Goal: Complete application form

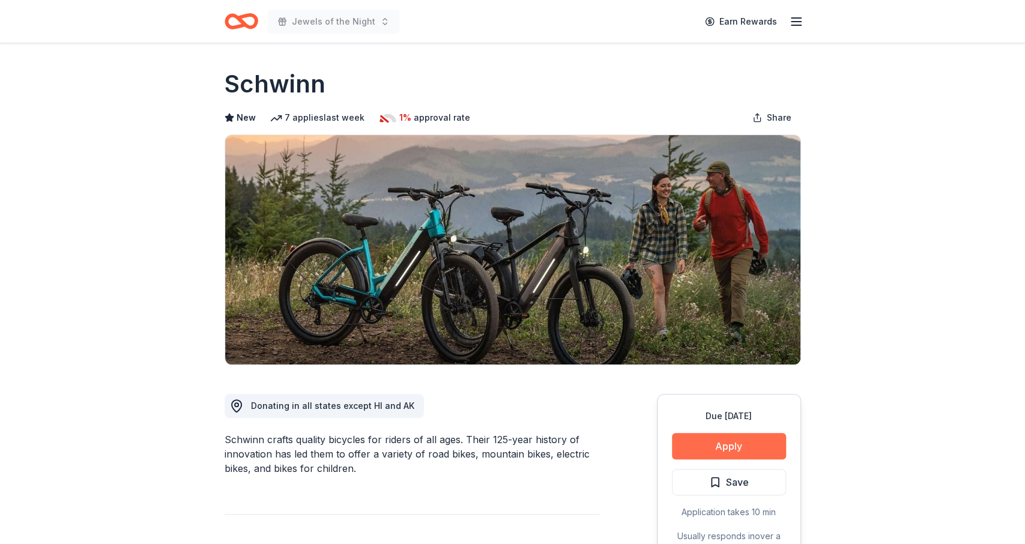
click at [699, 446] on button "Apply" at bounding box center [729, 446] width 114 height 26
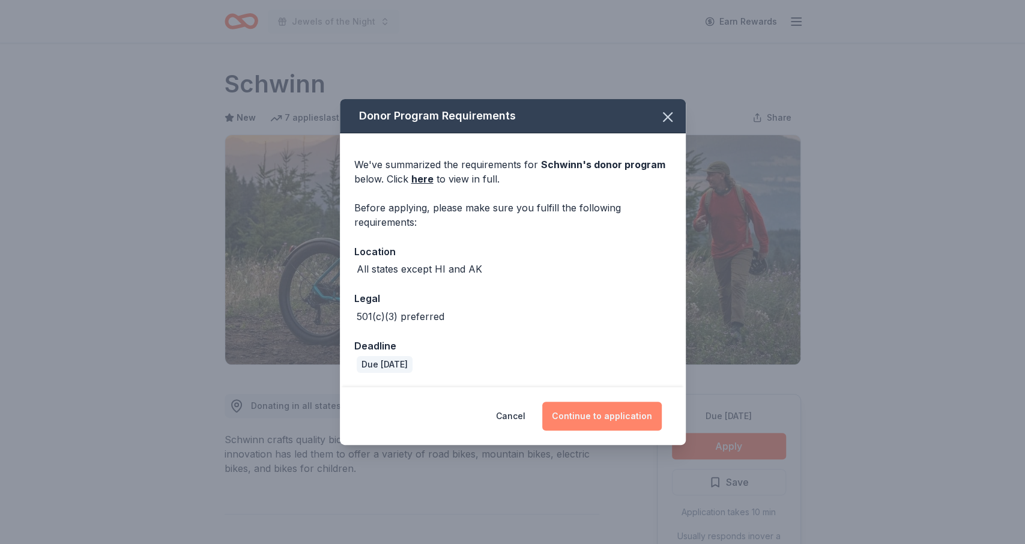
click at [584, 406] on button "Continue to application" at bounding box center [601, 416] width 119 height 29
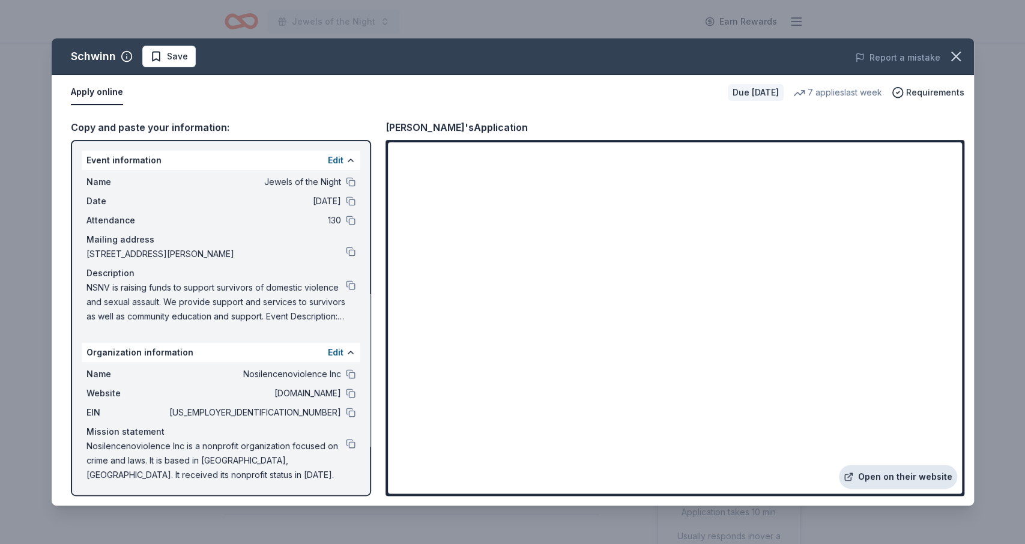
click at [874, 475] on link "Open on their website" at bounding box center [898, 477] width 118 height 24
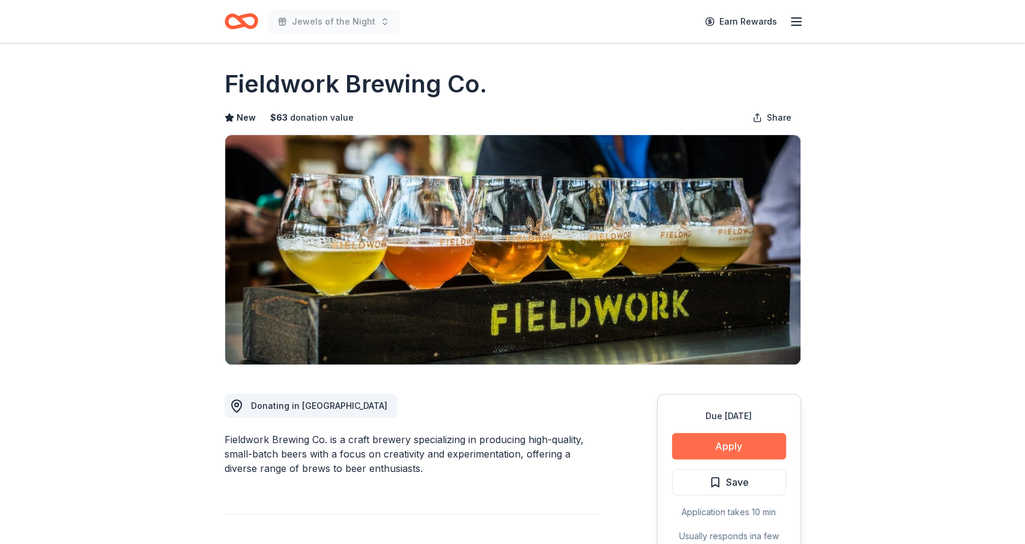
click at [690, 441] on button "Apply" at bounding box center [729, 446] width 114 height 26
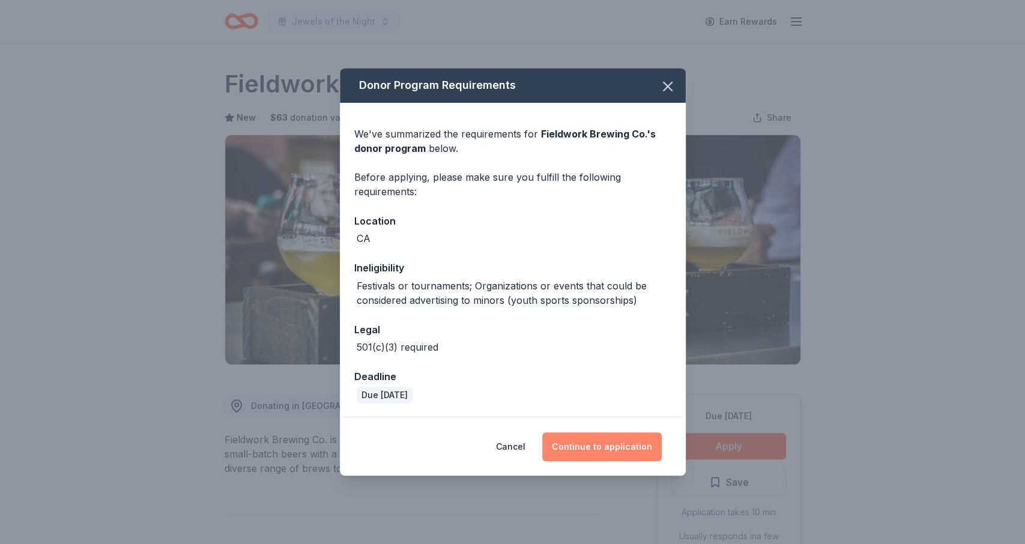
click at [610, 441] on button "Continue to application" at bounding box center [601, 446] width 119 height 29
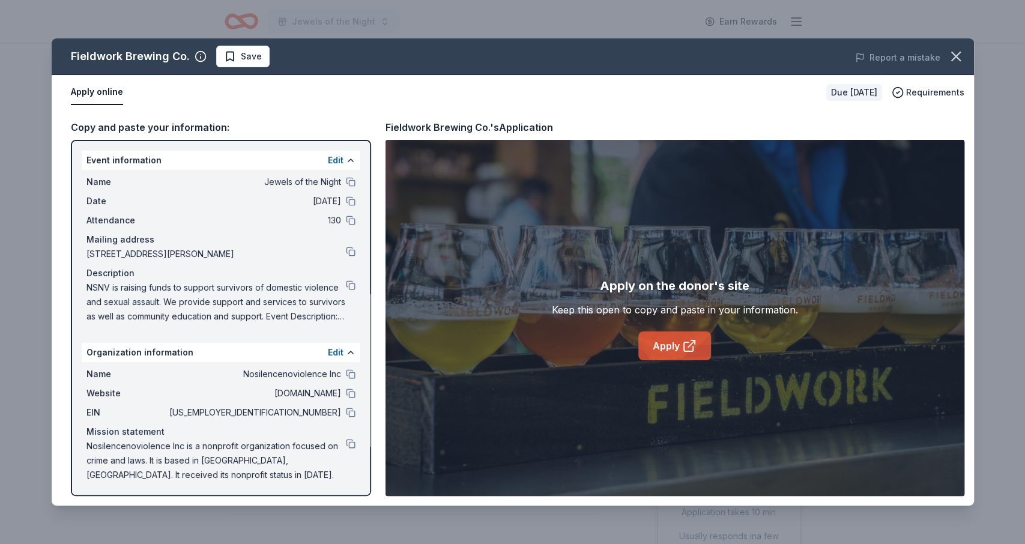
click at [649, 348] on link "Apply" at bounding box center [674, 345] width 73 height 29
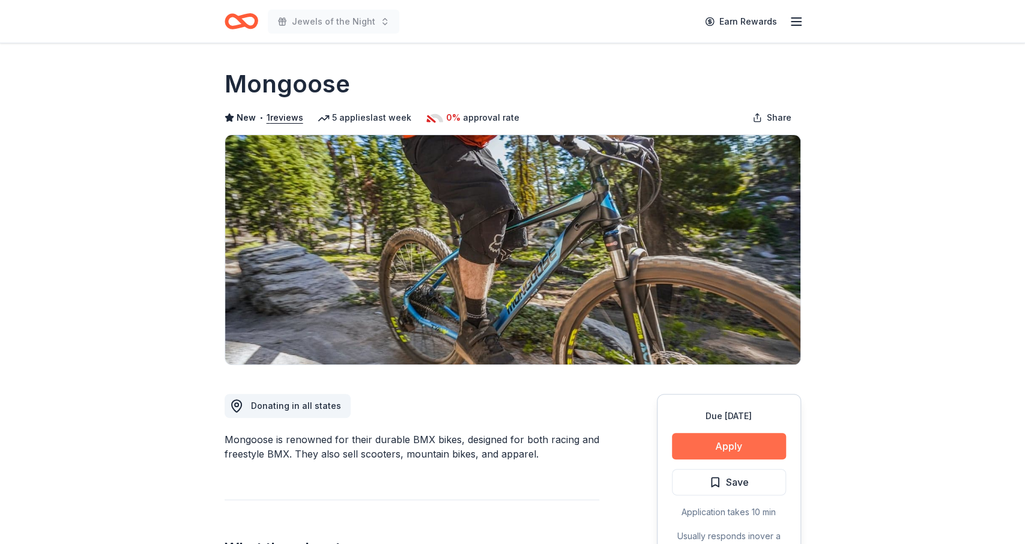
click at [716, 441] on button "Apply" at bounding box center [729, 446] width 114 height 26
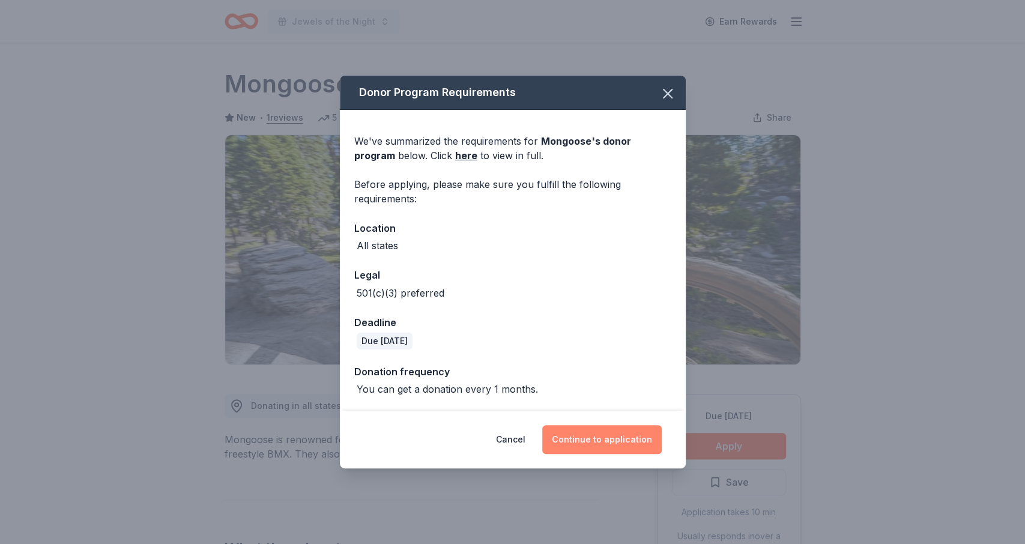
click at [589, 438] on button "Continue to application" at bounding box center [601, 439] width 119 height 29
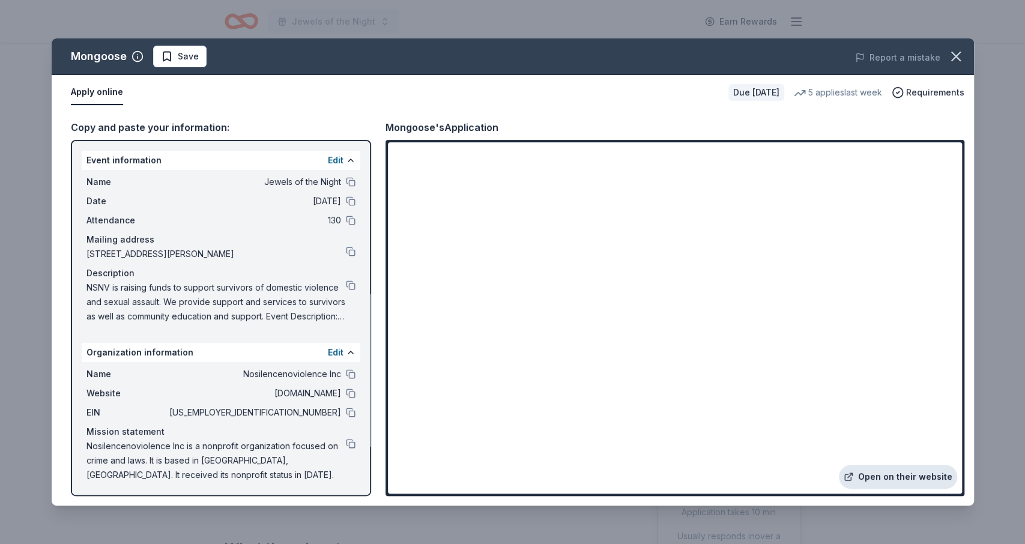
click at [880, 474] on link "Open on their website" at bounding box center [898, 477] width 118 height 24
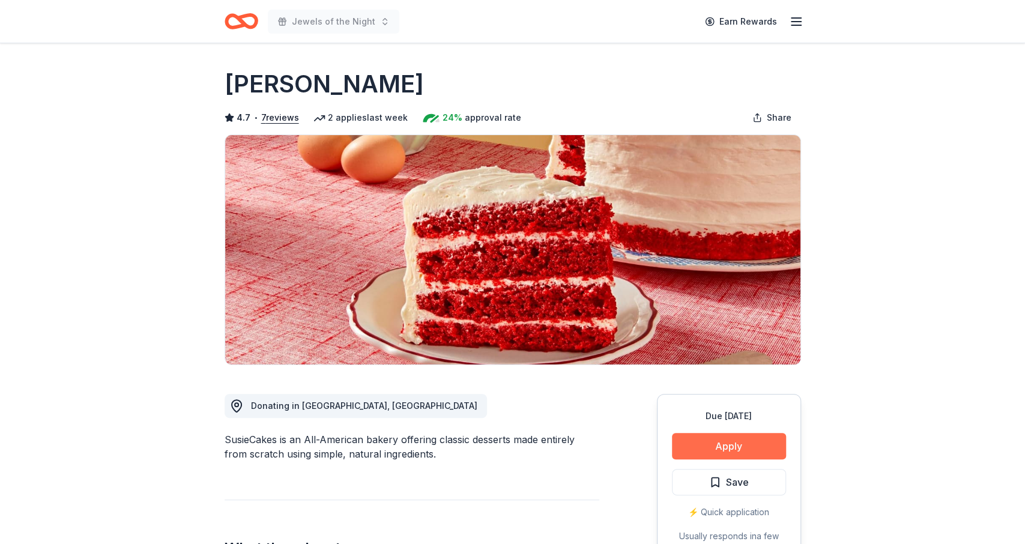
click at [689, 441] on button "Apply" at bounding box center [729, 446] width 114 height 26
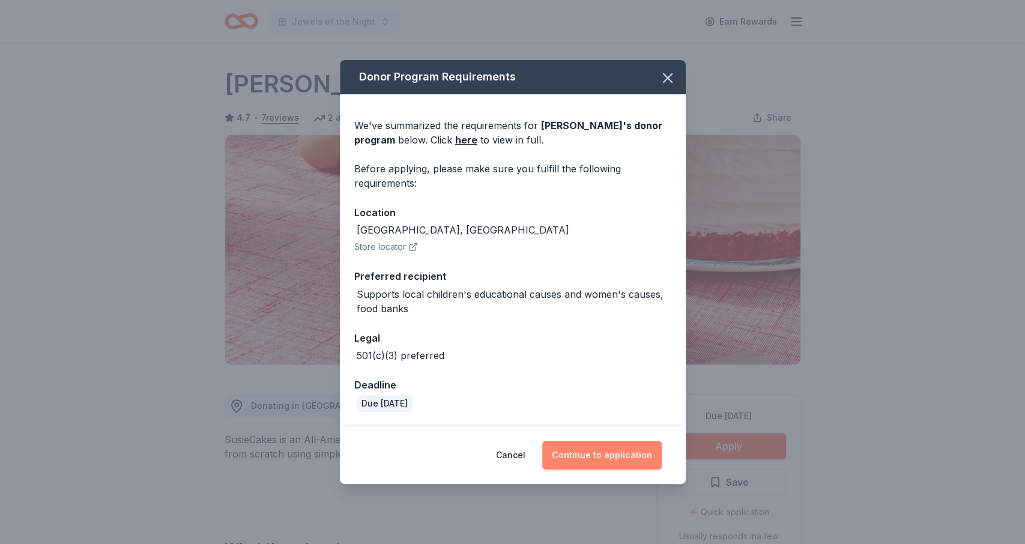
click at [594, 447] on button "Continue to application" at bounding box center [601, 455] width 119 height 29
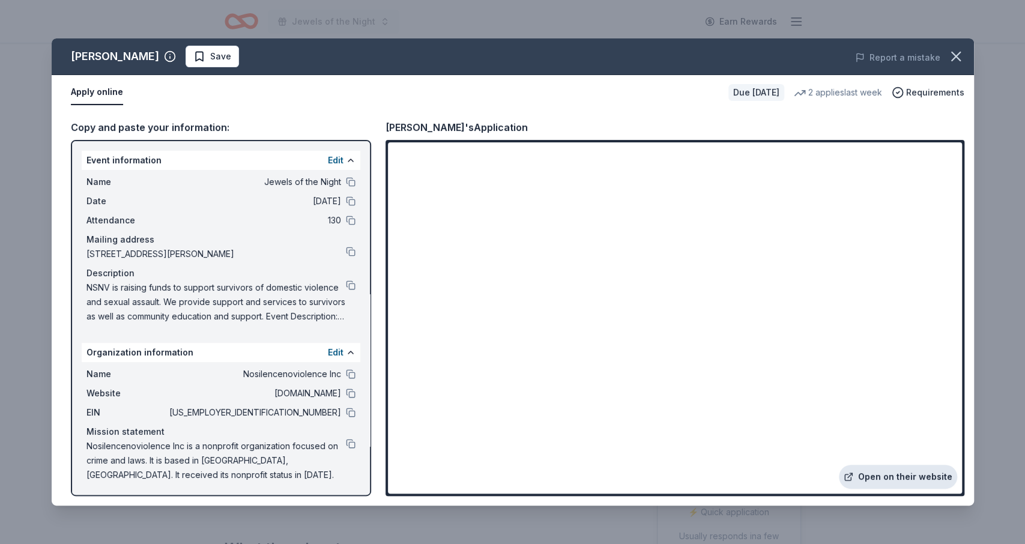
click at [872, 479] on link "Open on their website" at bounding box center [898, 477] width 118 height 24
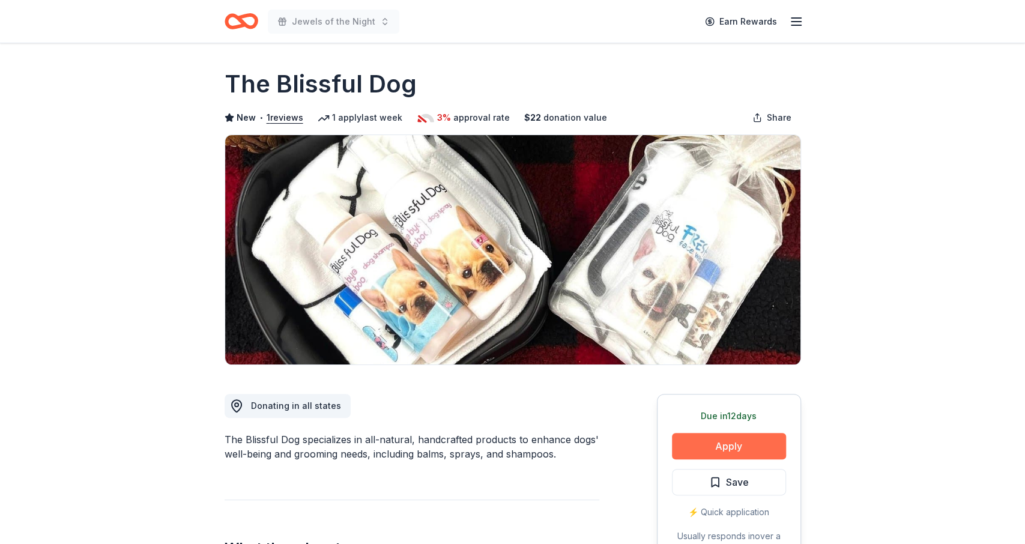
click at [727, 444] on button "Apply" at bounding box center [729, 446] width 114 height 26
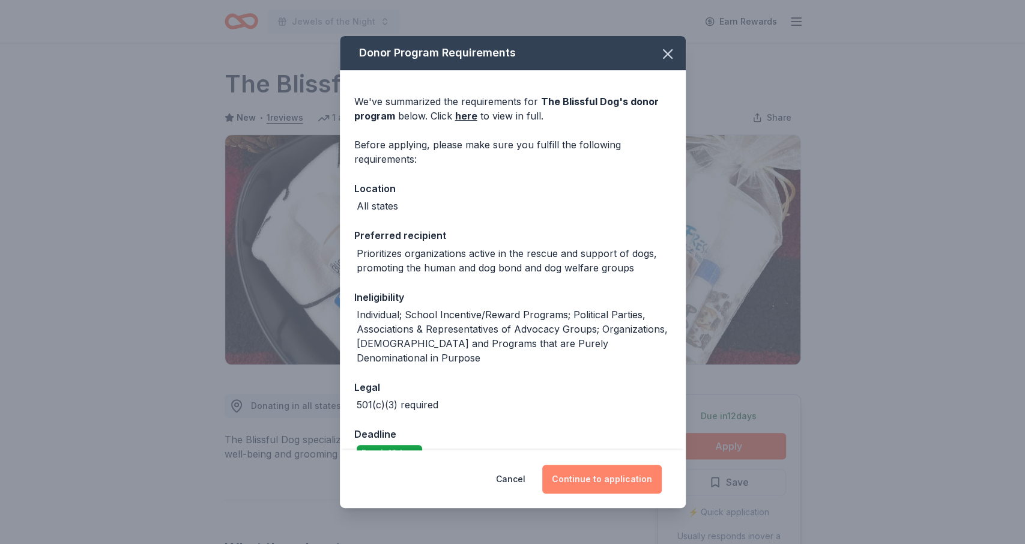
click at [624, 486] on button "Continue to application" at bounding box center [601, 479] width 119 height 29
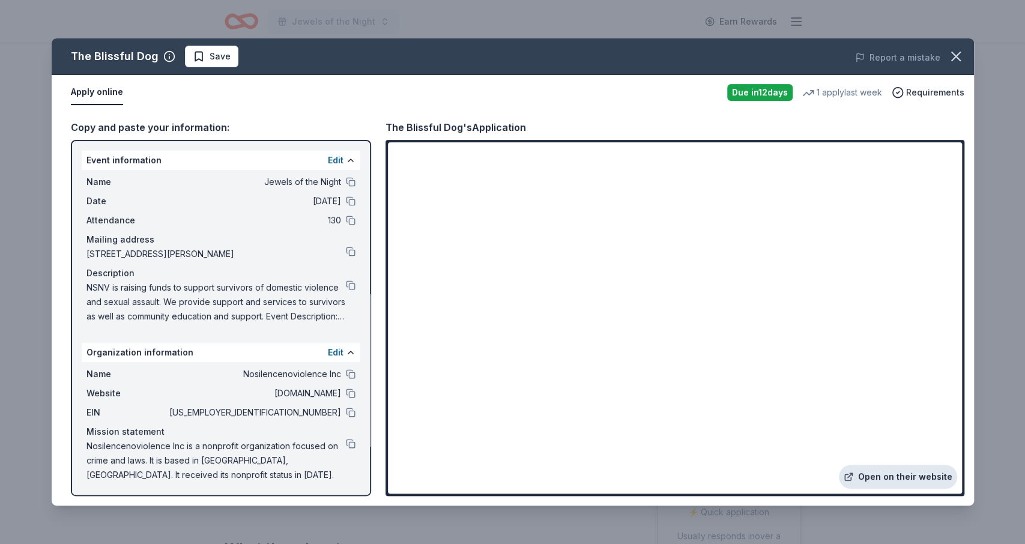
click at [871, 476] on link "Open on their website" at bounding box center [898, 477] width 118 height 24
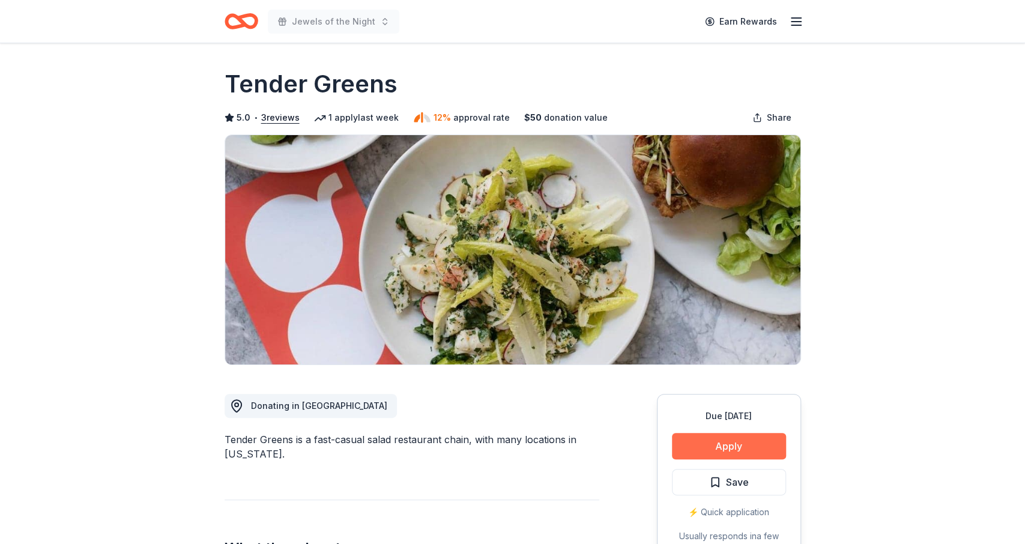
click at [738, 445] on button "Apply" at bounding box center [729, 446] width 114 height 26
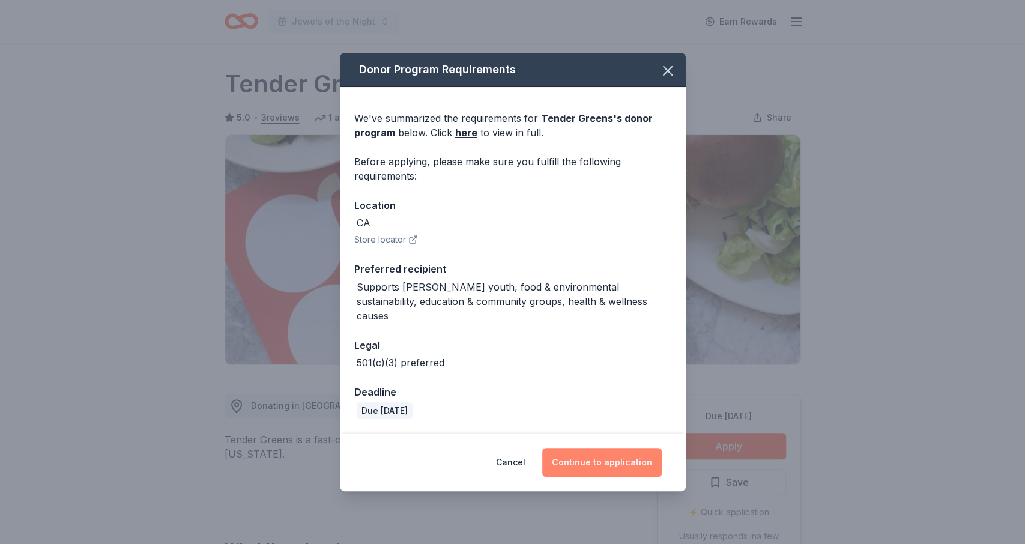
click at [571, 450] on button "Continue to application" at bounding box center [601, 462] width 119 height 29
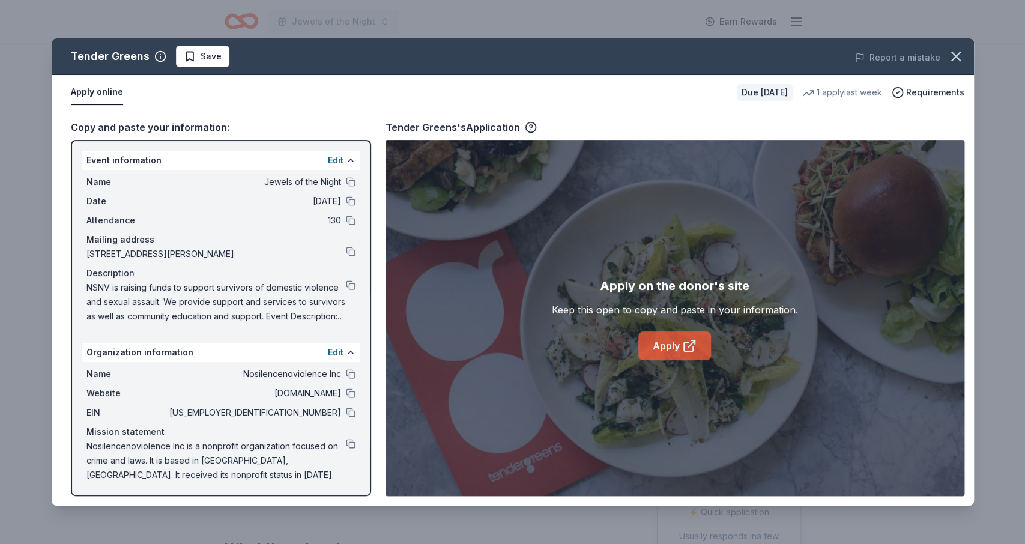
click at [662, 349] on link "Apply" at bounding box center [674, 345] width 73 height 29
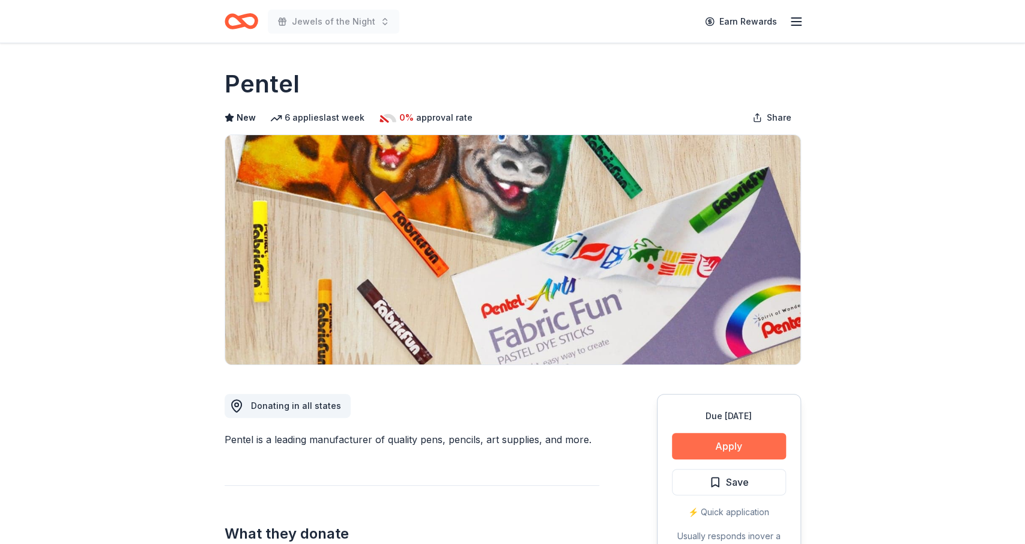
click at [707, 442] on button "Apply" at bounding box center [729, 446] width 114 height 26
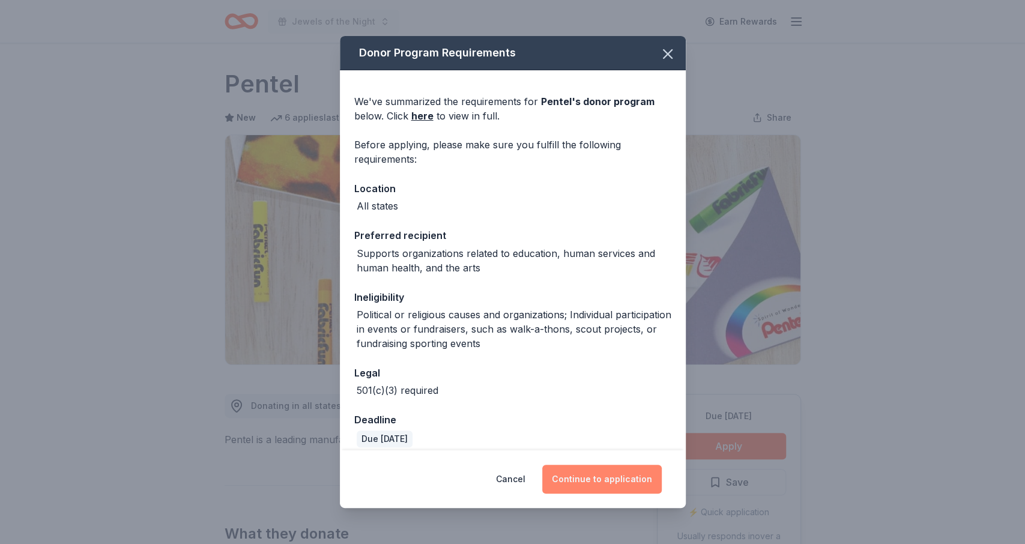
click at [566, 481] on button "Continue to application" at bounding box center [601, 479] width 119 height 29
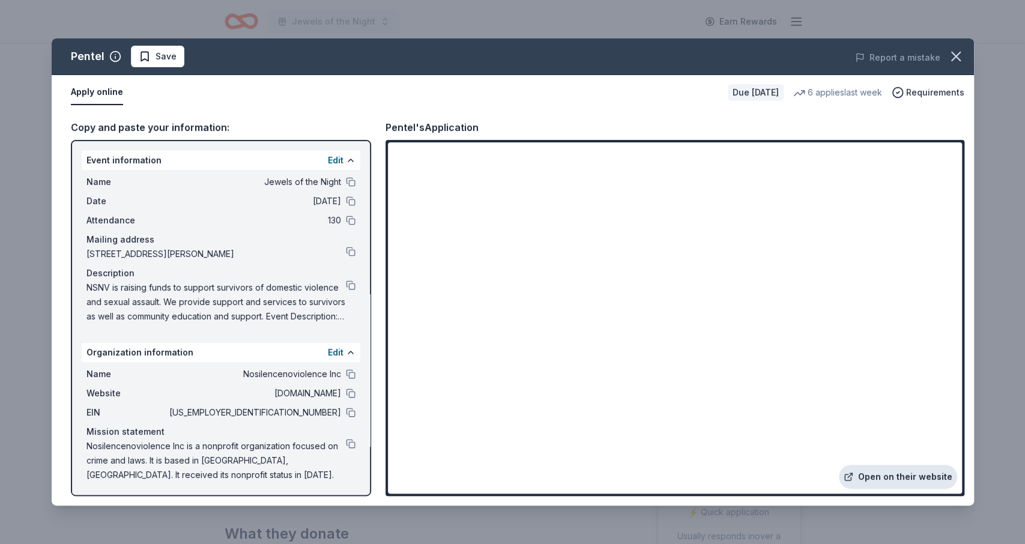
click at [862, 472] on link "Open on their website" at bounding box center [898, 477] width 118 height 24
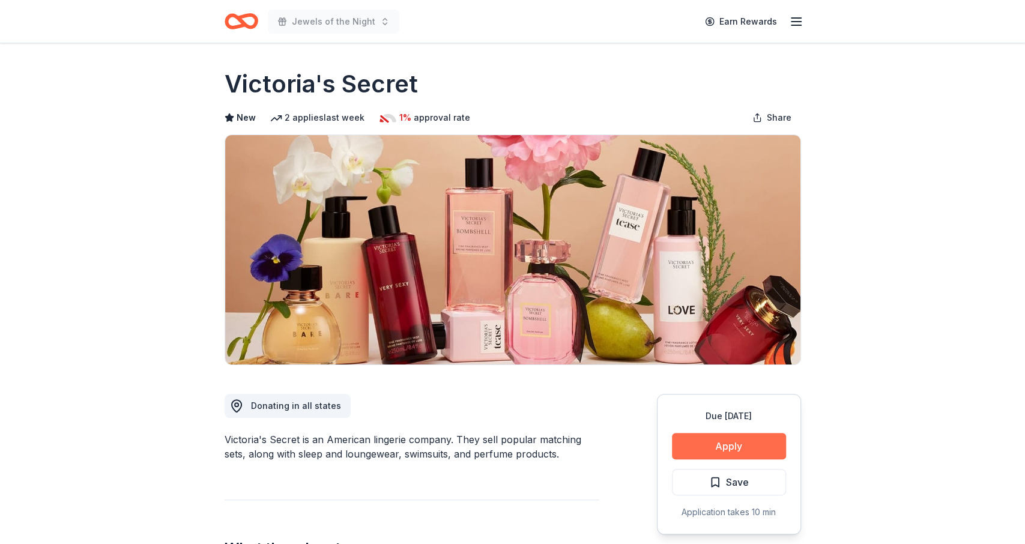
click at [709, 446] on button "Apply" at bounding box center [729, 446] width 114 height 26
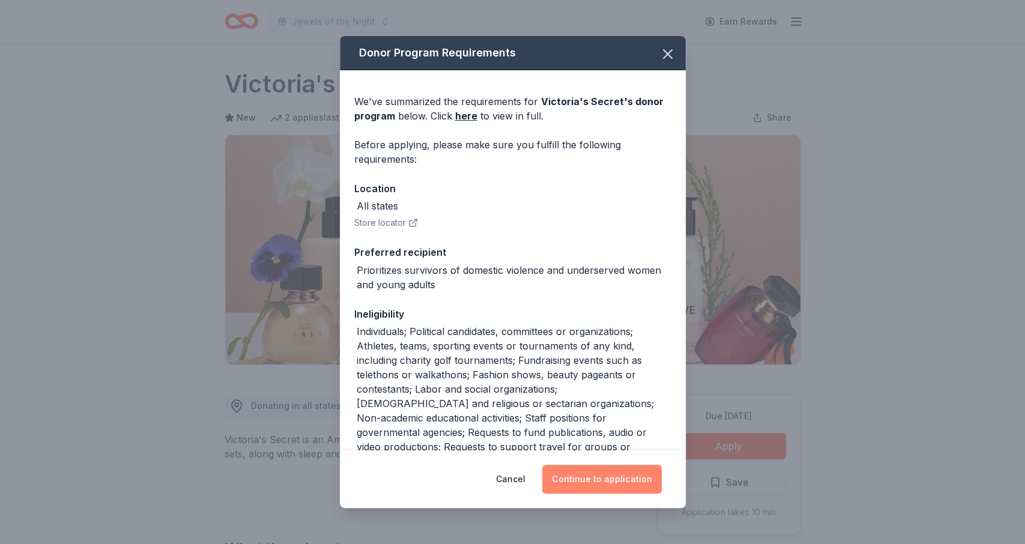
click at [598, 483] on button "Continue to application" at bounding box center [601, 479] width 119 height 29
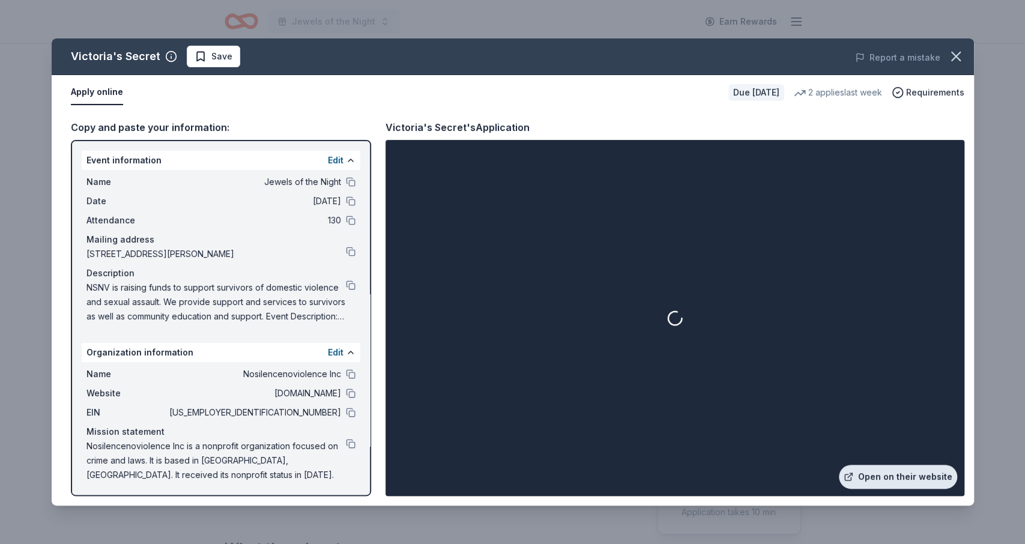
click at [880, 469] on link "Open on their website" at bounding box center [898, 477] width 118 height 24
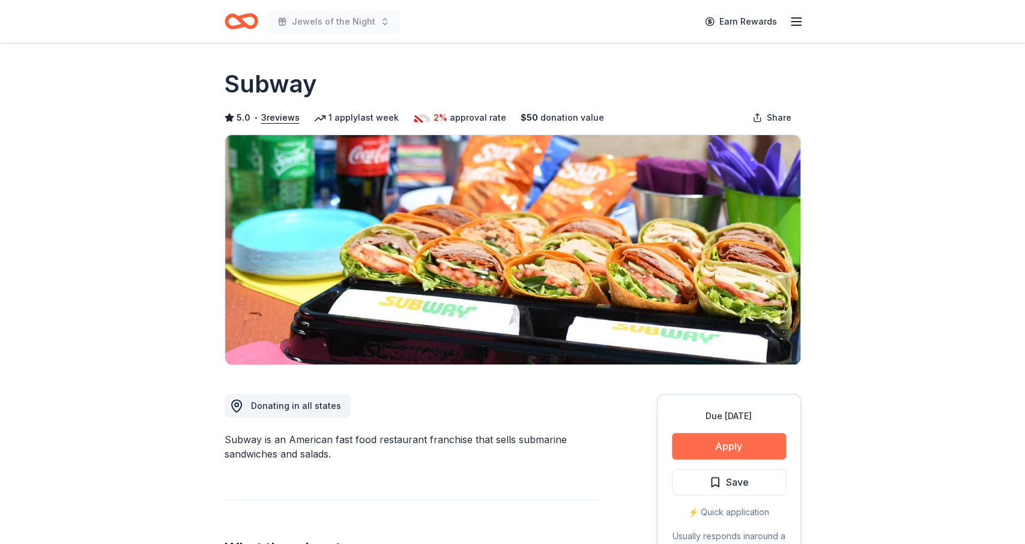
click at [726, 439] on button "Apply" at bounding box center [729, 446] width 114 height 26
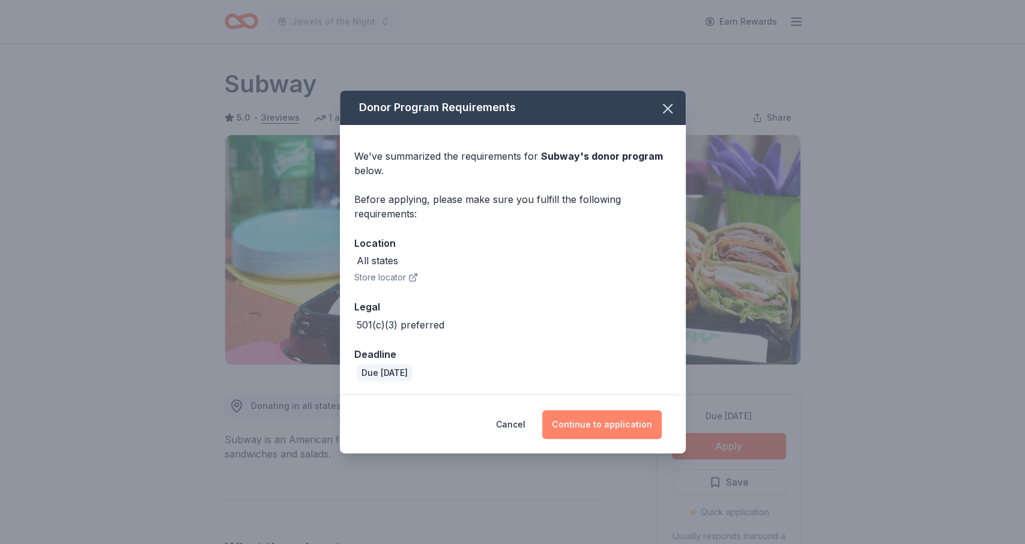
click at [599, 427] on button "Continue to application" at bounding box center [601, 424] width 119 height 29
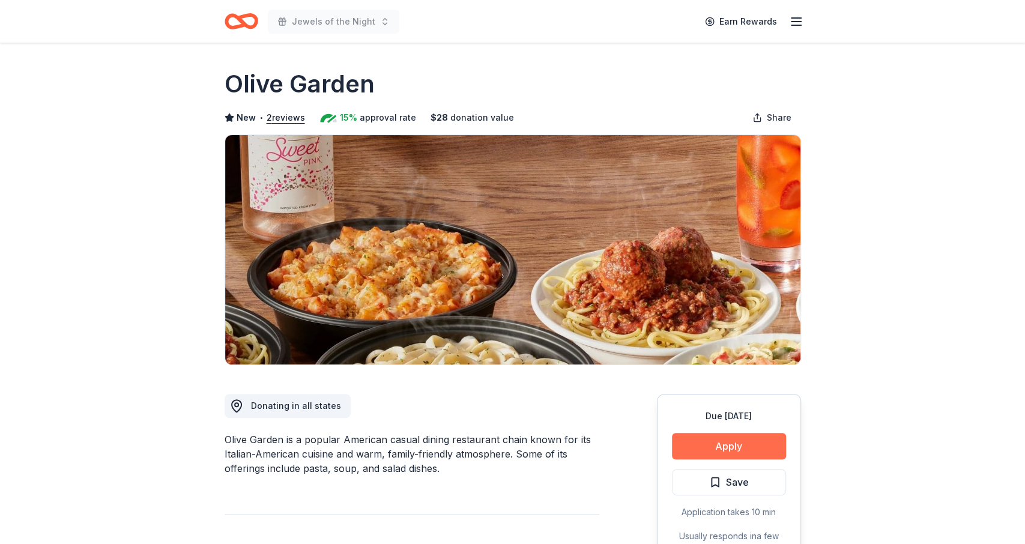
click at [699, 444] on button "Apply" at bounding box center [729, 446] width 114 height 26
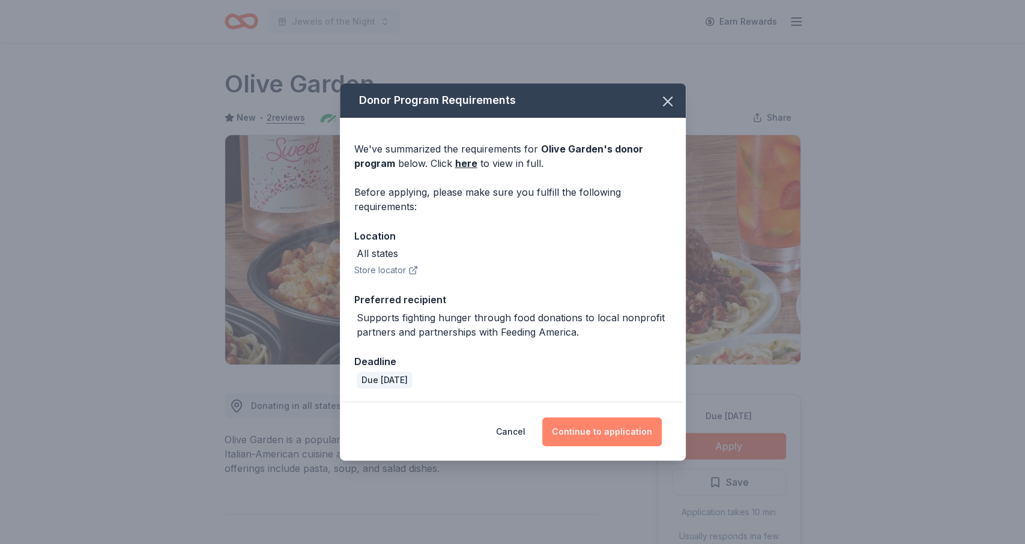
click at [623, 429] on button "Continue to application" at bounding box center [601, 431] width 119 height 29
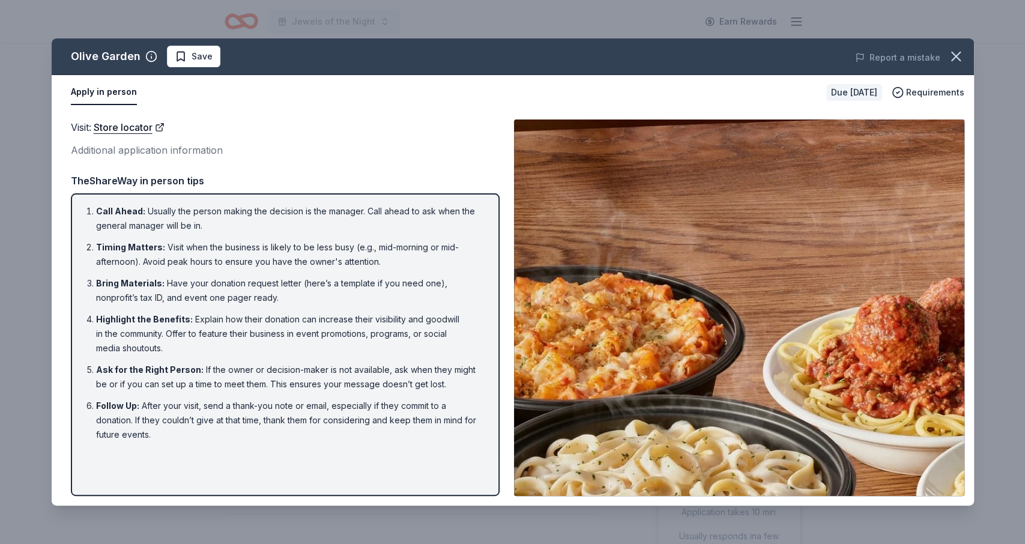
click at [846, 414] on img at bounding box center [739, 307] width 450 height 376
click at [955, 58] on icon "button" at bounding box center [956, 56] width 8 height 8
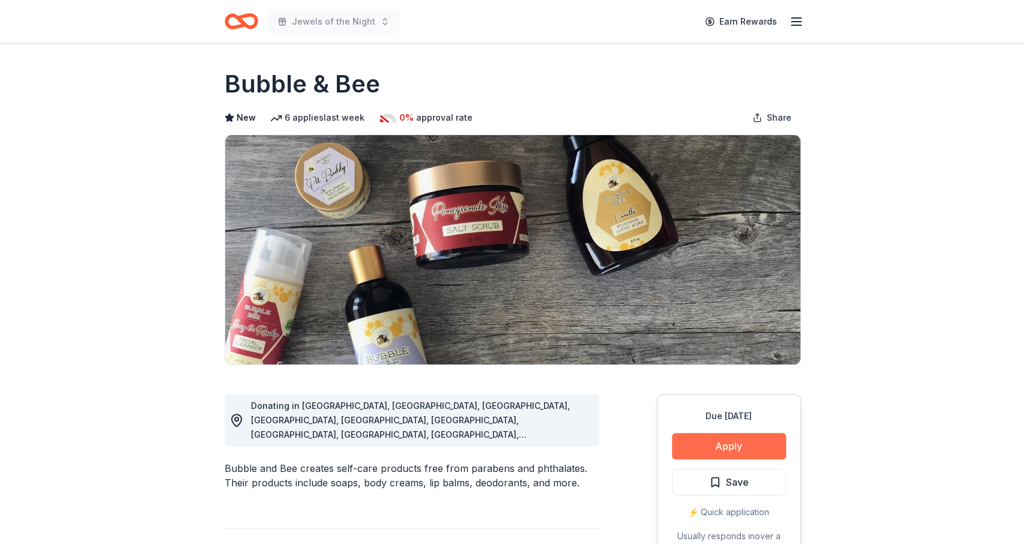
click at [704, 446] on button "Apply" at bounding box center [729, 446] width 114 height 26
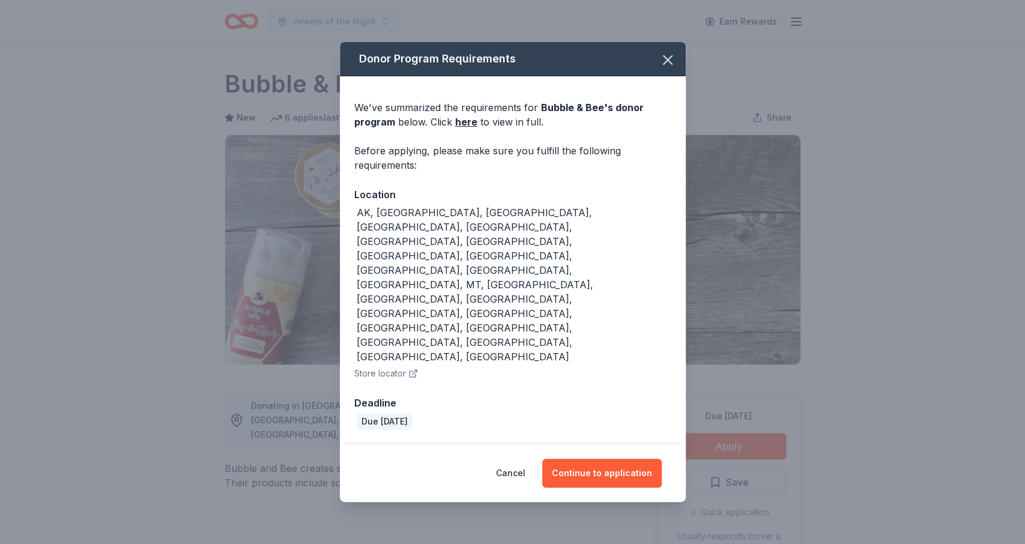
click at [580, 444] on div "Cancel Continue to application" at bounding box center [513, 473] width 346 height 58
click at [581, 459] on button "Continue to application" at bounding box center [601, 473] width 119 height 29
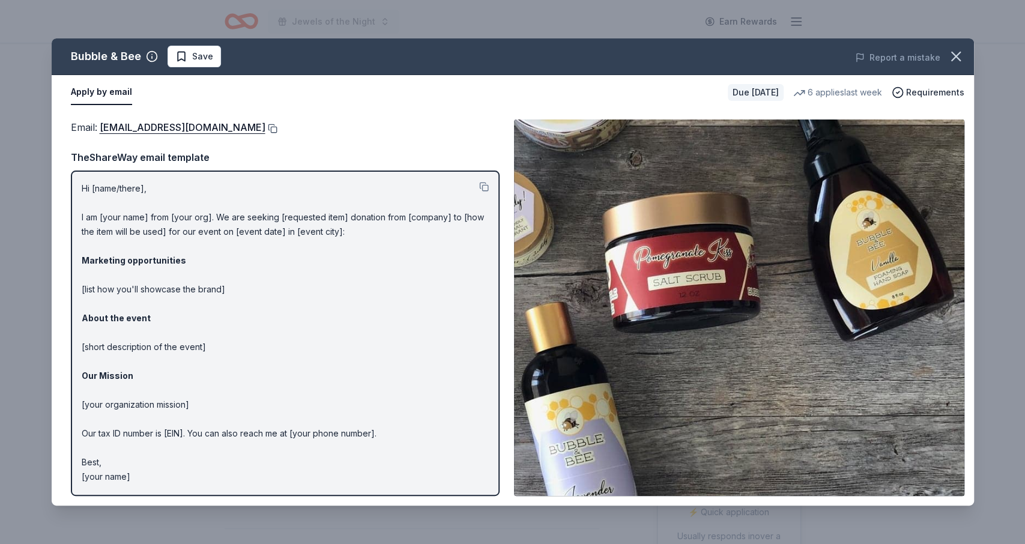
click at [265, 127] on button at bounding box center [271, 129] width 12 height 10
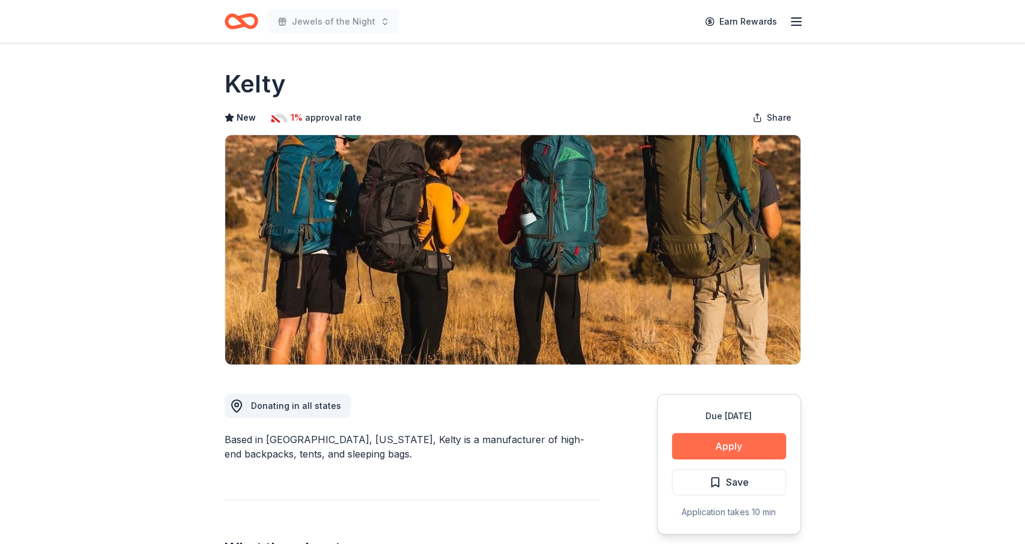
click at [702, 435] on button "Apply" at bounding box center [729, 446] width 114 height 26
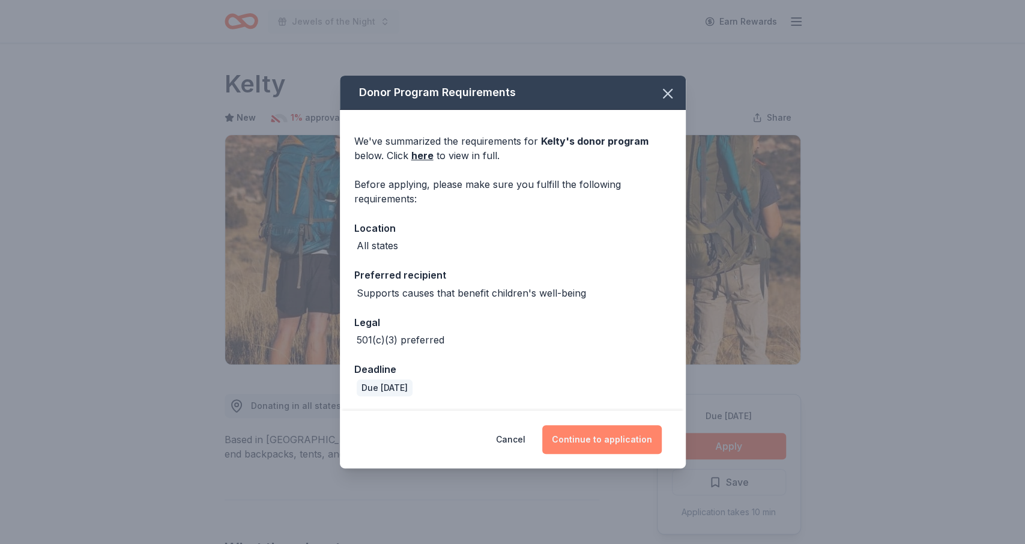
click at [644, 444] on button "Continue to application" at bounding box center [601, 439] width 119 height 29
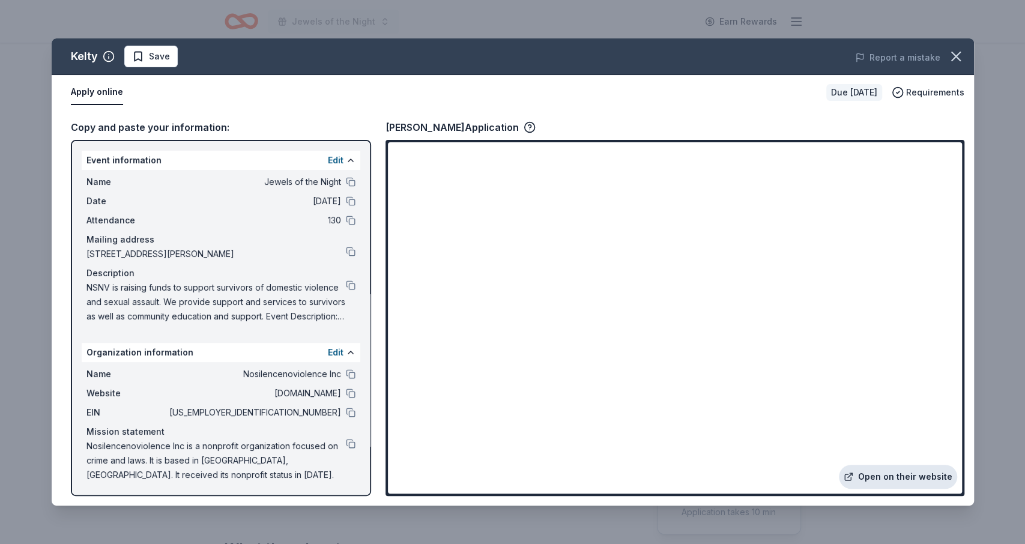
click at [885, 471] on link "Open on their website" at bounding box center [898, 477] width 118 height 24
click at [868, 478] on link "Open on their website" at bounding box center [898, 477] width 118 height 24
click at [885, 475] on link "Open on their website" at bounding box center [898, 477] width 118 height 24
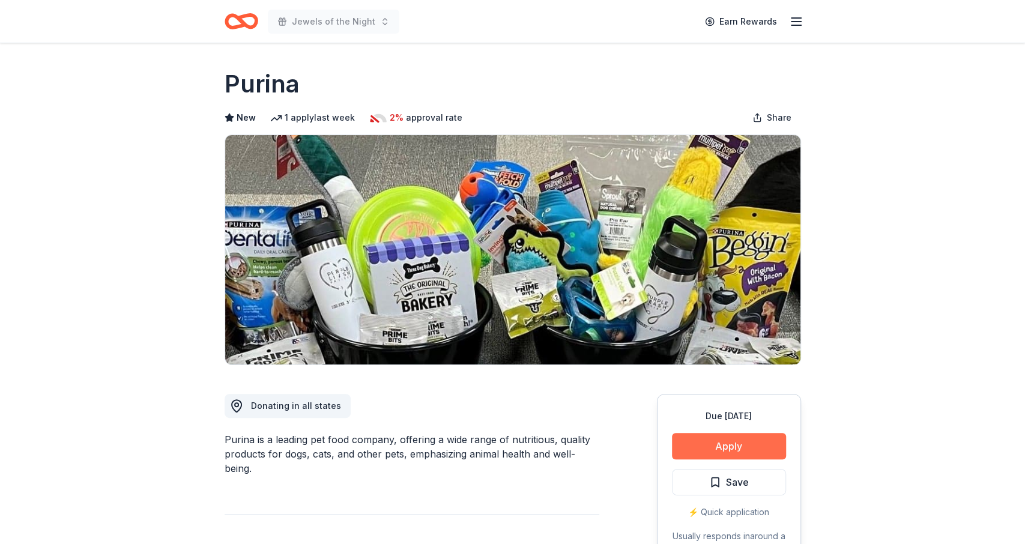
click at [692, 447] on button "Apply" at bounding box center [729, 446] width 114 height 26
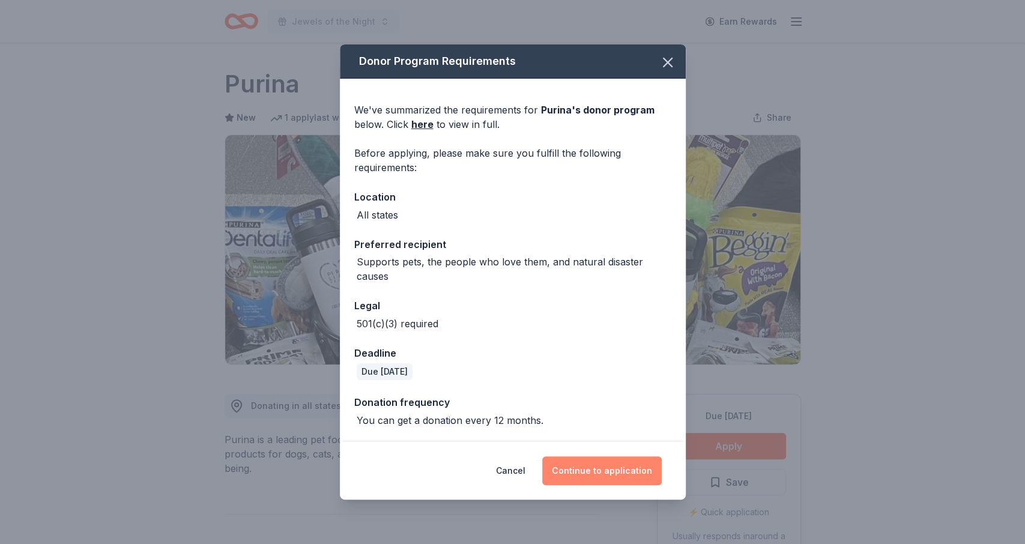
click at [577, 474] on button "Continue to application" at bounding box center [601, 470] width 119 height 29
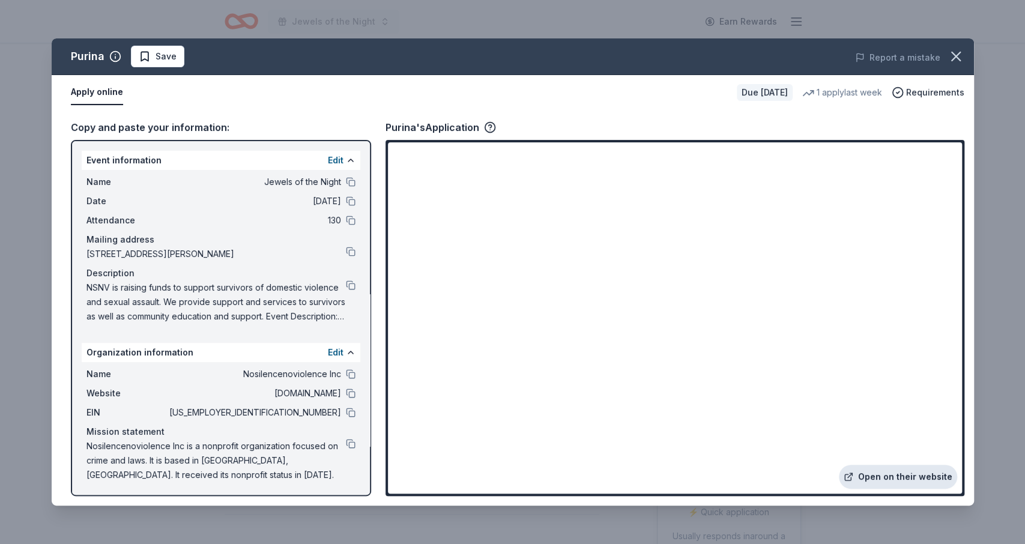
click at [905, 475] on link "Open on their website" at bounding box center [898, 477] width 118 height 24
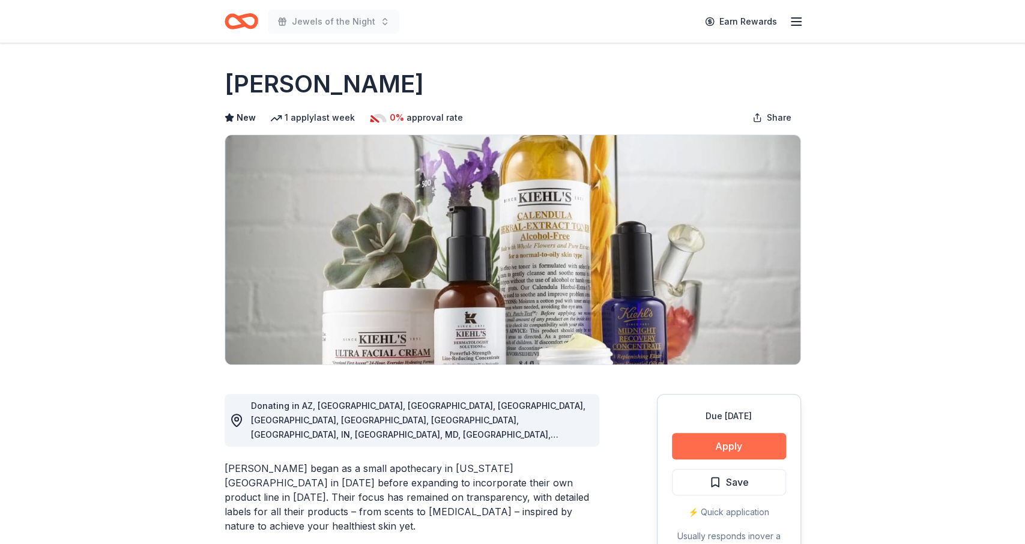
click at [709, 440] on button "Apply" at bounding box center [729, 446] width 114 height 26
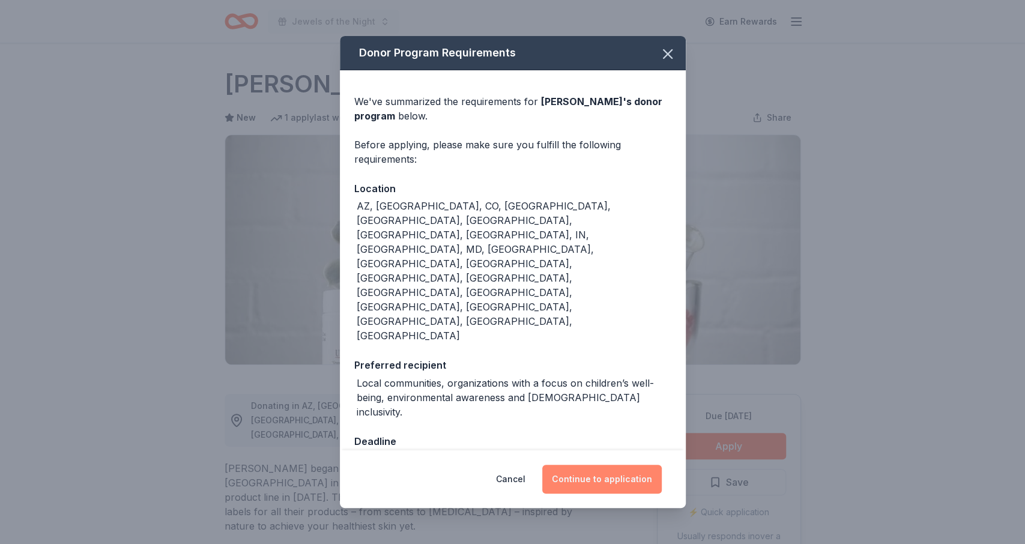
click at [598, 465] on button "Continue to application" at bounding box center [601, 479] width 119 height 29
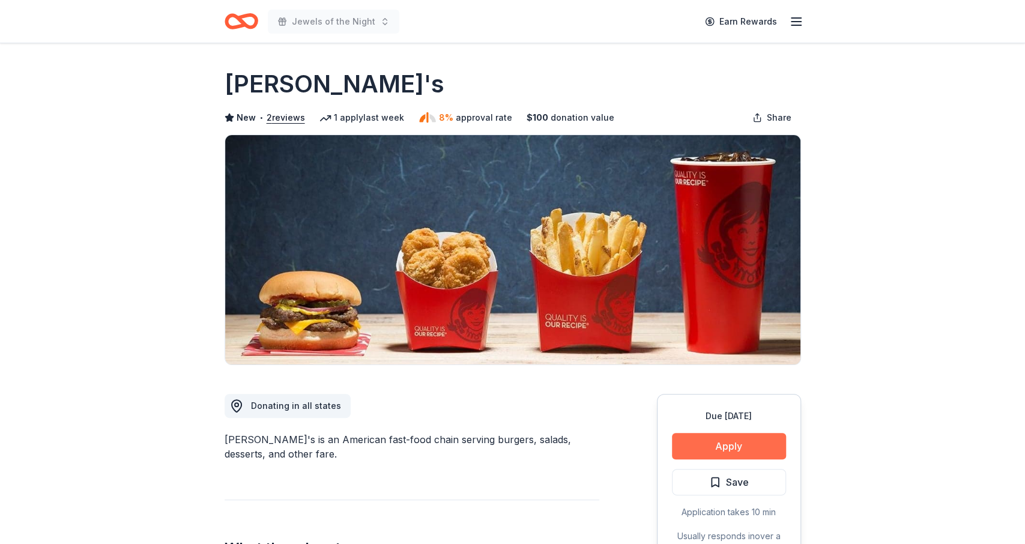
click at [717, 445] on button "Apply" at bounding box center [729, 446] width 114 height 26
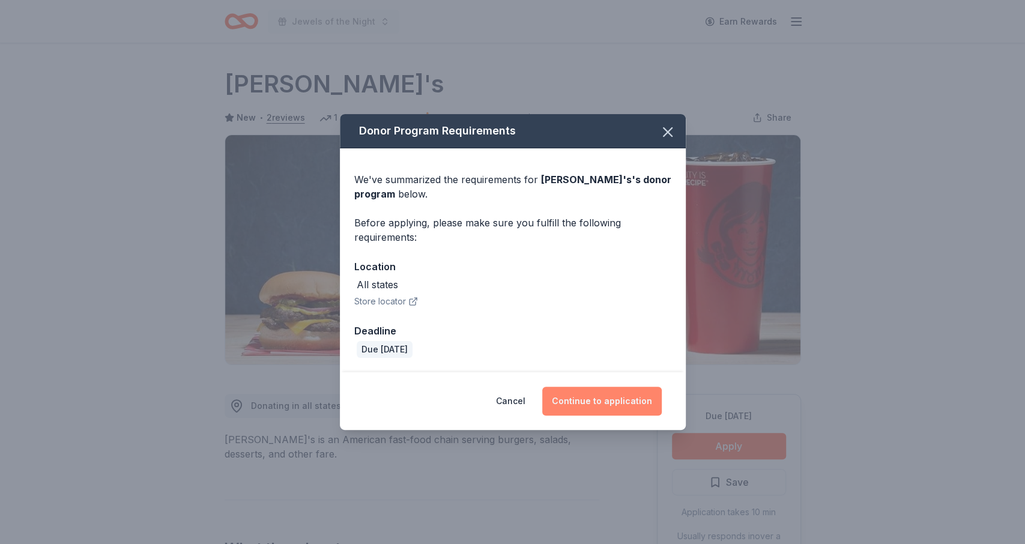
click at [595, 402] on button "Continue to application" at bounding box center [601, 401] width 119 height 29
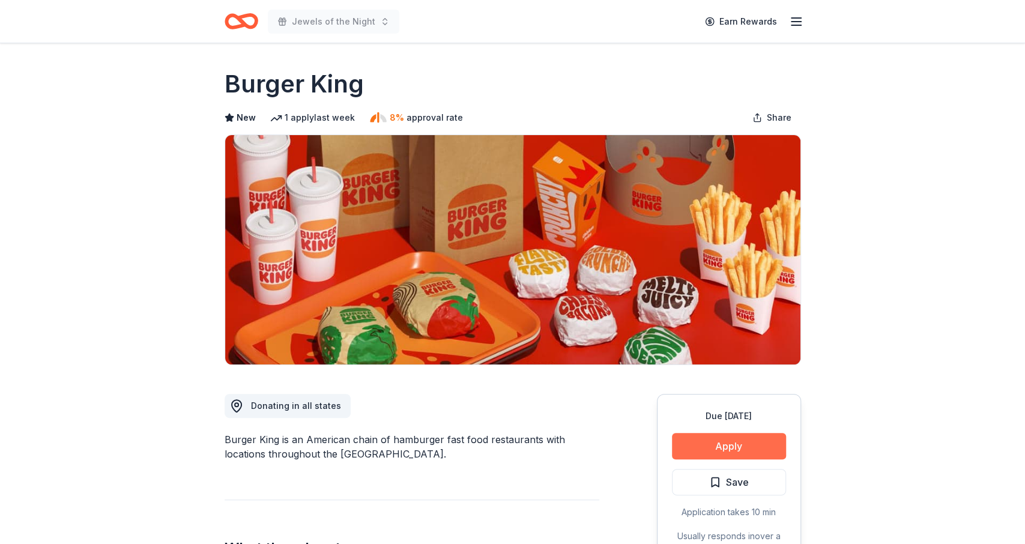
click at [708, 451] on button "Apply" at bounding box center [729, 446] width 114 height 26
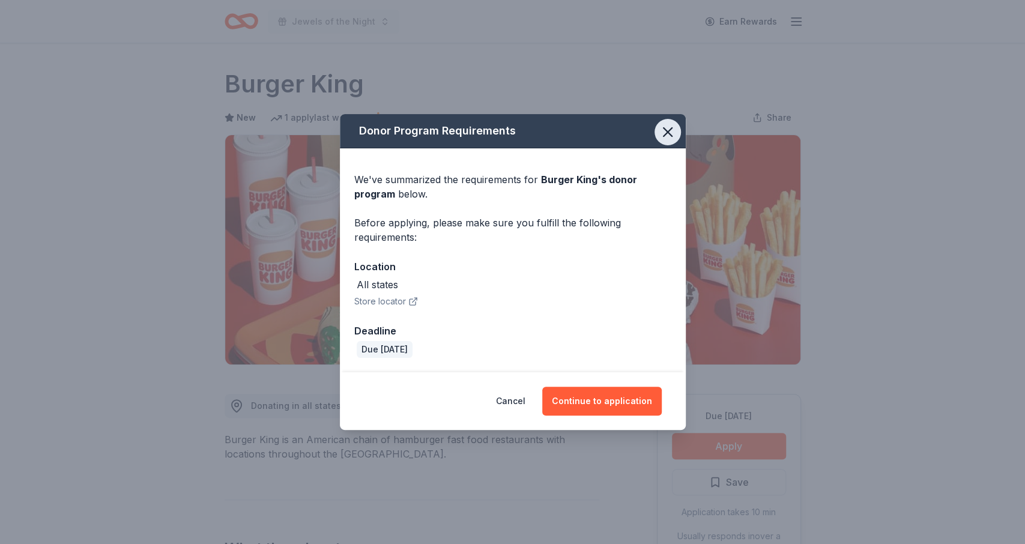
click at [672, 134] on icon "button" at bounding box center [667, 132] width 17 height 17
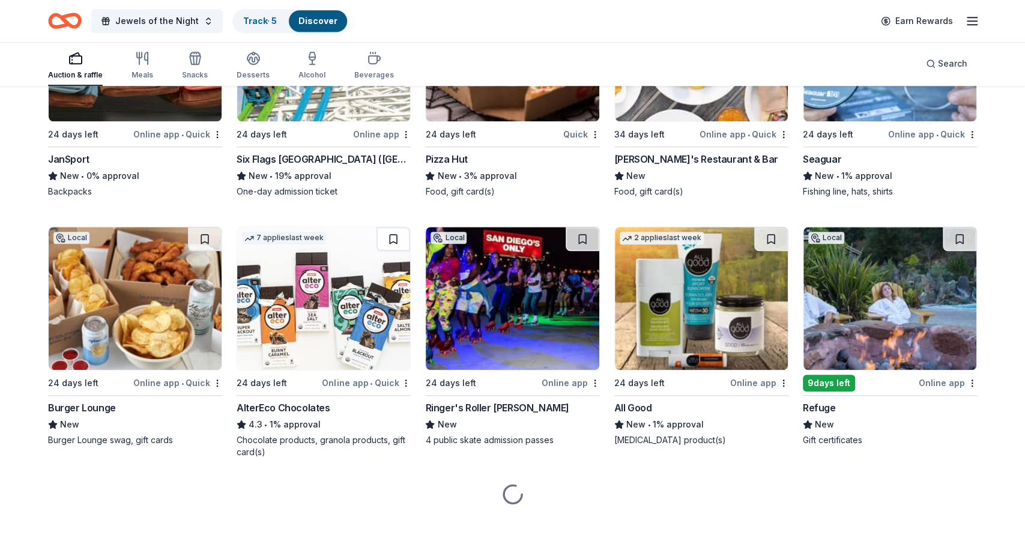
scroll to position [9966, 0]
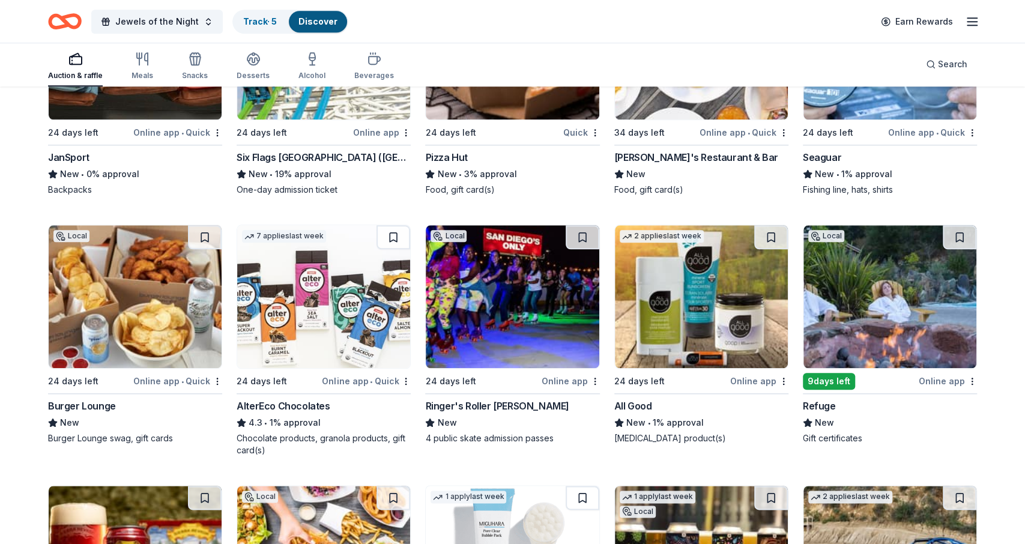
click at [434, 21] on div "Jewels of the Night Track · 5 Discover Earn Rewards" at bounding box center [512, 21] width 929 height 28
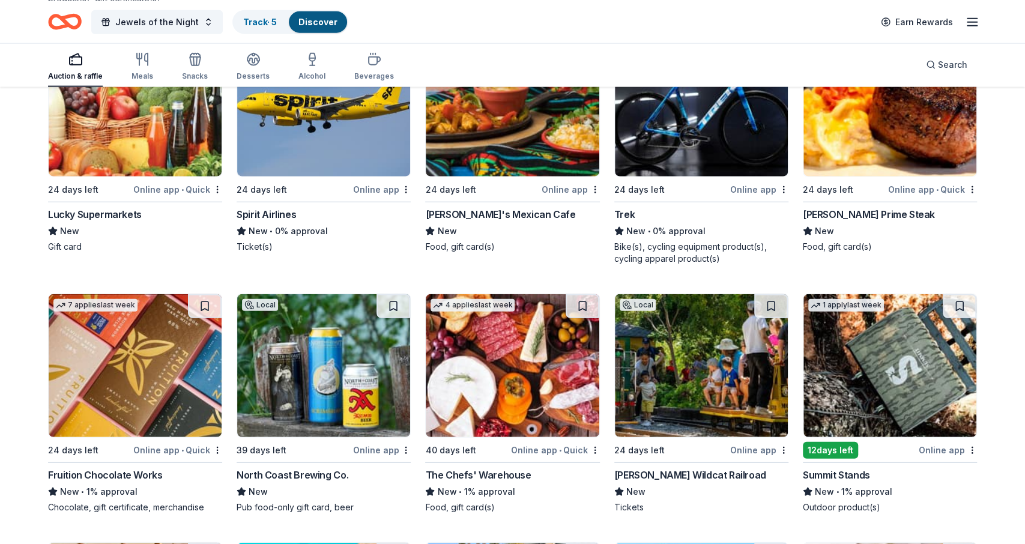
scroll to position [11181, 0]
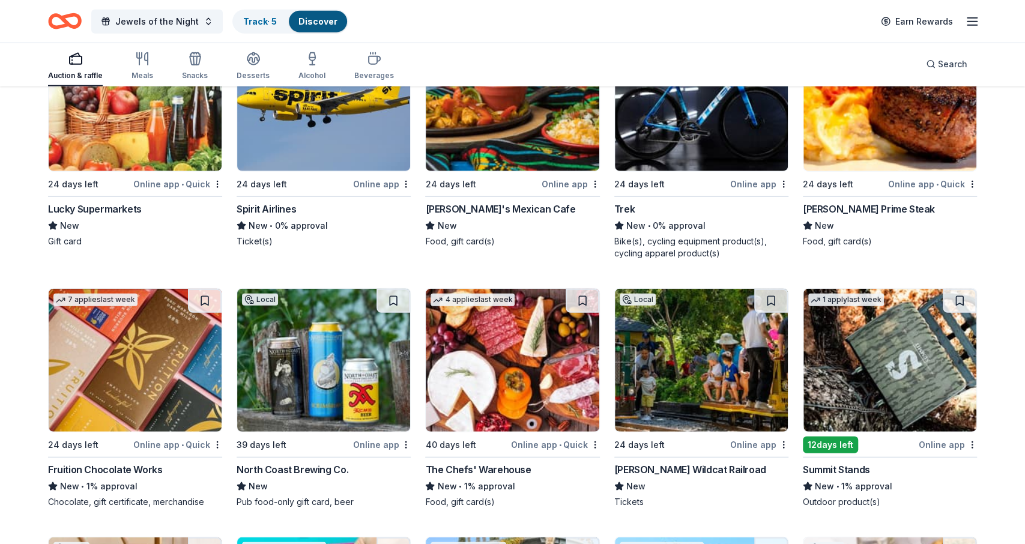
click at [869, 139] on img at bounding box center [889, 99] width 173 height 143
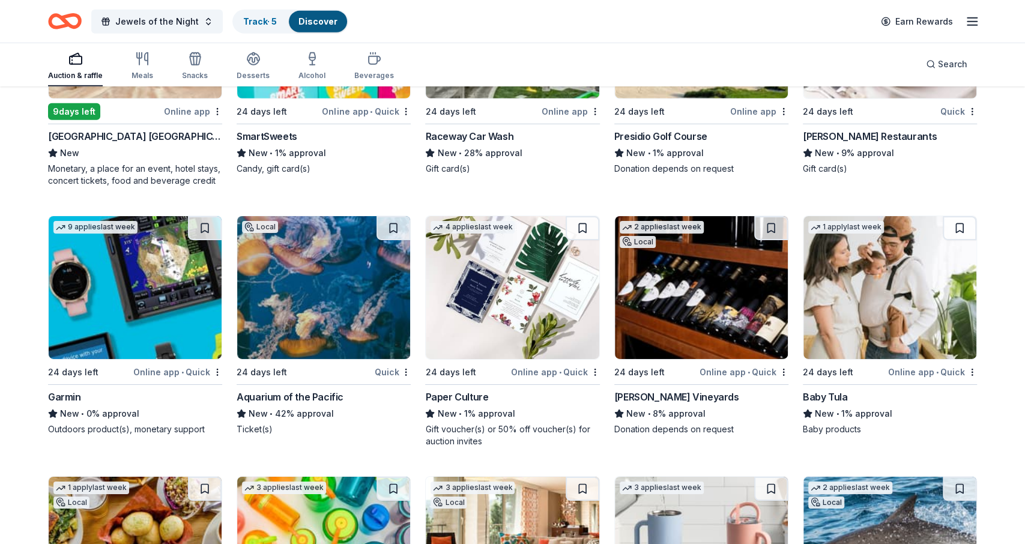
scroll to position [11783, 0]
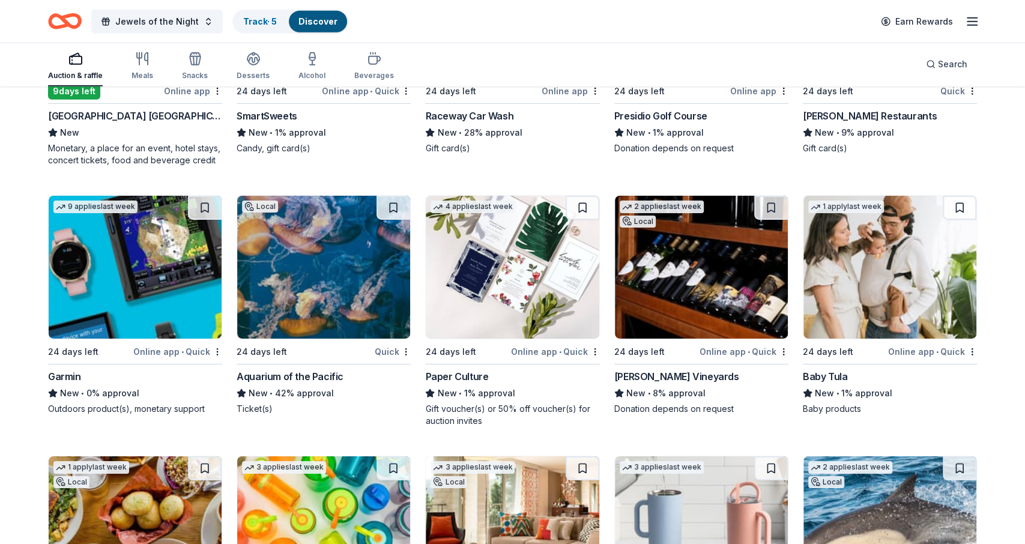
click at [865, 297] on img at bounding box center [889, 267] width 173 height 143
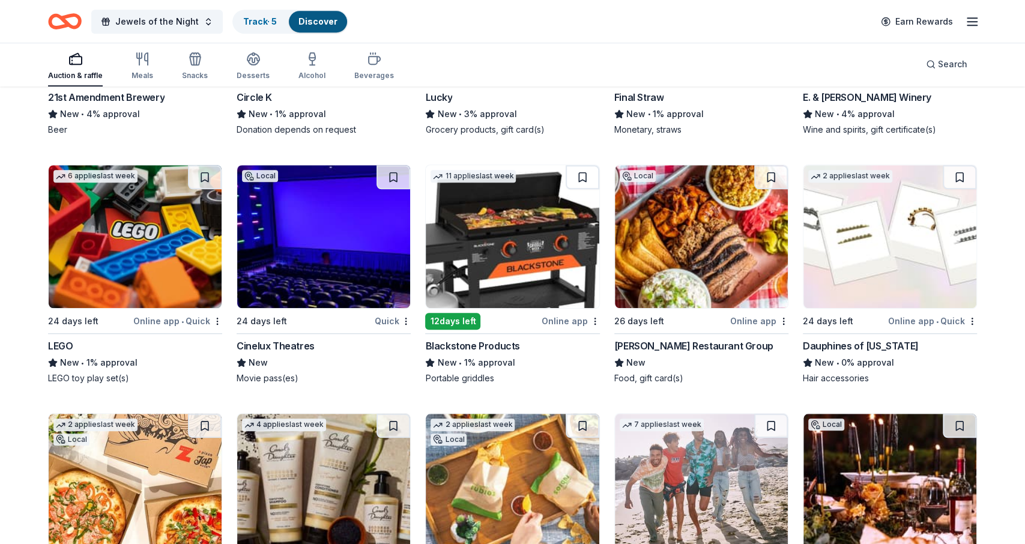
scroll to position [12863, 0]
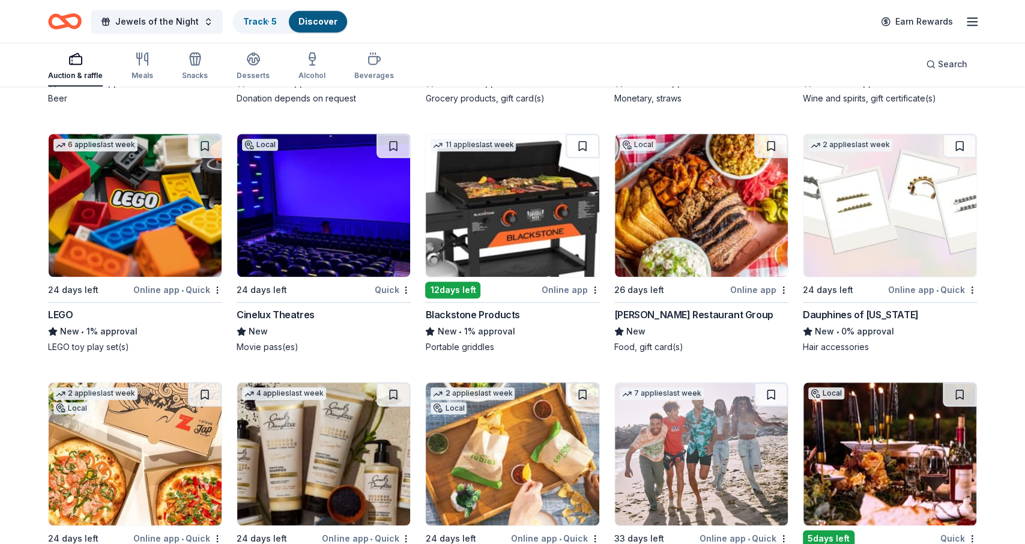
click at [852, 232] on img at bounding box center [889, 205] width 173 height 143
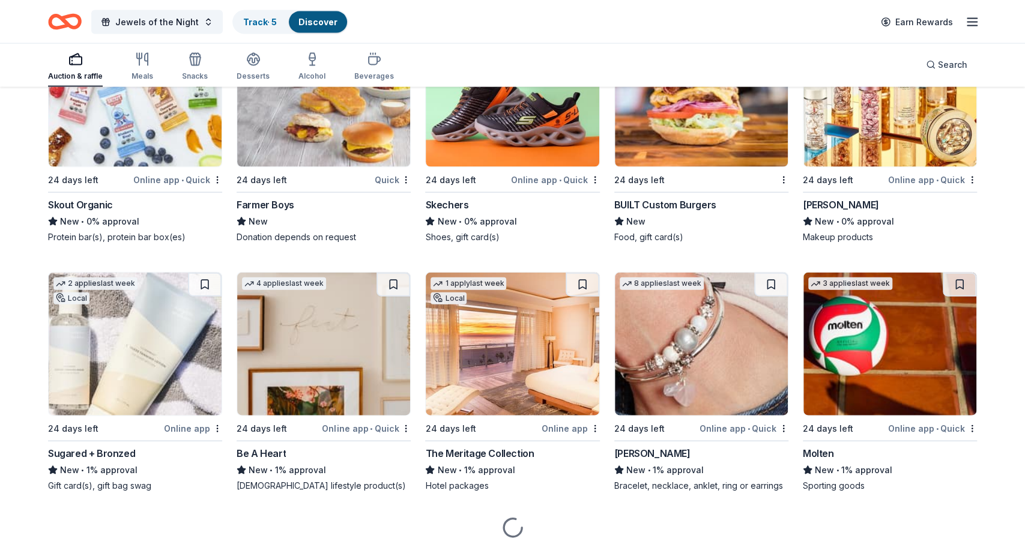
scroll to position [14005, 0]
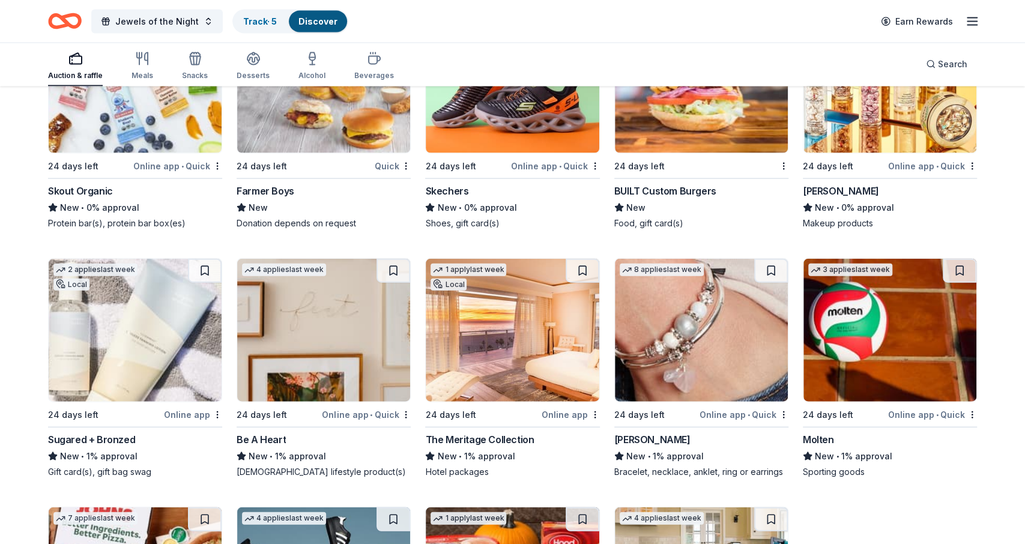
click at [884, 309] on img at bounding box center [889, 330] width 173 height 143
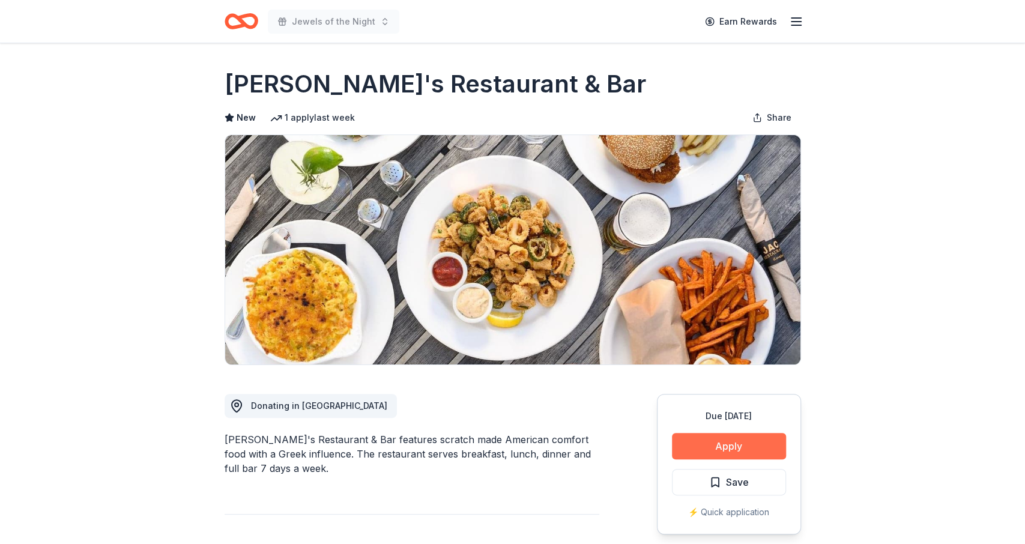
click at [684, 441] on button "Apply" at bounding box center [729, 446] width 114 height 26
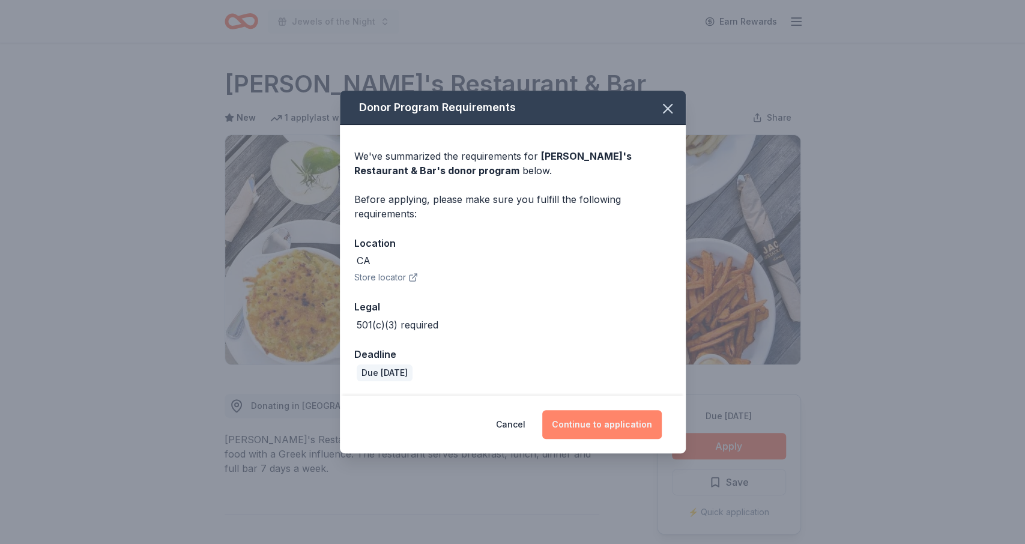
click at [645, 415] on button "Continue to application" at bounding box center [601, 424] width 119 height 29
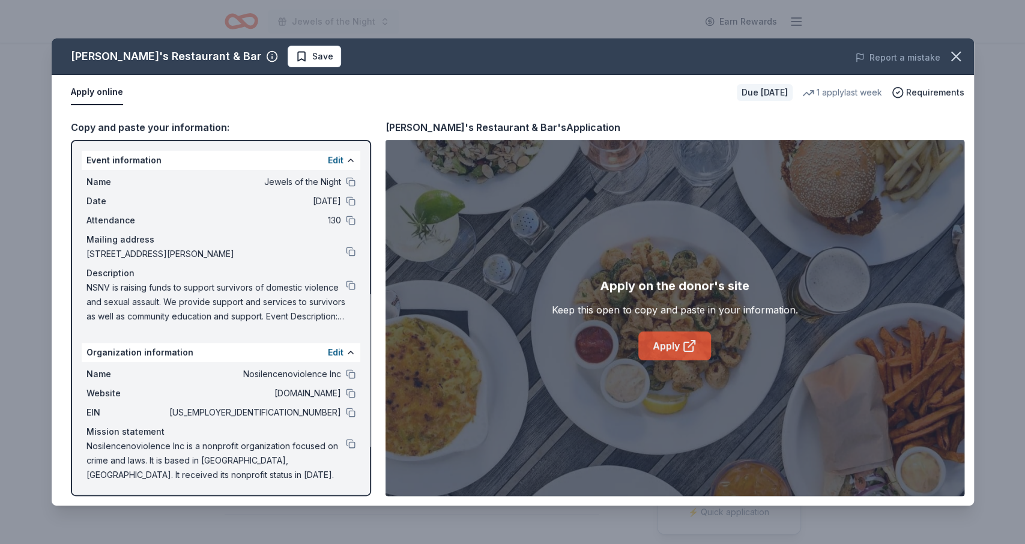
click at [662, 349] on link "Apply" at bounding box center [674, 345] width 73 height 29
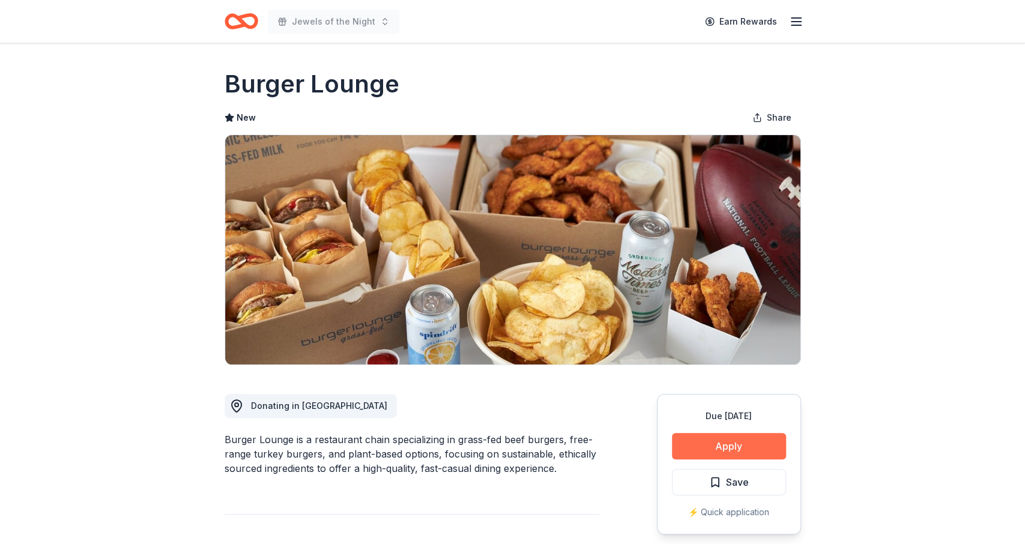
click at [708, 440] on button "Apply" at bounding box center [729, 446] width 114 height 26
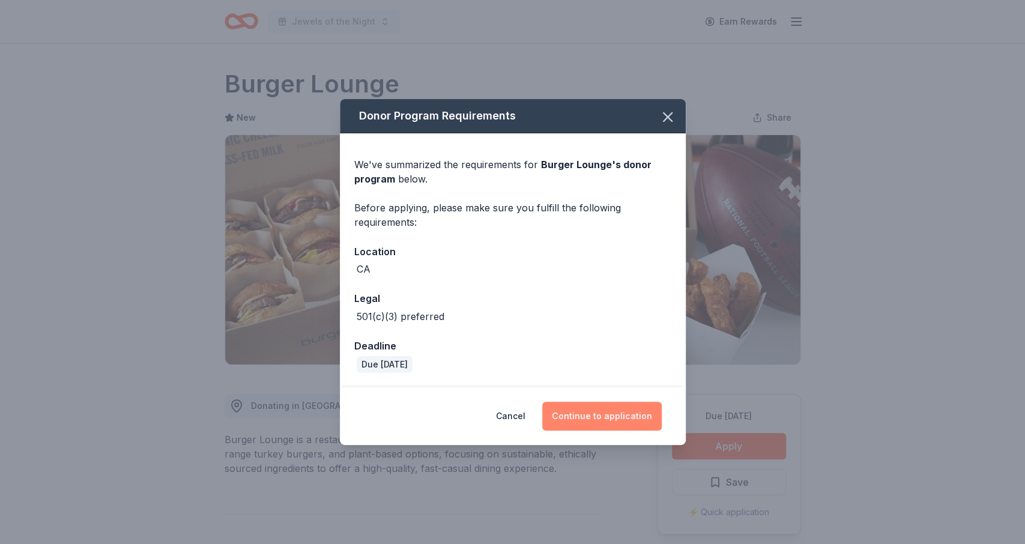
click at [597, 421] on button "Continue to application" at bounding box center [601, 416] width 119 height 29
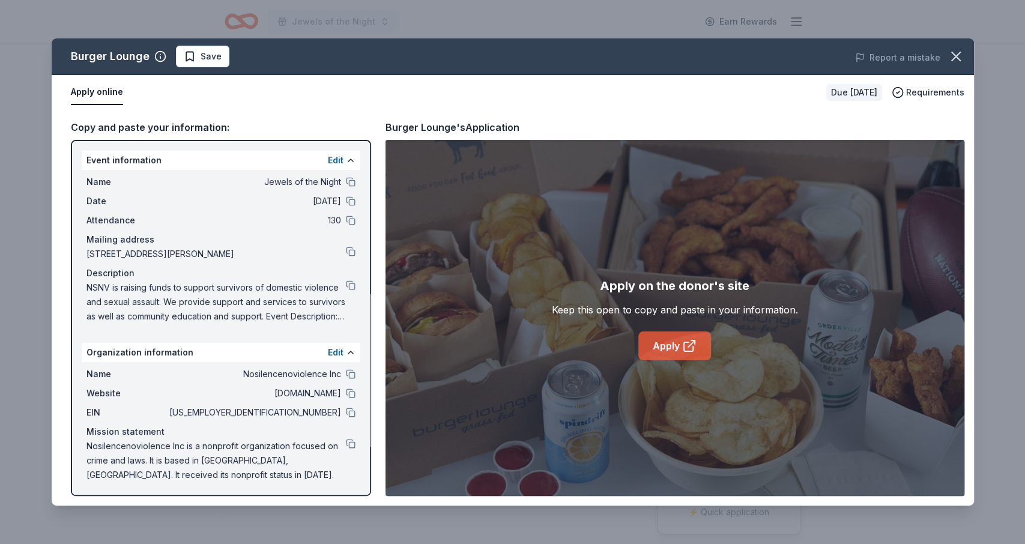
click at [665, 345] on link "Apply" at bounding box center [674, 345] width 73 height 29
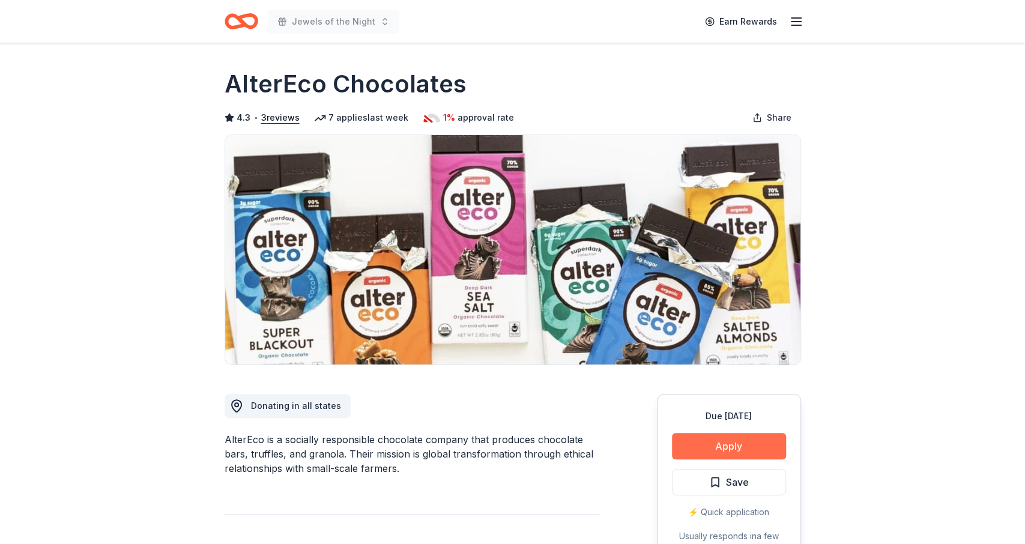
click at [711, 446] on button "Apply" at bounding box center [729, 446] width 114 height 26
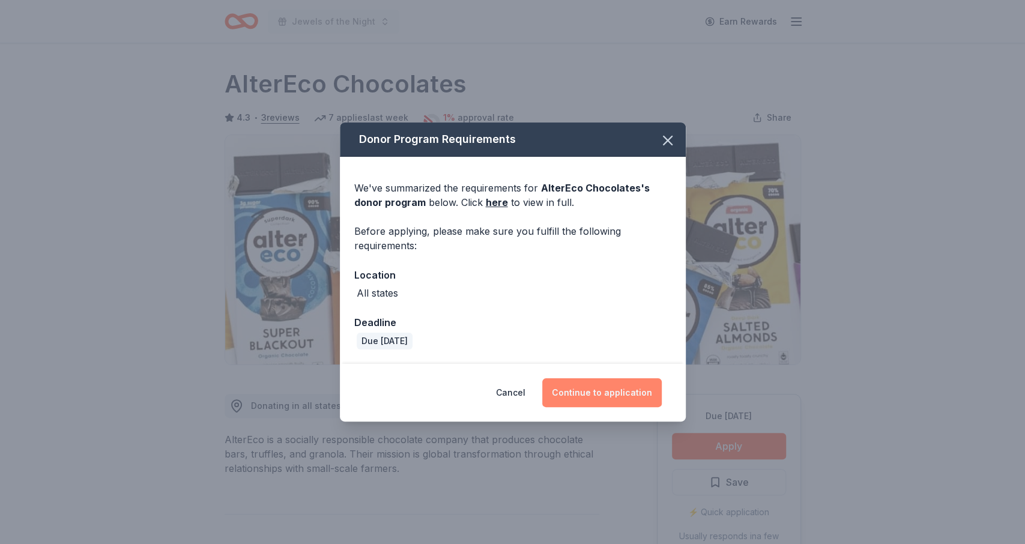
click at [587, 385] on button "Continue to application" at bounding box center [601, 392] width 119 height 29
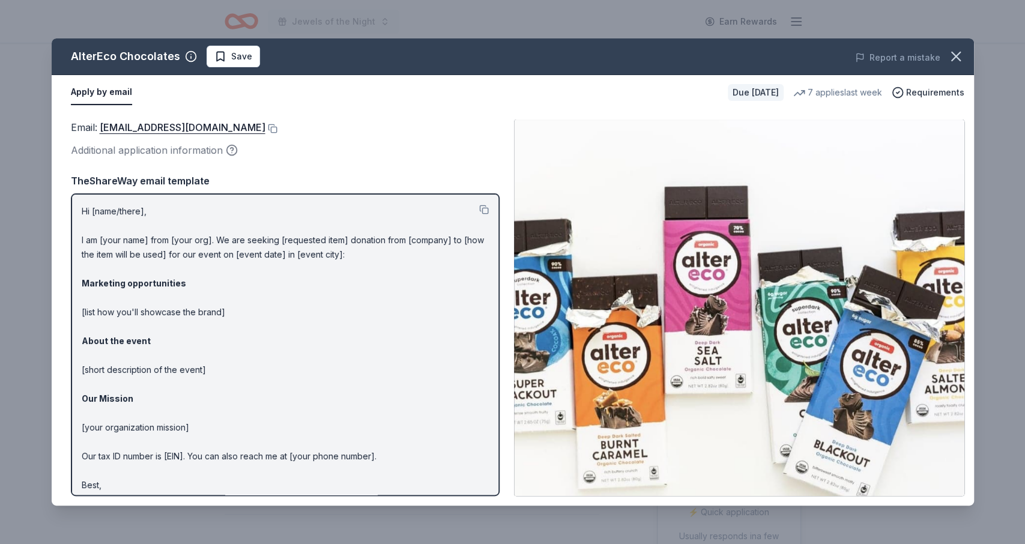
click at [231, 129] on div "Email : [EMAIL_ADDRESS][DOMAIN_NAME]" at bounding box center [285, 127] width 429 height 16
click at [265, 129] on button at bounding box center [271, 129] width 12 height 10
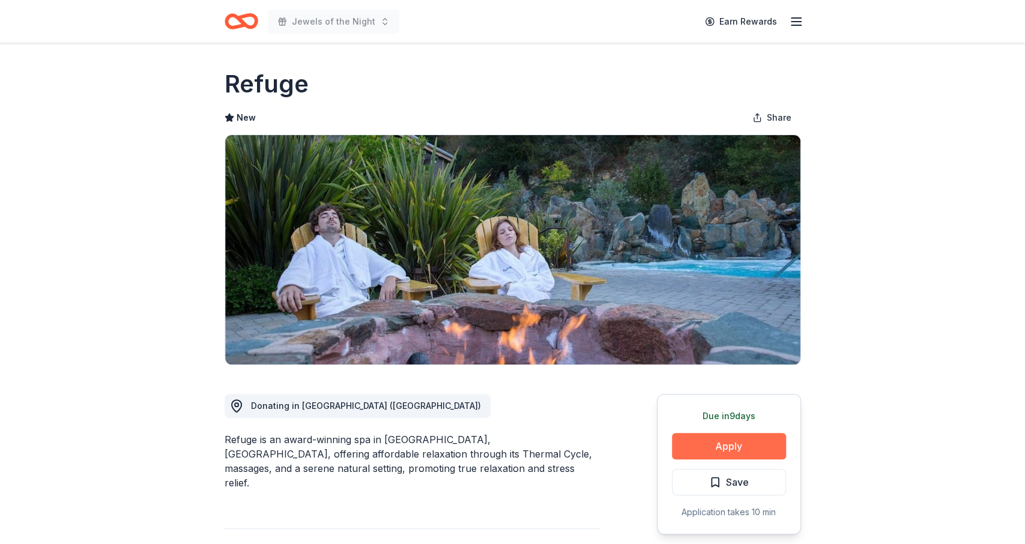
click at [743, 446] on button "Apply" at bounding box center [729, 446] width 114 height 26
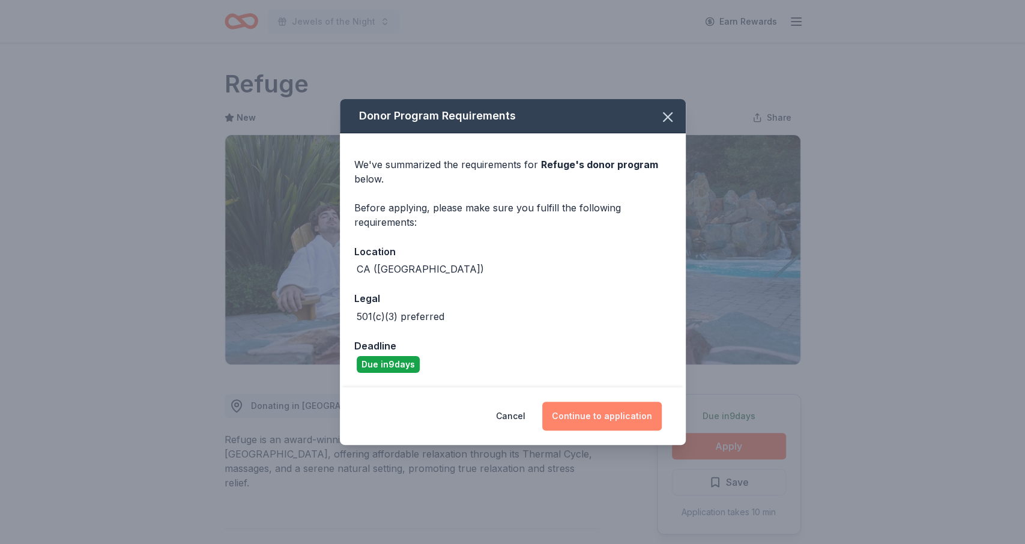
click at [601, 412] on button "Continue to application" at bounding box center [601, 416] width 119 height 29
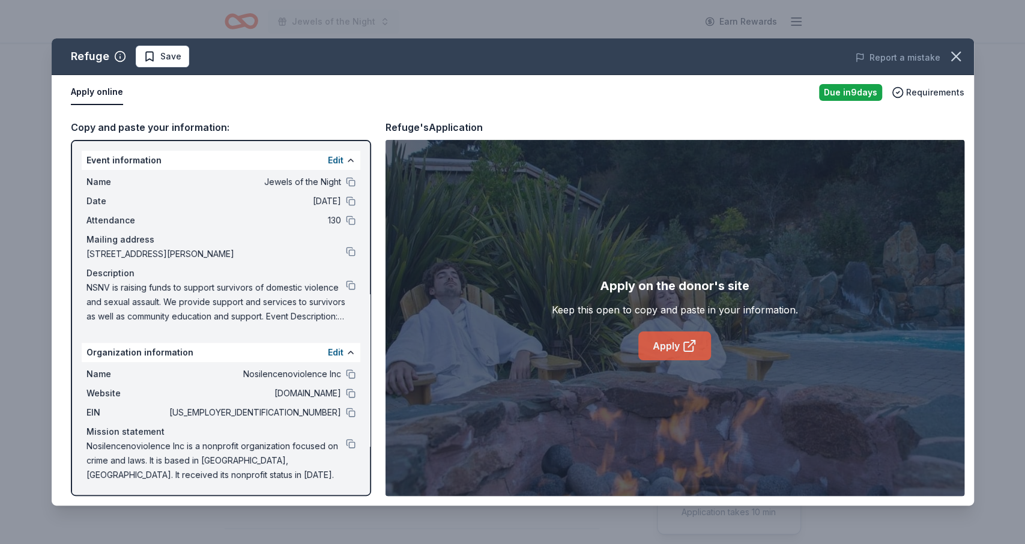
click at [662, 339] on link "Apply" at bounding box center [674, 345] width 73 height 29
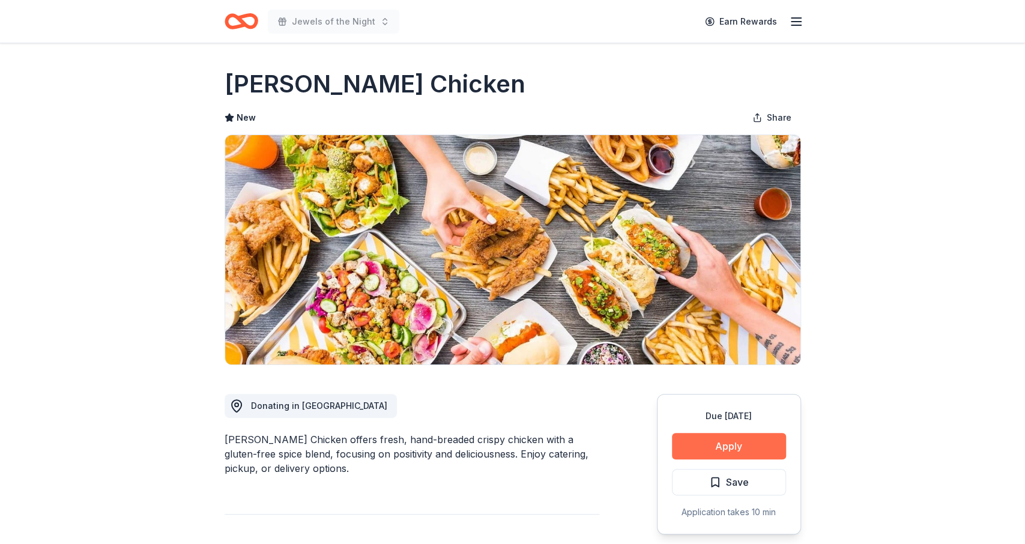
click at [705, 448] on button "Apply" at bounding box center [729, 446] width 114 height 26
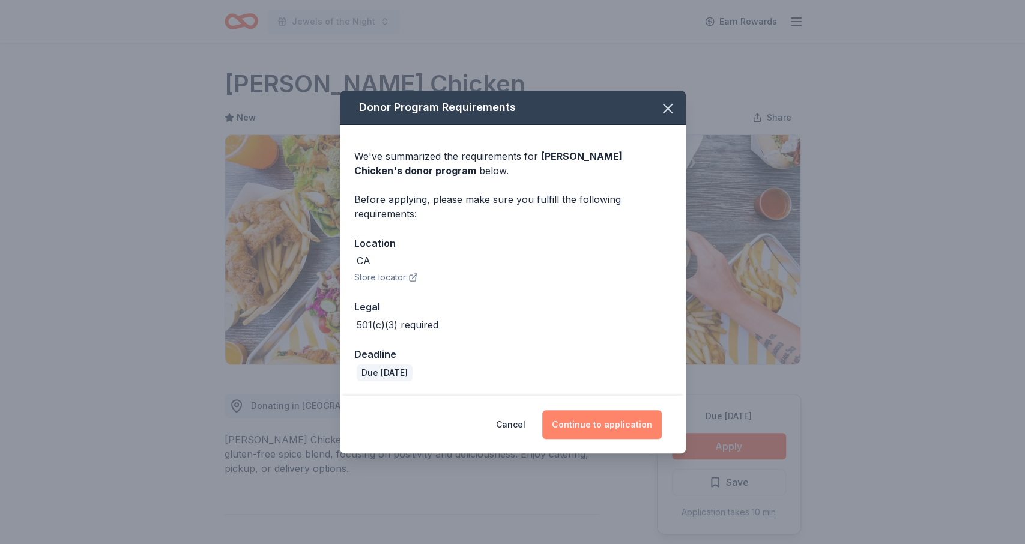
click at [603, 423] on button "Continue to application" at bounding box center [601, 424] width 119 height 29
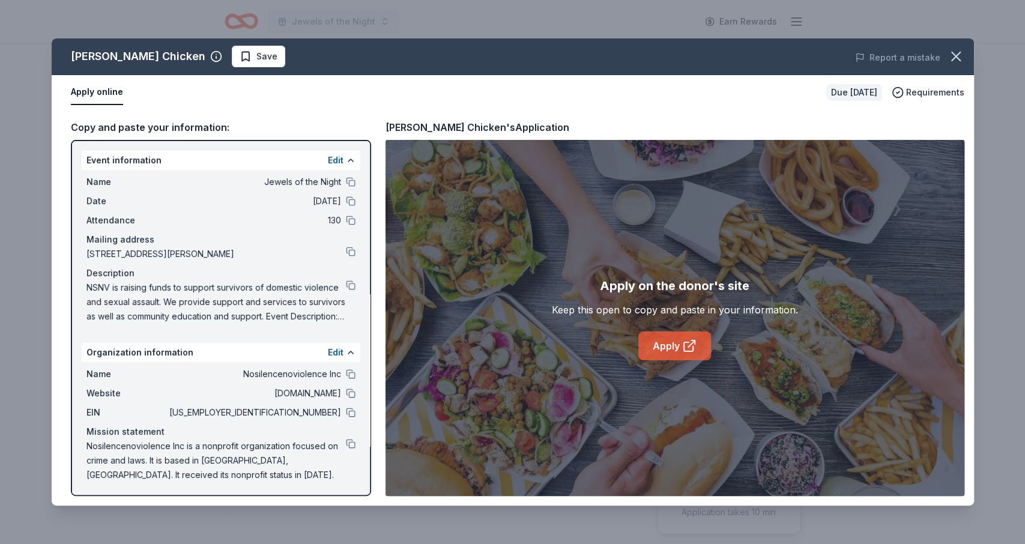
click at [675, 343] on link "Apply" at bounding box center [674, 345] width 73 height 29
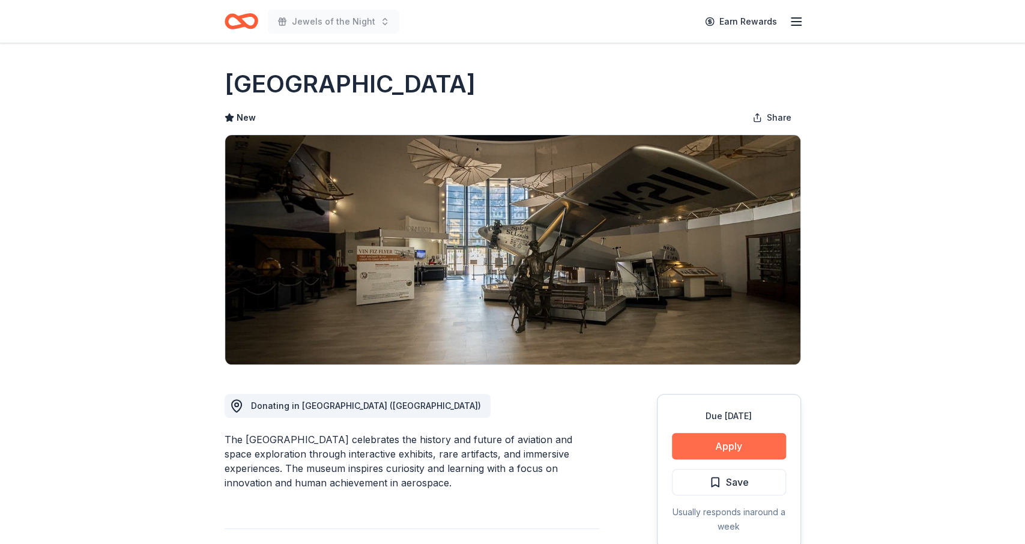
click at [705, 446] on button "Apply" at bounding box center [729, 446] width 114 height 26
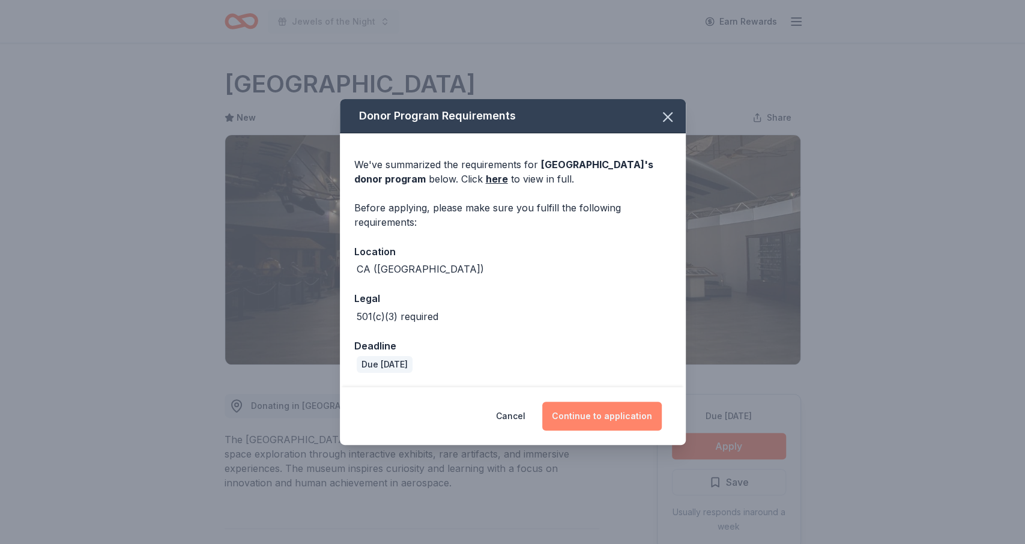
click at [585, 415] on button "Continue to application" at bounding box center [601, 416] width 119 height 29
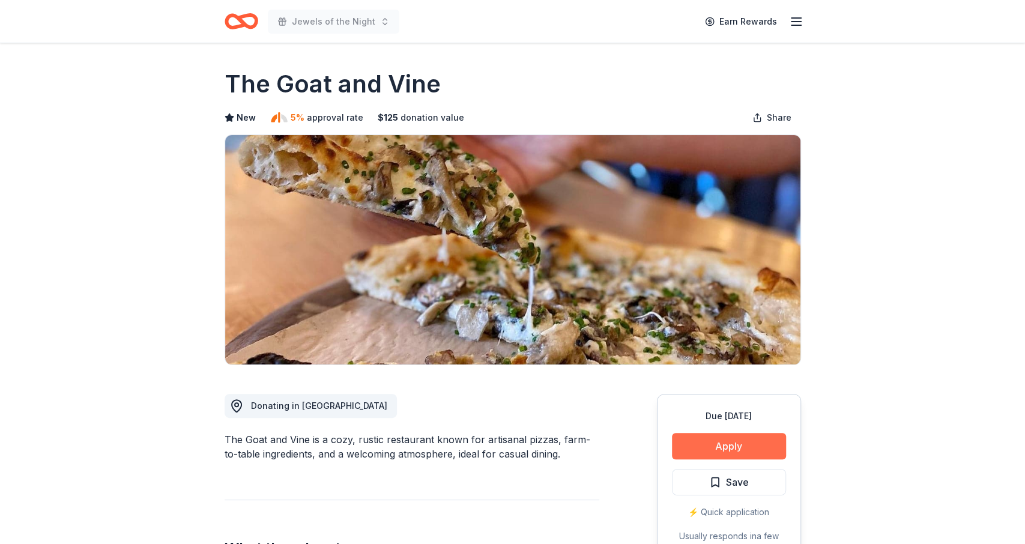
click at [724, 442] on button "Apply" at bounding box center [729, 446] width 114 height 26
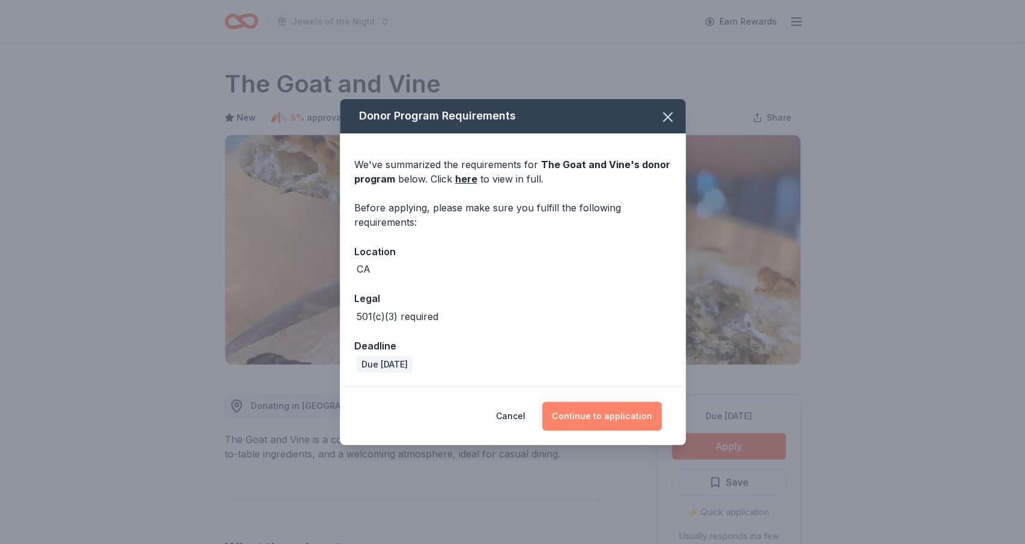
click at [625, 425] on button "Continue to application" at bounding box center [601, 416] width 119 height 29
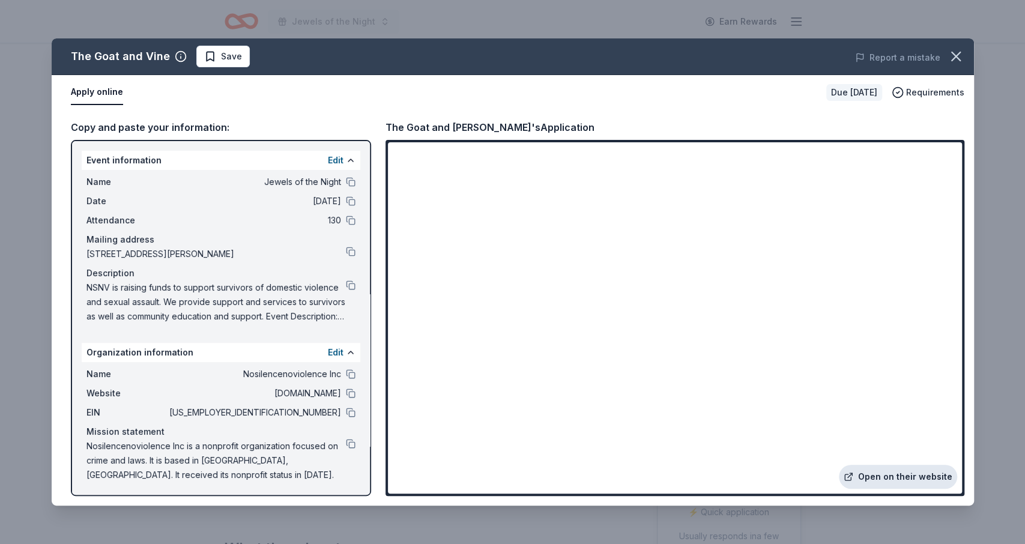
click at [913, 481] on link "Open on their website" at bounding box center [898, 477] width 118 height 24
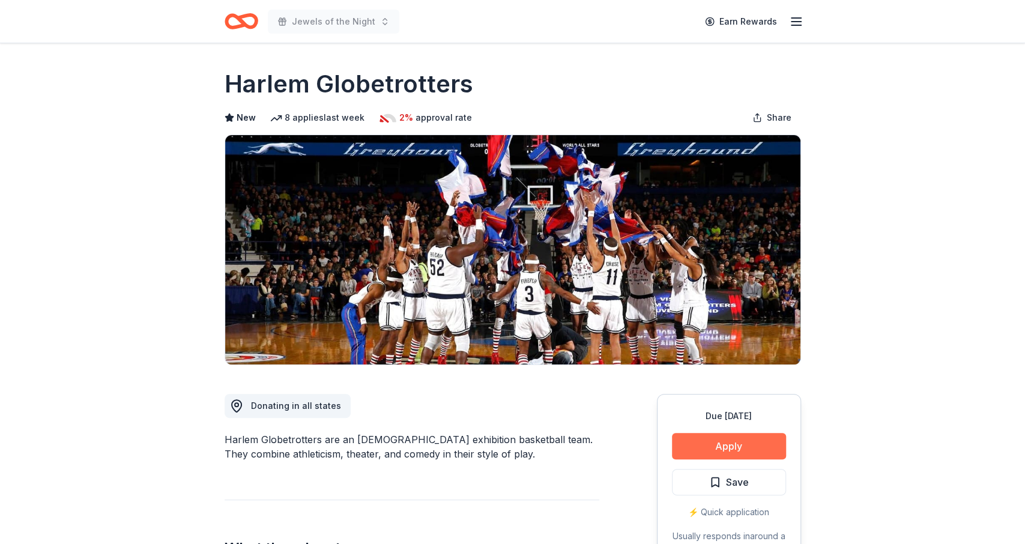
click at [687, 451] on button "Apply" at bounding box center [729, 446] width 114 height 26
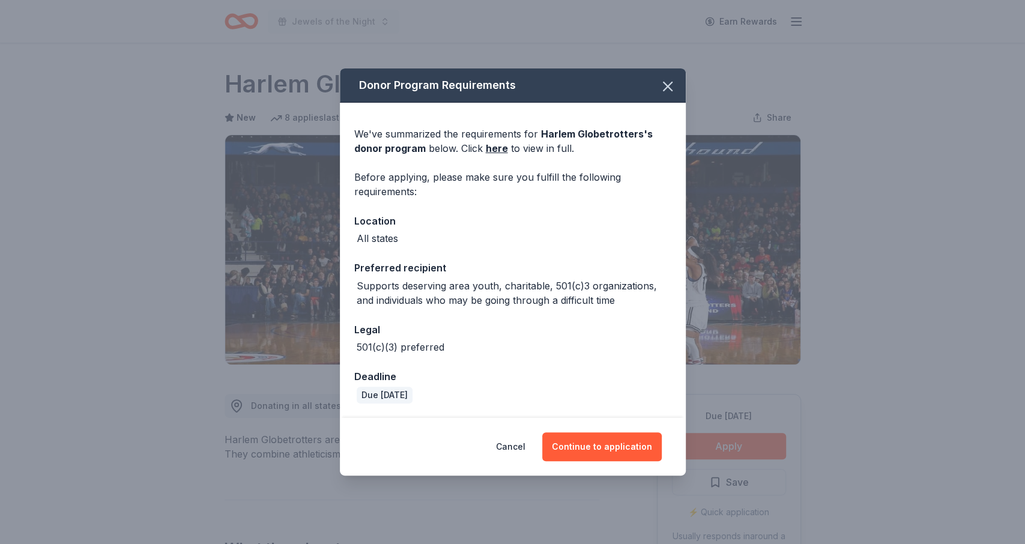
click at [608, 428] on div "Cancel Continue to application" at bounding box center [513, 447] width 346 height 58
click at [606, 446] on button "Continue to application" at bounding box center [601, 446] width 119 height 29
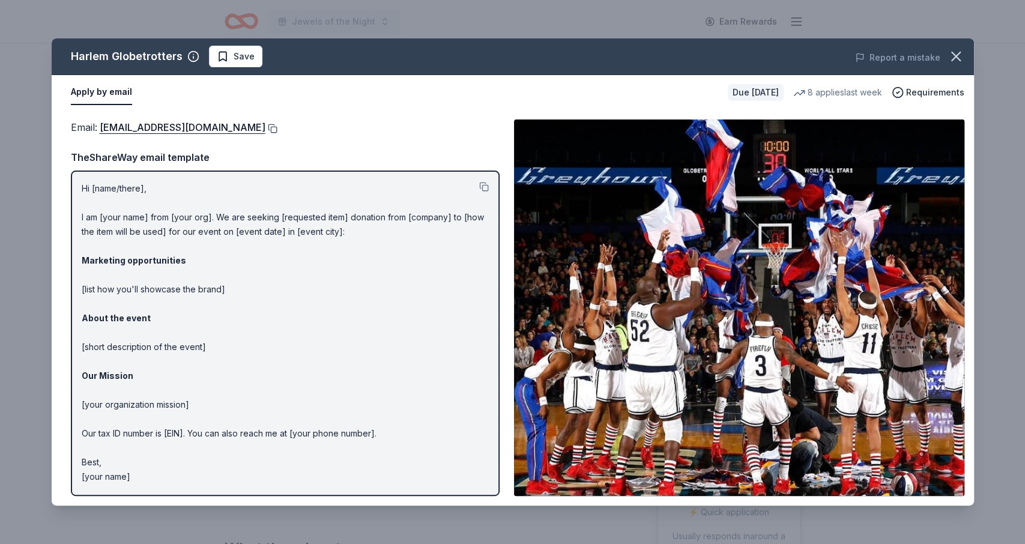
click at [265, 127] on button at bounding box center [271, 129] width 12 height 10
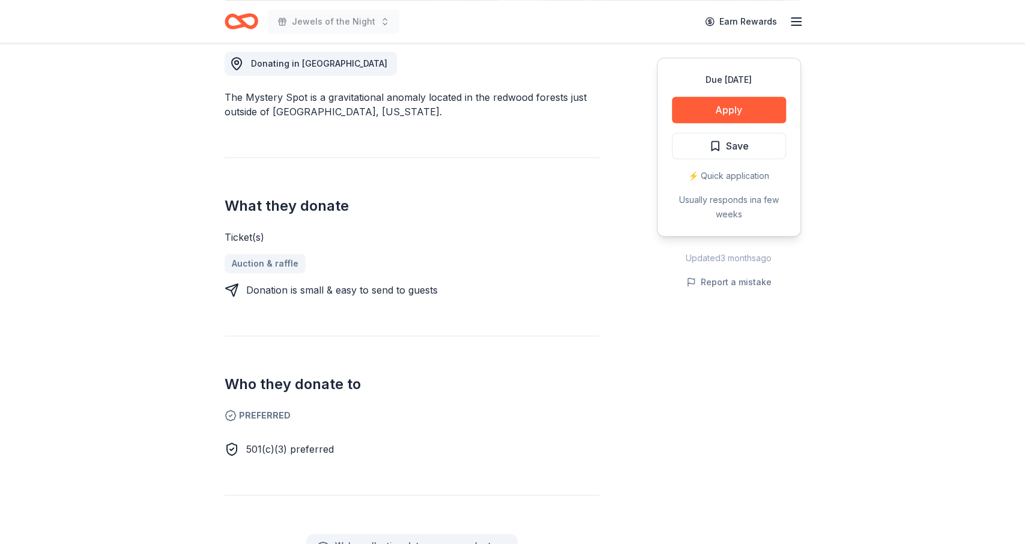
scroll to position [365, 0]
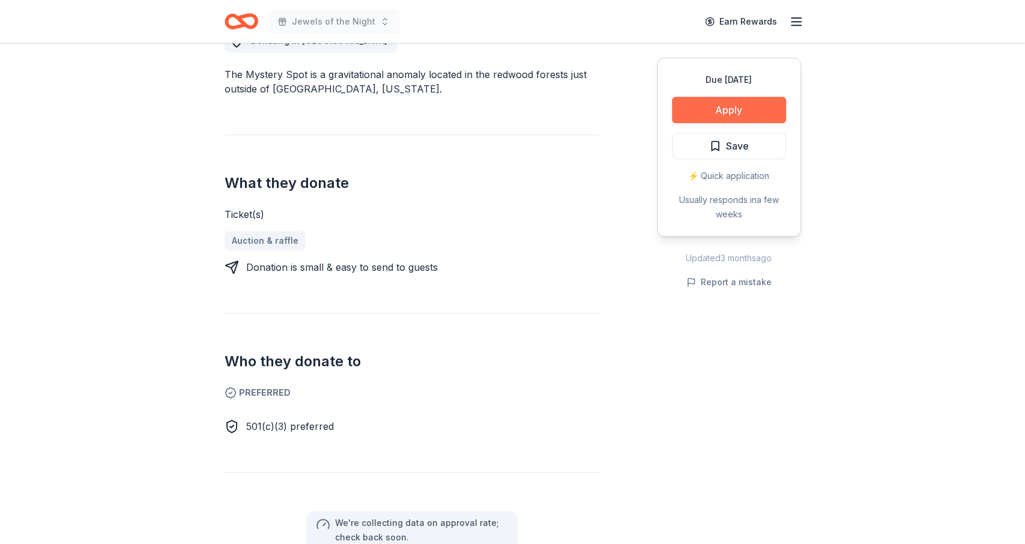
click at [764, 111] on button "Apply" at bounding box center [729, 110] width 114 height 26
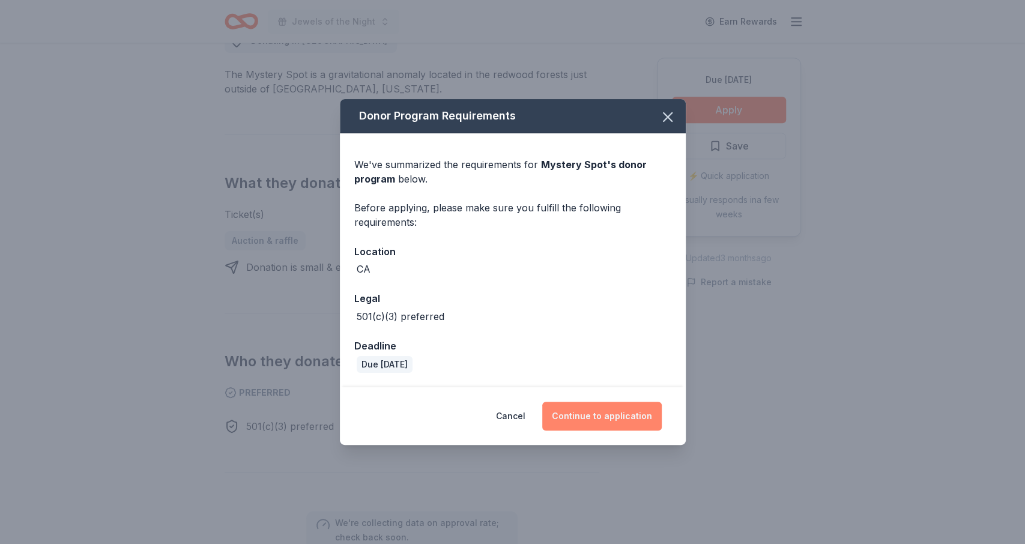
click at [597, 418] on button "Continue to application" at bounding box center [601, 416] width 119 height 29
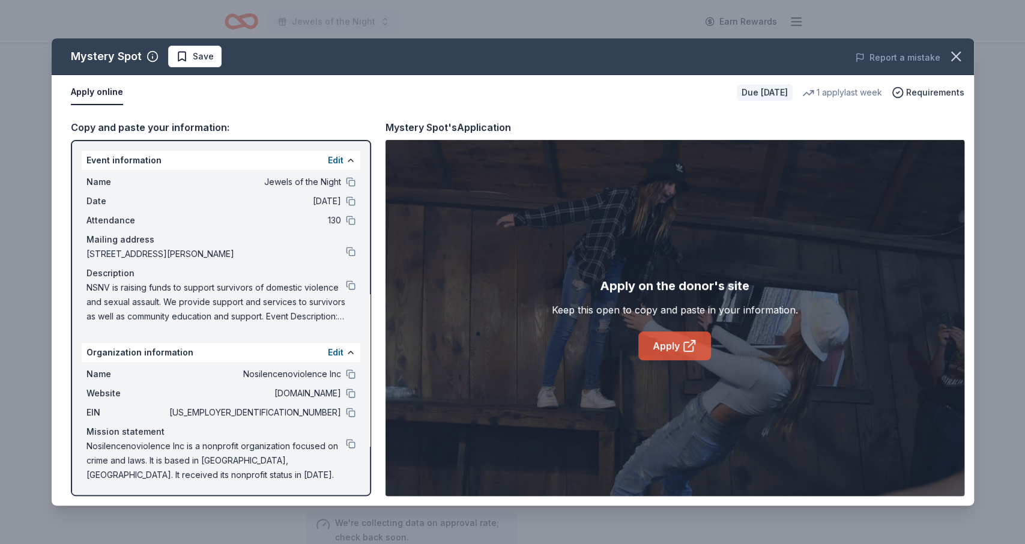
click at [687, 343] on icon at bounding box center [689, 346] width 14 height 14
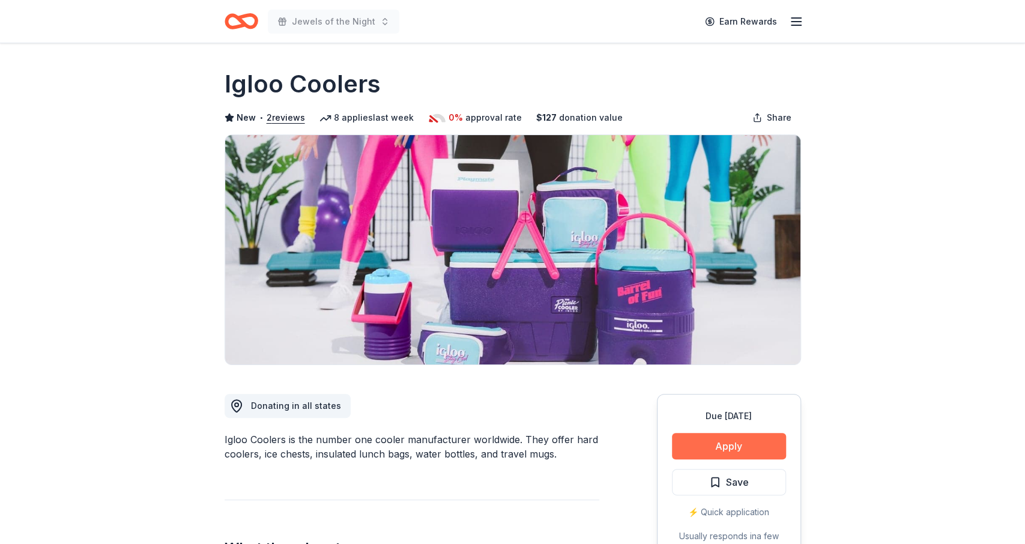
click at [705, 450] on button "Apply" at bounding box center [729, 446] width 114 height 26
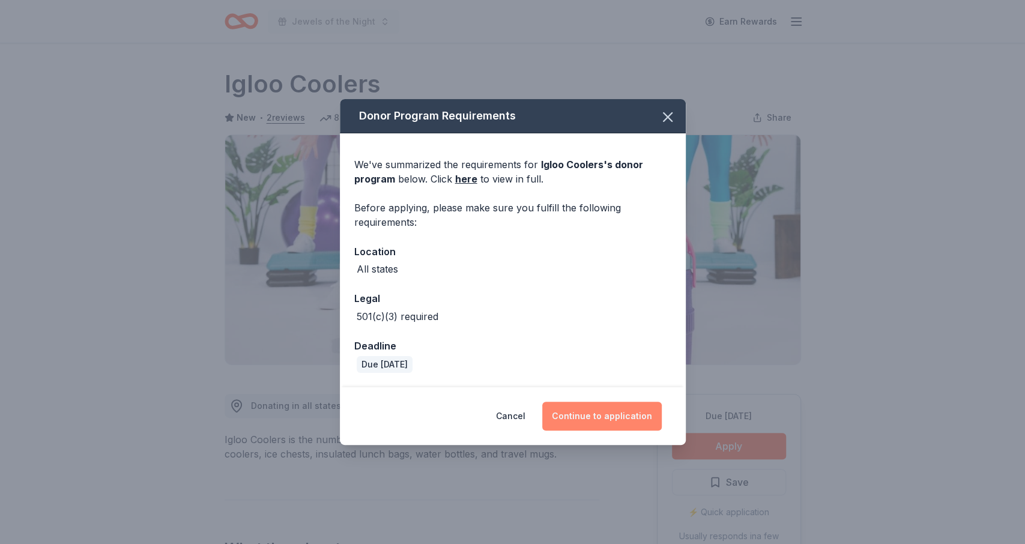
click at [605, 406] on button "Continue to application" at bounding box center [601, 416] width 119 height 29
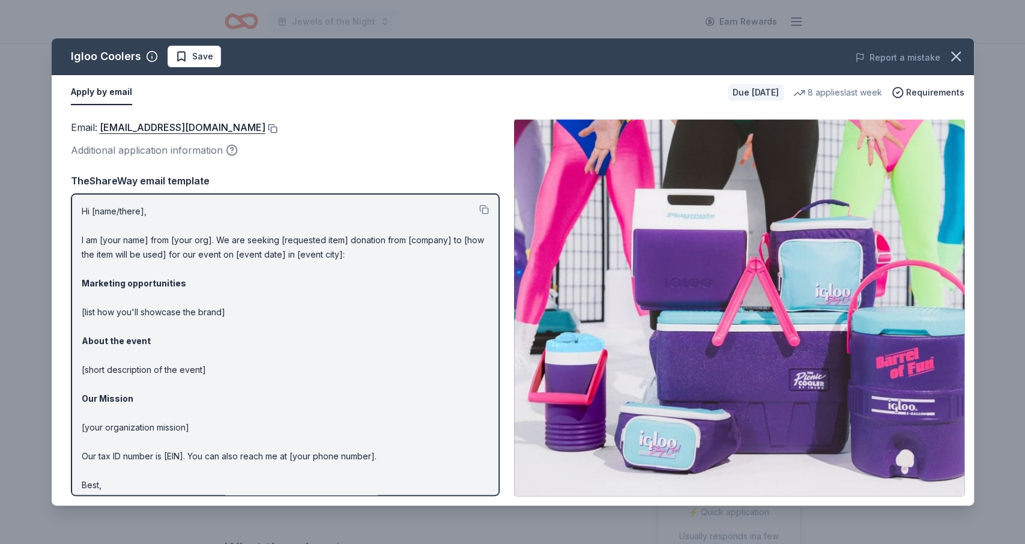
click at [265, 128] on button at bounding box center [271, 129] width 12 height 10
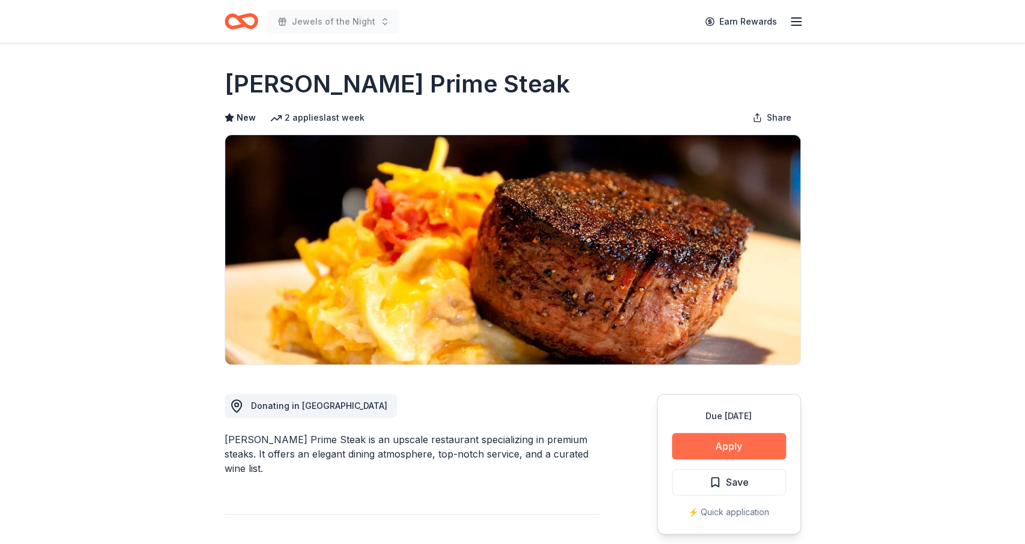
click at [737, 445] on button "Apply" at bounding box center [729, 446] width 114 height 26
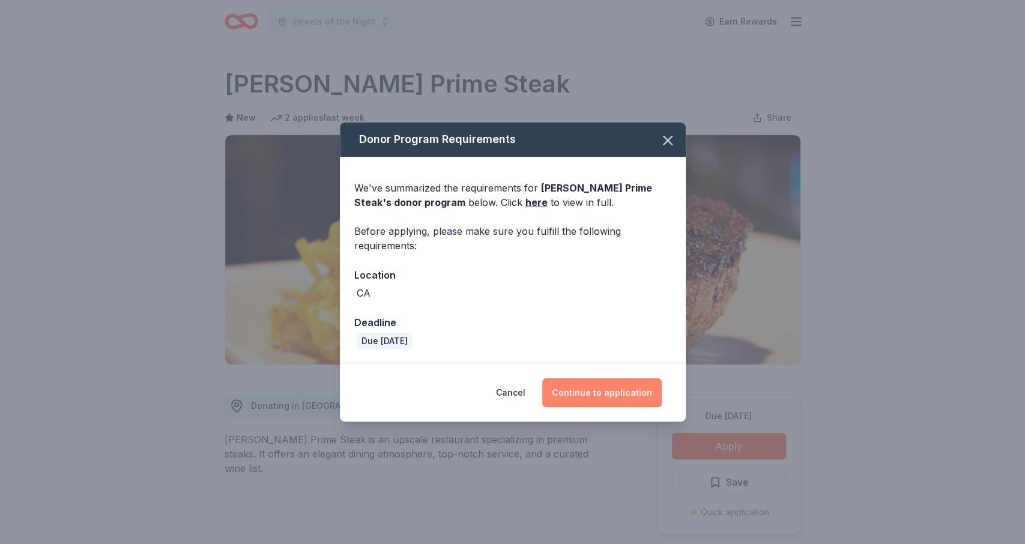
click at [619, 384] on button "Continue to application" at bounding box center [601, 392] width 119 height 29
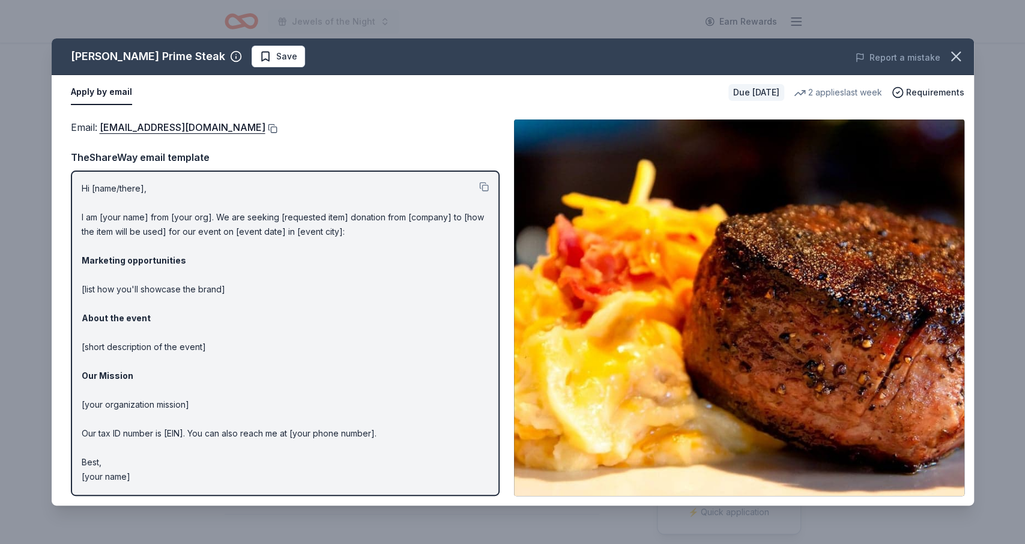
click at [277, 128] on button at bounding box center [271, 129] width 12 height 10
click at [952, 58] on icon "button" at bounding box center [955, 56] width 17 height 17
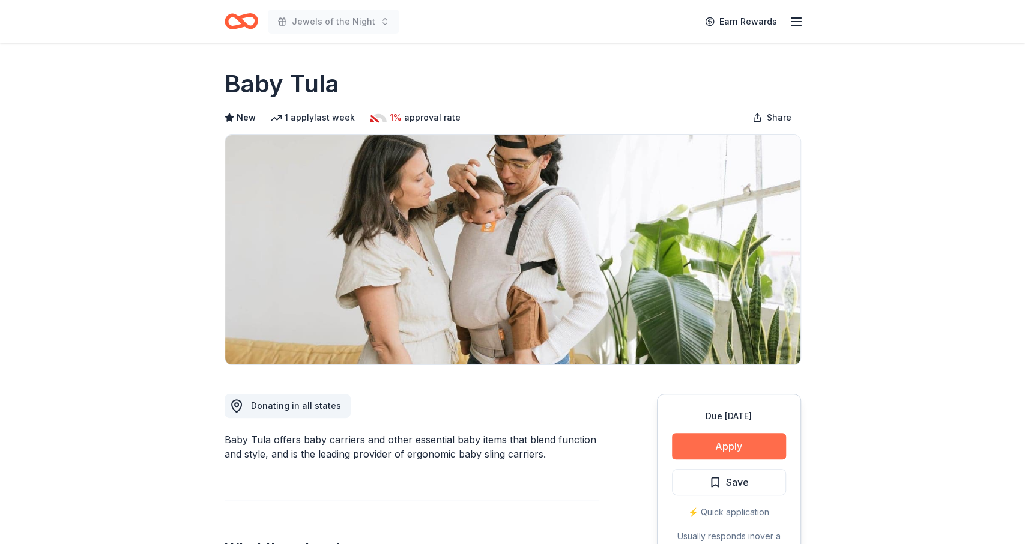
click at [740, 446] on button "Apply" at bounding box center [729, 446] width 114 height 26
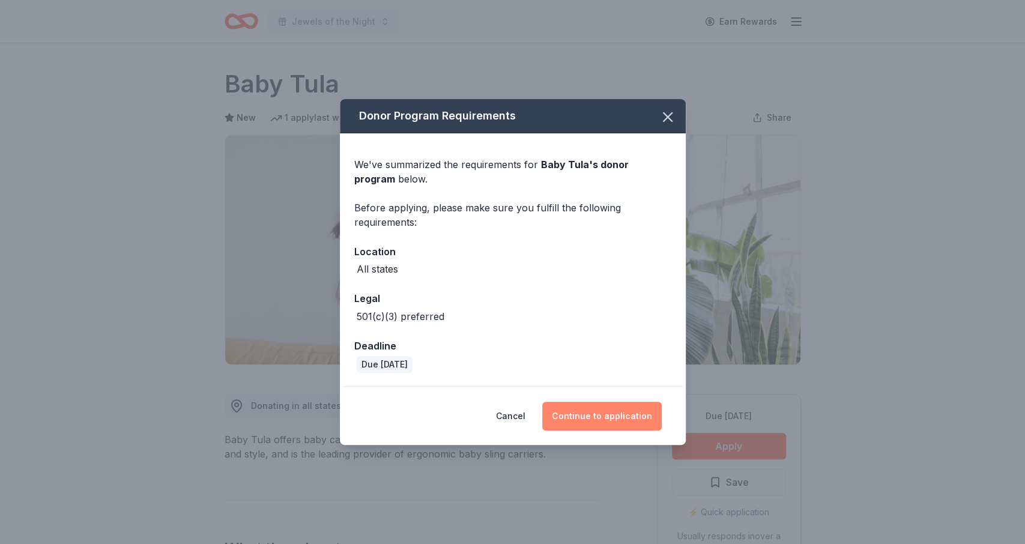
click at [594, 402] on button "Continue to application" at bounding box center [601, 416] width 119 height 29
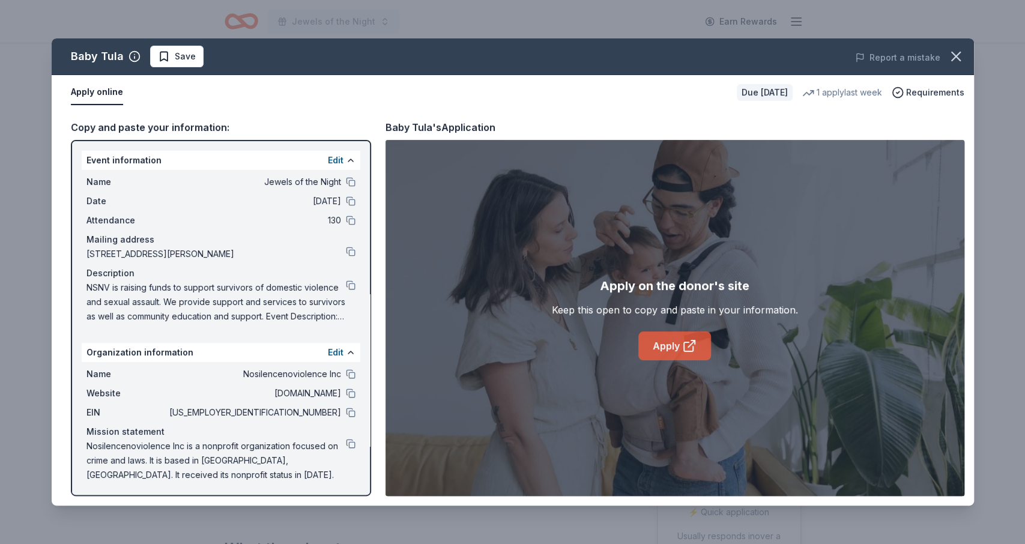
click at [687, 349] on icon at bounding box center [689, 346] width 14 height 14
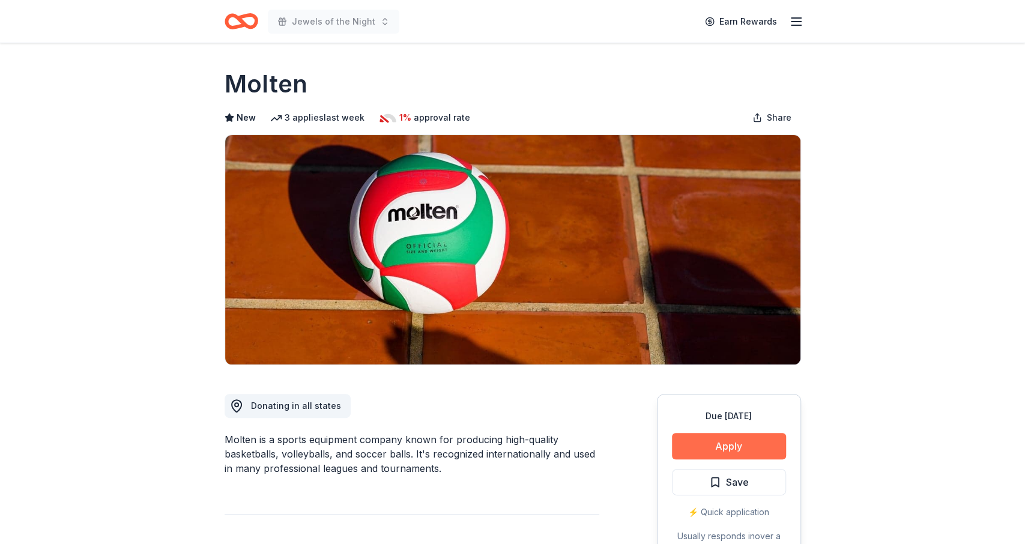
click at [719, 434] on button "Apply" at bounding box center [729, 446] width 114 height 26
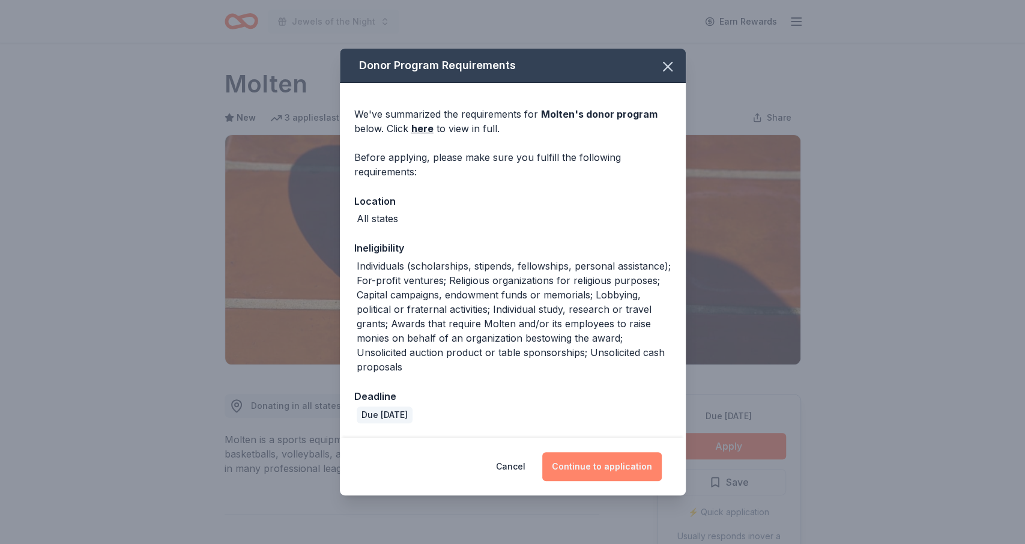
click at [604, 466] on button "Continue to application" at bounding box center [601, 466] width 119 height 29
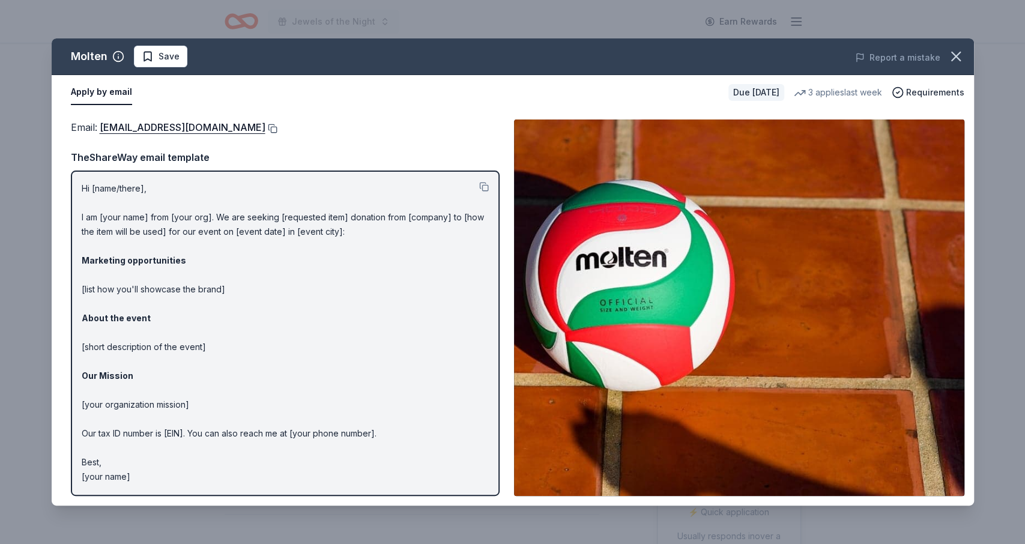
click at [265, 130] on button at bounding box center [271, 129] width 12 height 10
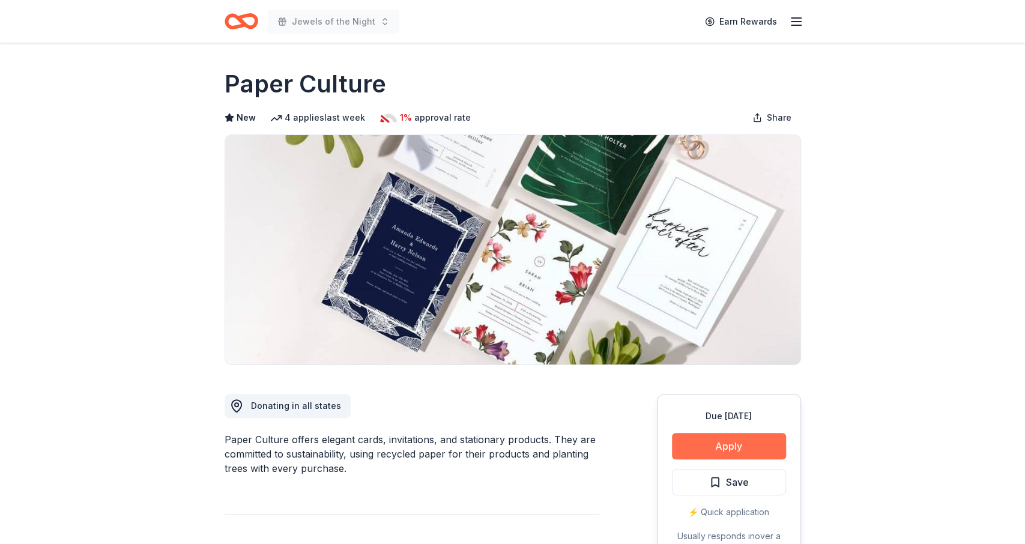
click at [695, 449] on button "Apply" at bounding box center [729, 446] width 114 height 26
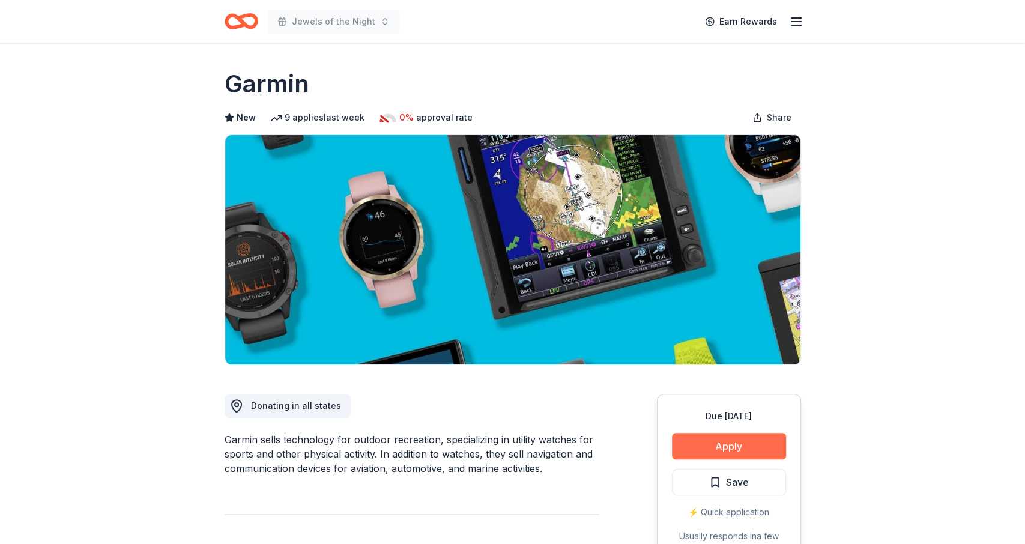
click at [725, 448] on button "Apply" at bounding box center [729, 446] width 114 height 26
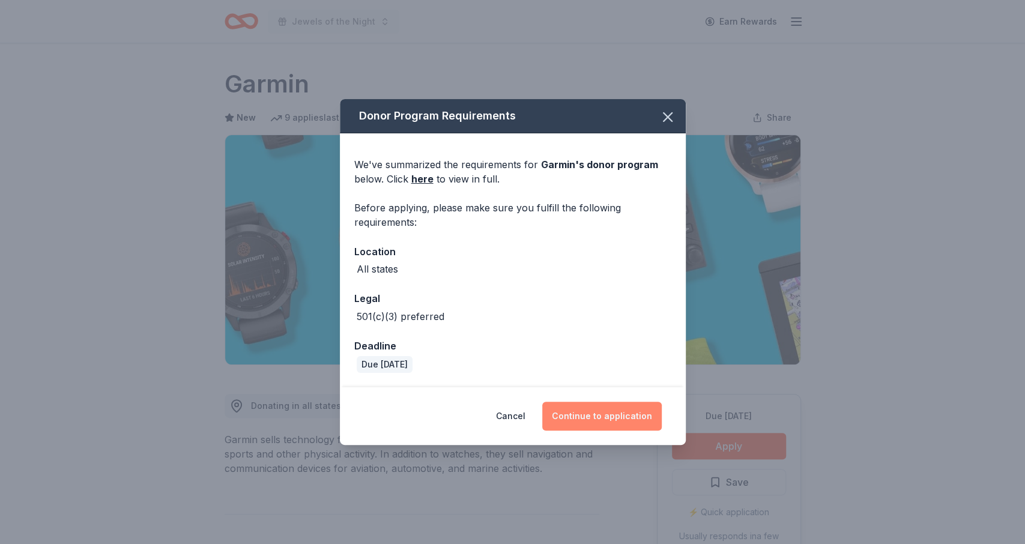
click at [621, 414] on button "Continue to application" at bounding box center [601, 416] width 119 height 29
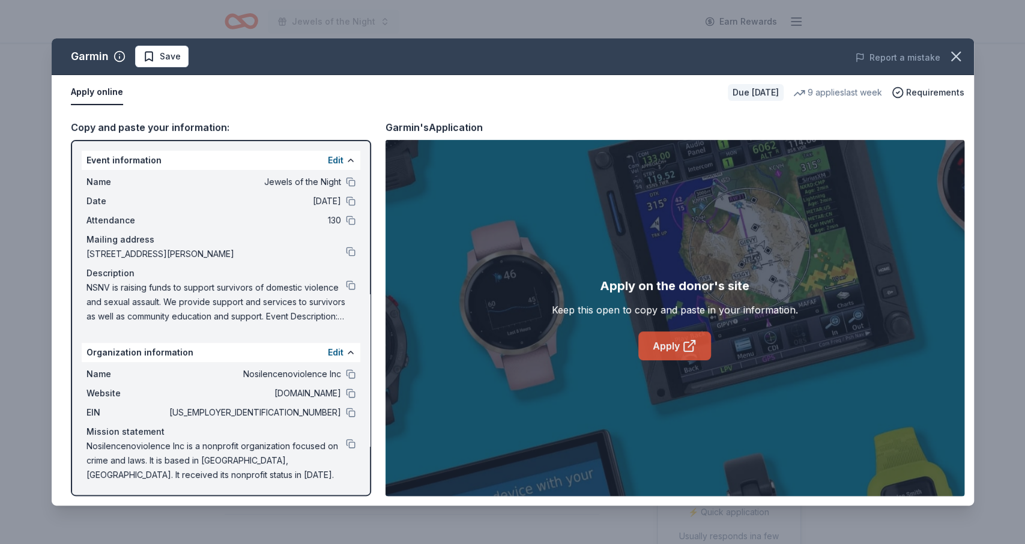
click at [665, 333] on link "Apply" at bounding box center [674, 345] width 73 height 29
click at [653, 351] on link "Apply" at bounding box center [674, 345] width 73 height 29
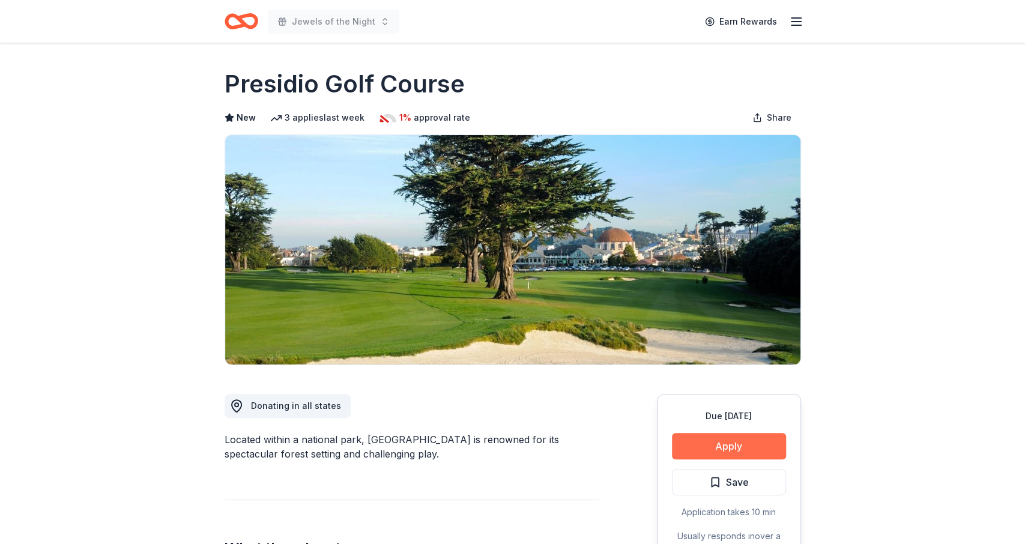
click at [692, 439] on button "Apply" at bounding box center [729, 446] width 114 height 26
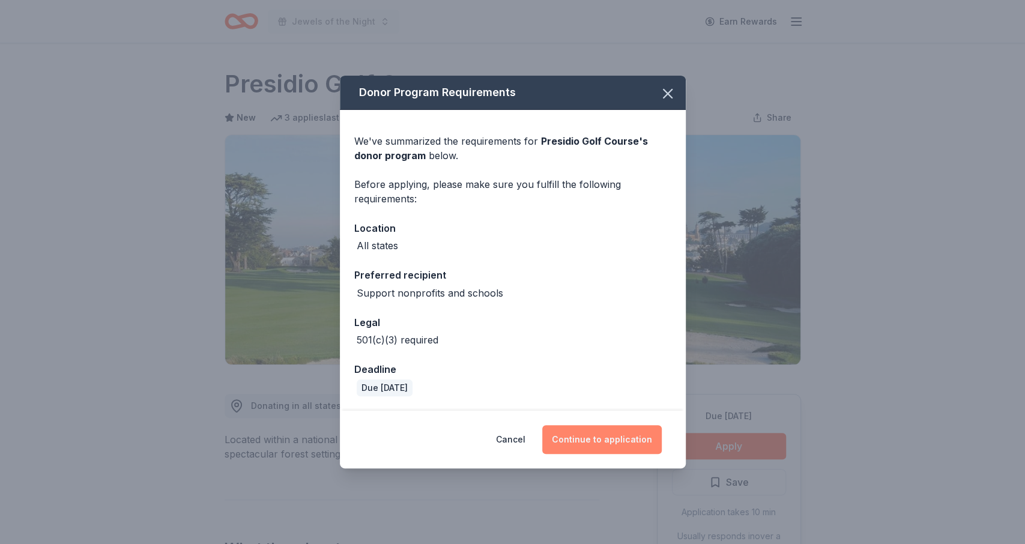
click at [613, 432] on button "Continue to application" at bounding box center [601, 439] width 119 height 29
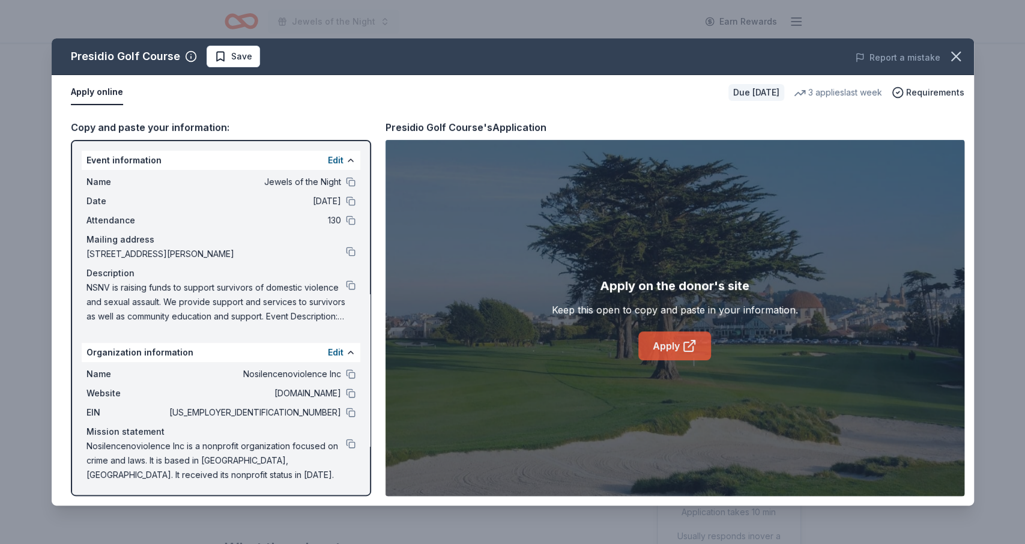
click at [657, 352] on link "Apply" at bounding box center [674, 345] width 73 height 29
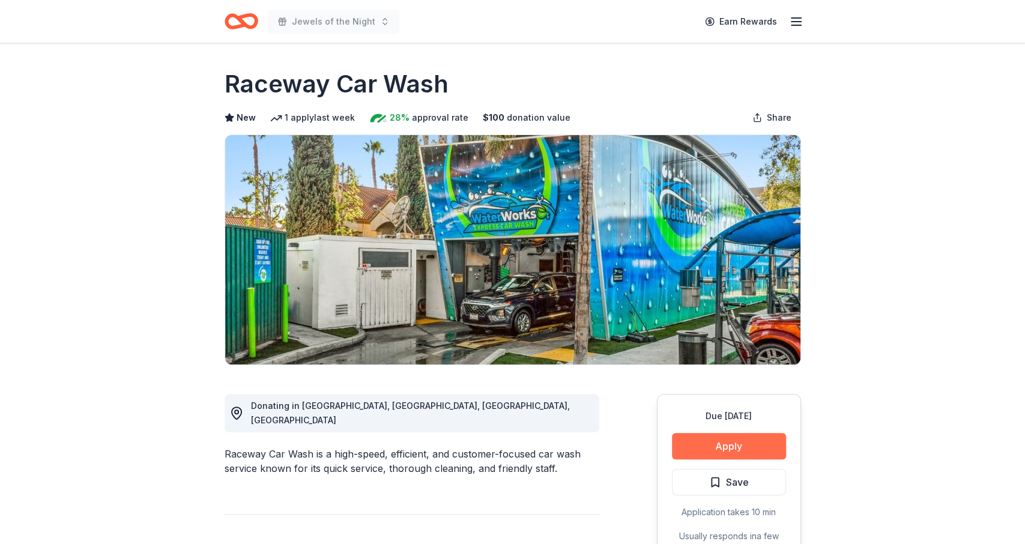
click at [723, 447] on button "Apply" at bounding box center [729, 446] width 114 height 26
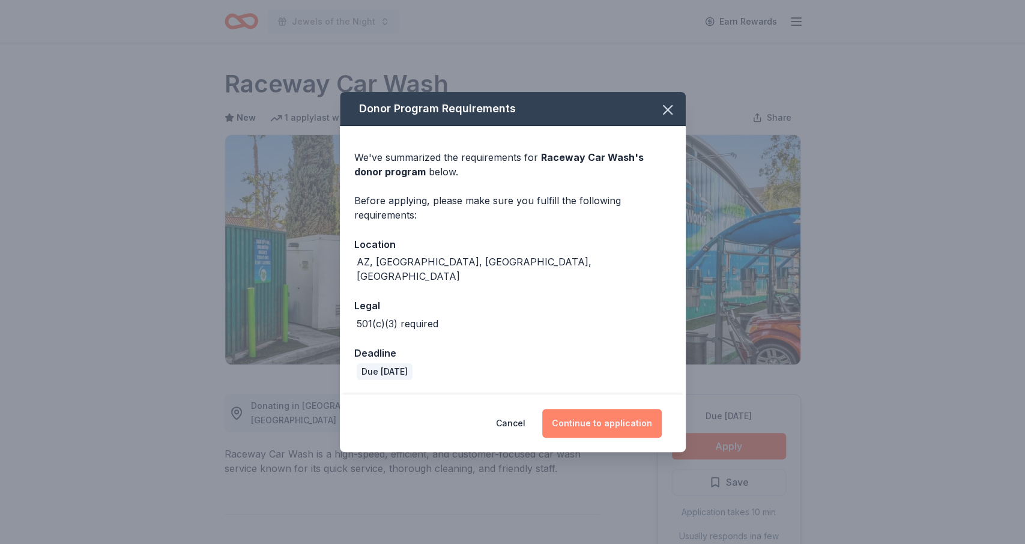
click at [585, 409] on button "Continue to application" at bounding box center [601, 423] width 119 height 29
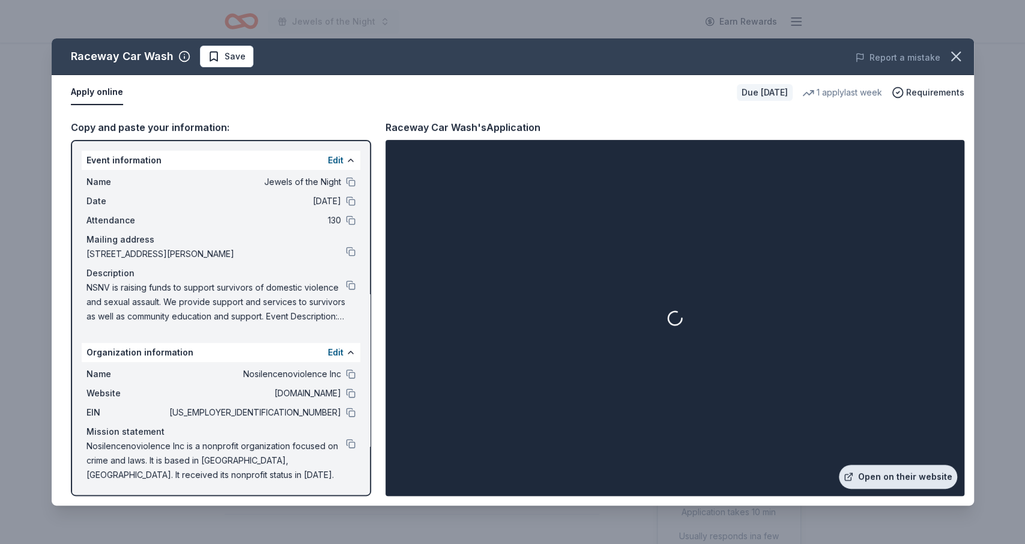
click at [898, 476] on link "Open on their website" at bounding box center [898, 477] width 118 height 24
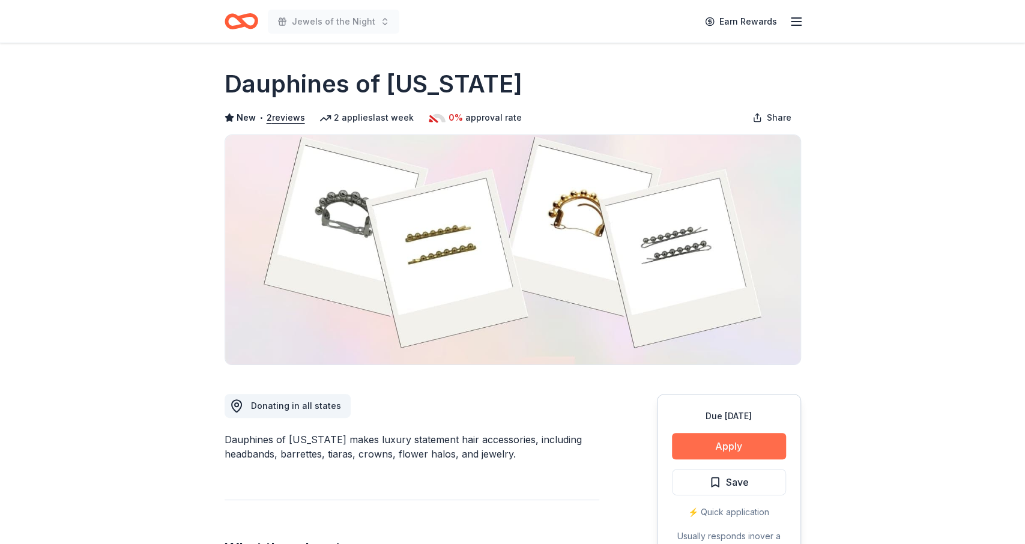
click at [708, 444] on button "Apply" at bounding box center [729, 446] width 114 height 26
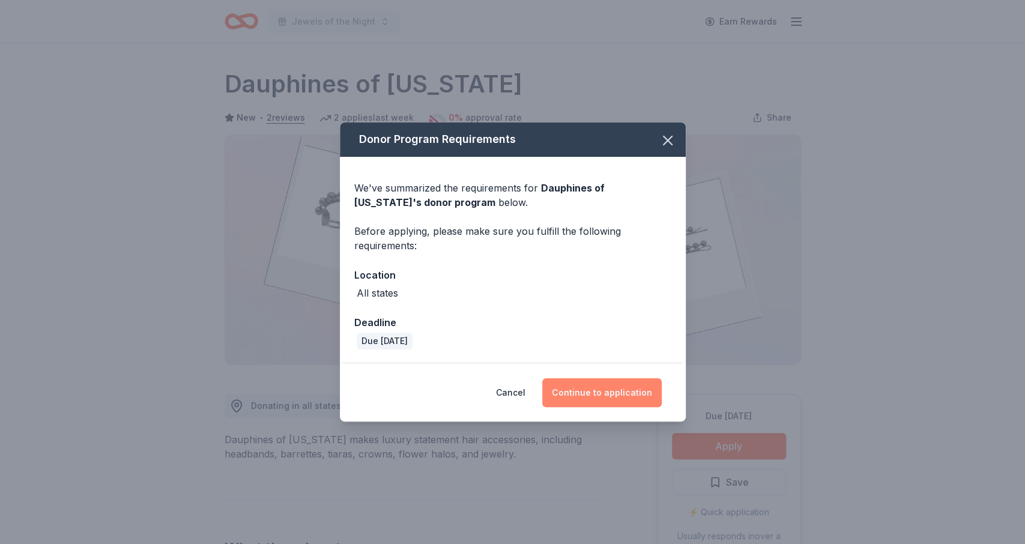
click at [624, 382] on button "Continue to application" at bounding box center [601, 392] width 119 height 29
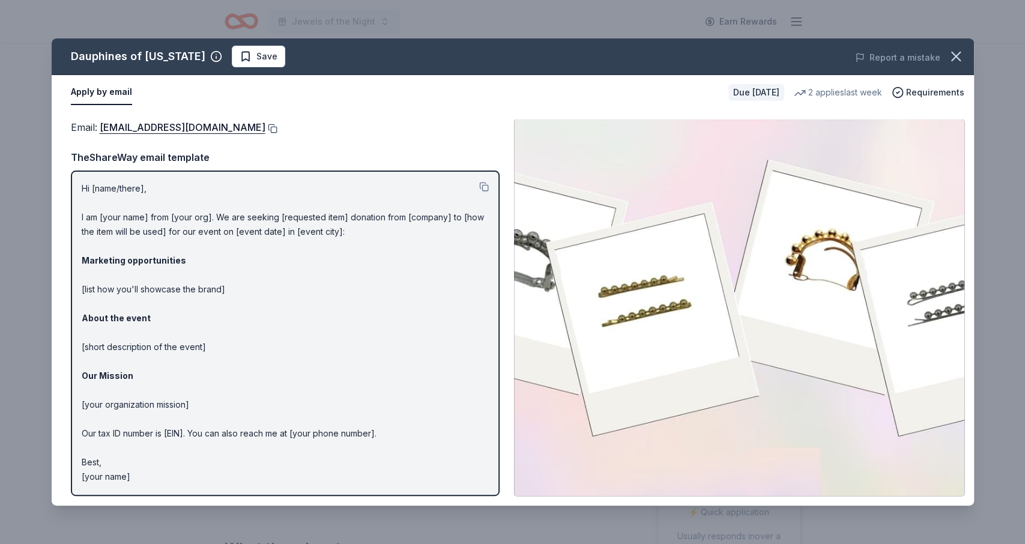
click at [277, 128] on button at bounding box center [271, 129] width 12 height 10
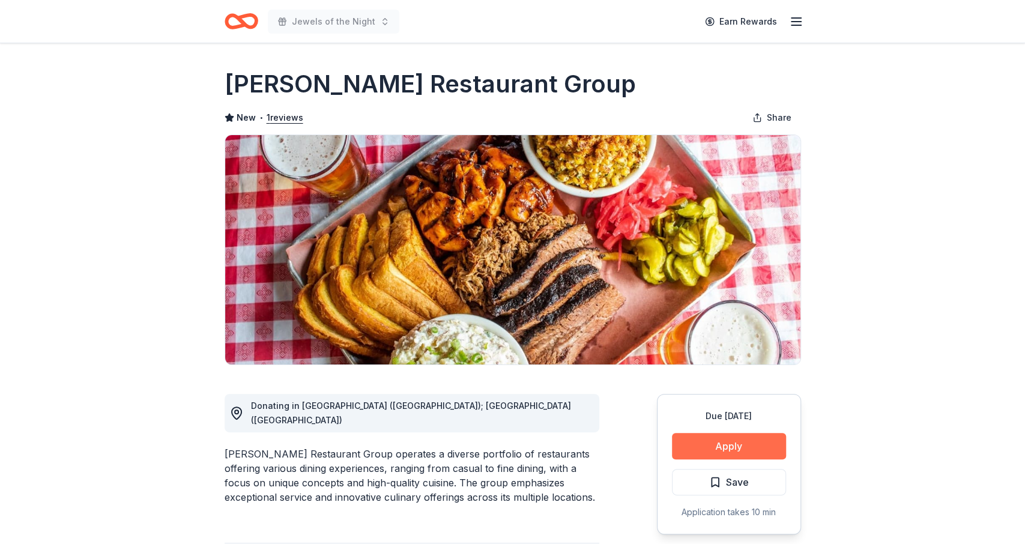
click at [691, 451] on button "Apply" at bounding box center [729, 446] width 114 height 26
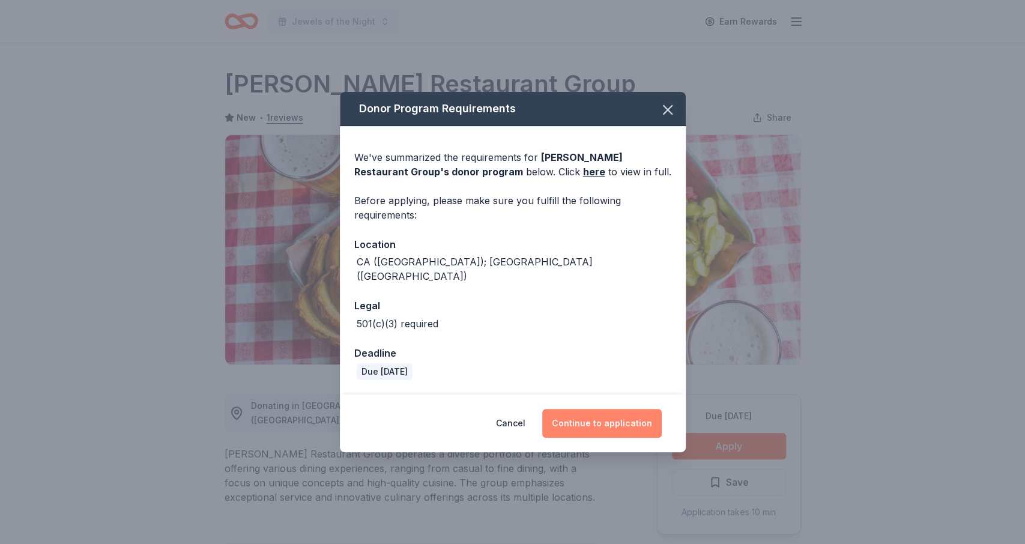
click at [607, 409] on button "Continue to application" at bounding box center [601, 423] width 119 height 29
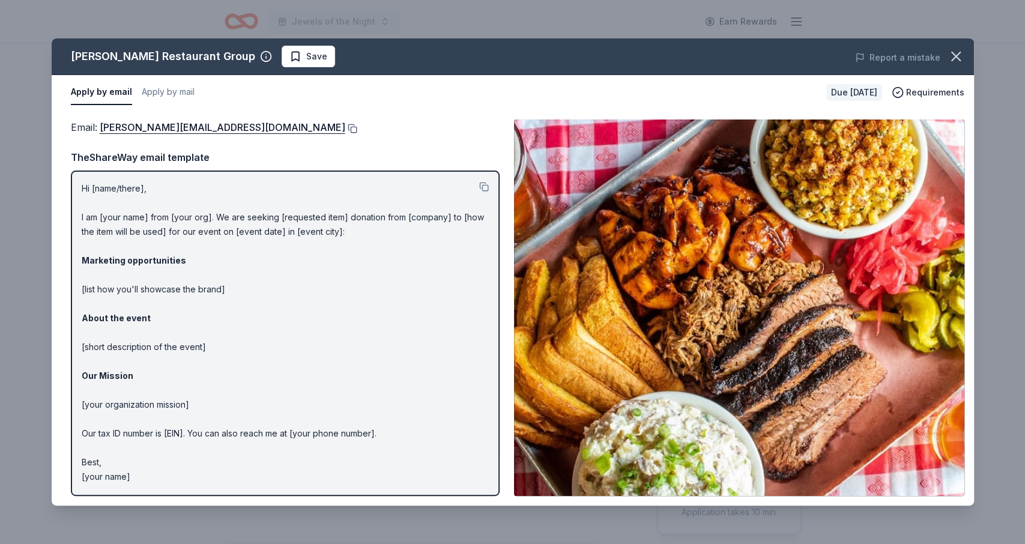
click at [345, 125] on button at bounding box center [351, 129] width 12 height 10
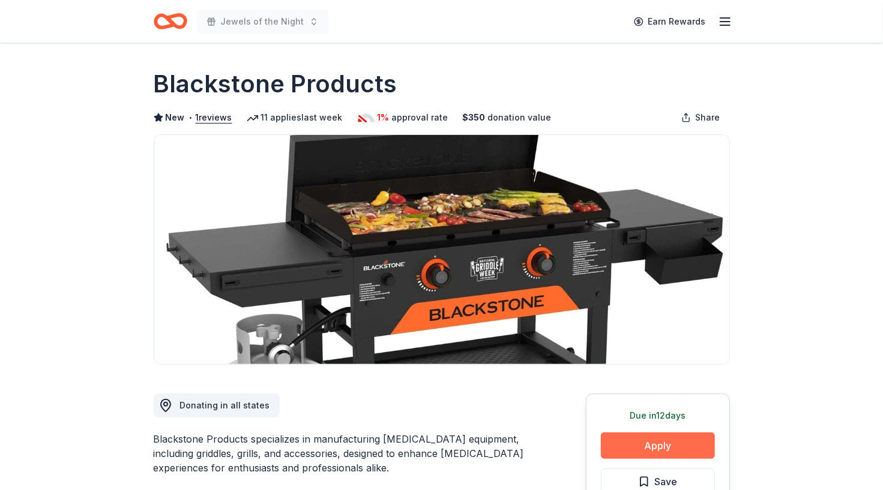
click at [629, 450] on button "Apply" at bounding box center [658, 446] width 114 height 26
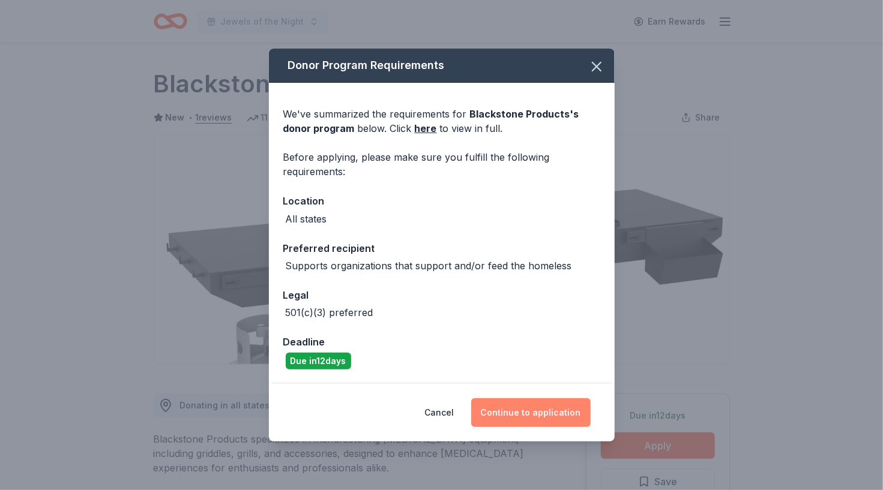
click at [525, 403] on button "Continue to application" at bounding box center [530, 413] width 119 height 29
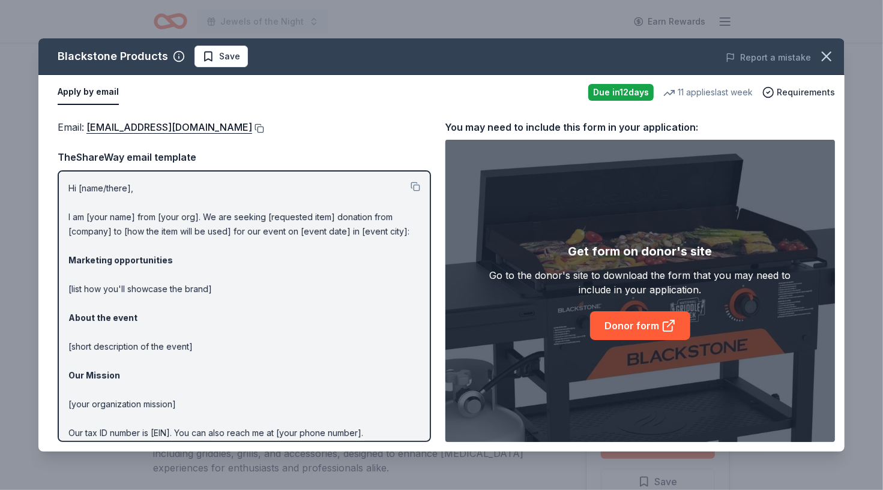
click at [262, 129] on button at bounding box center [258, 129] width 12 height 10
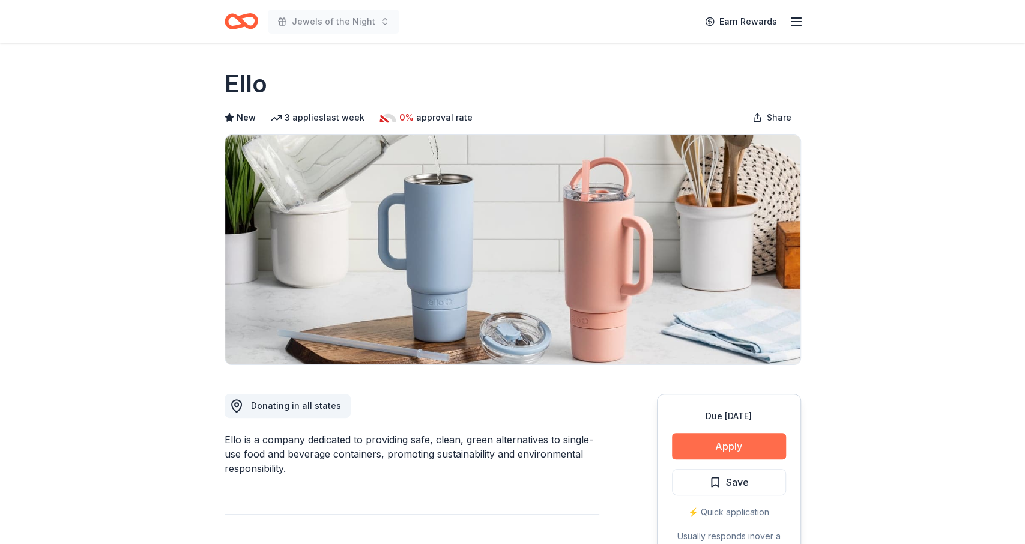
click at [699, 442] on button "Apply" at bounding box center [729, 446] width 114 height 26
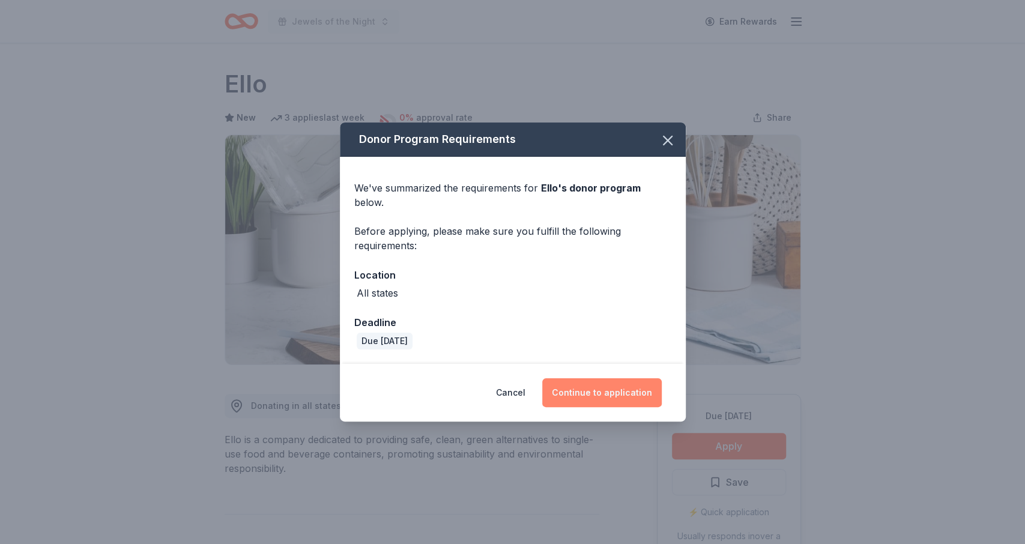
click at [592, 378] on button "Continue to application" at bounding box center [601, 392] width 119 height 29
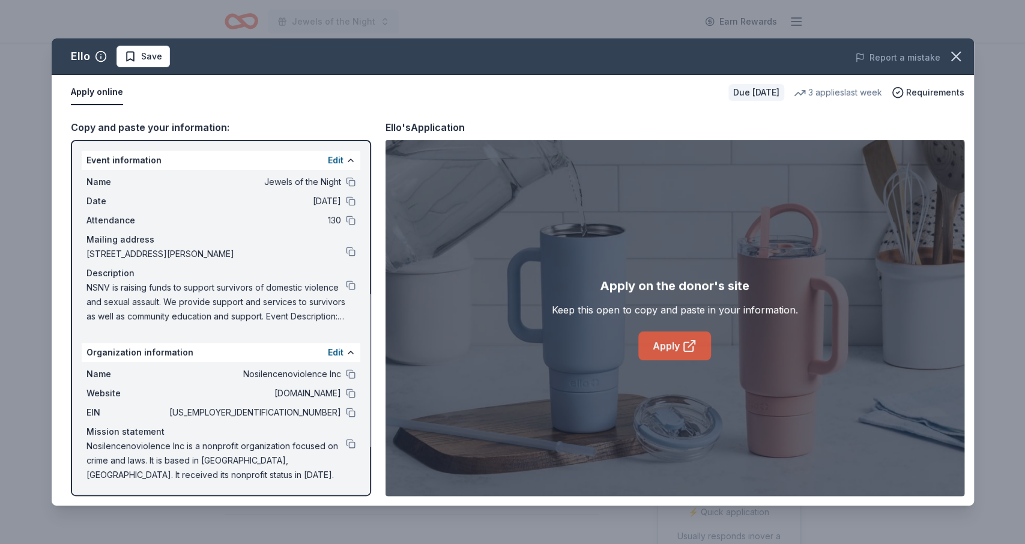
click at [666, 345] on link "Apply" at bounding box center [674, 345] width 73 height 29
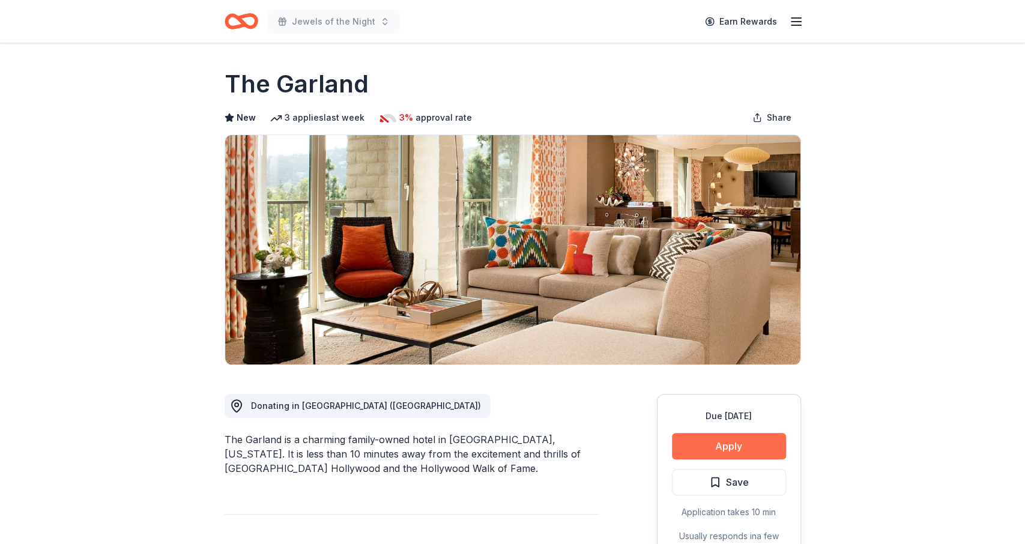
click at [735, 438] on button "Apply" at bounding box center [729, 446] width 114 height 26
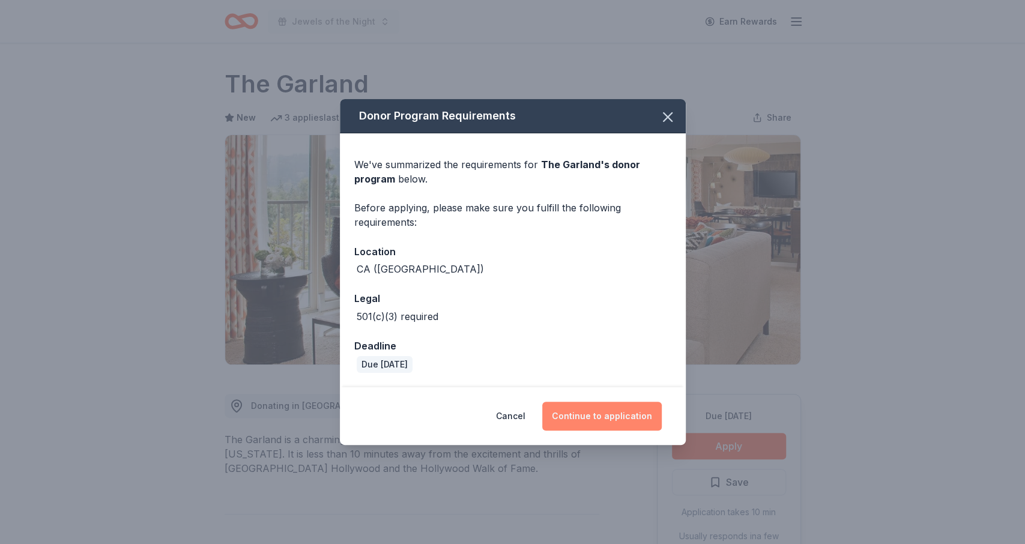
click at [600, 411] on button "Continue to application" at bounding box center [601, 416] width 119 height 29
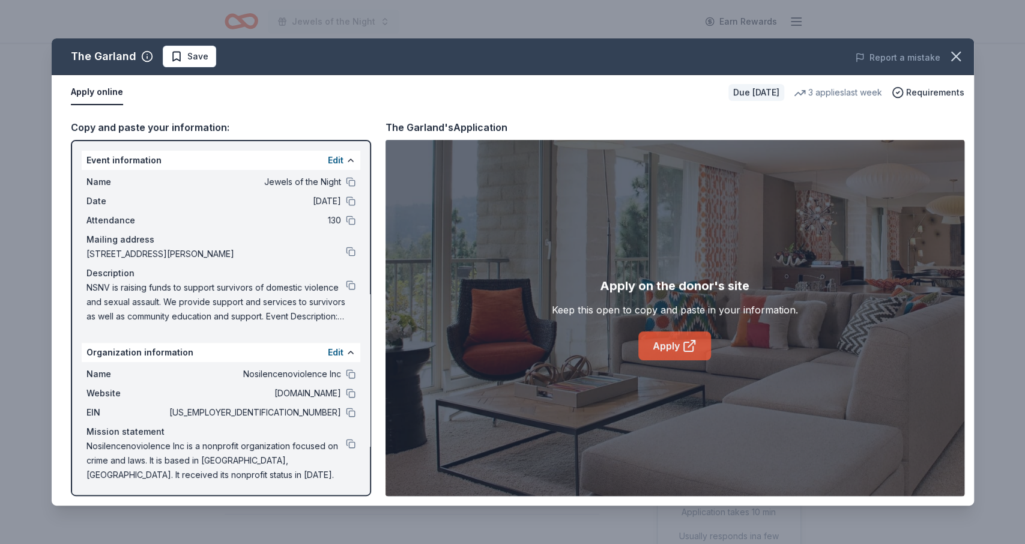
click at [661, 336] on link "Apply" at bounding box center [674, 345] width 73 height 29
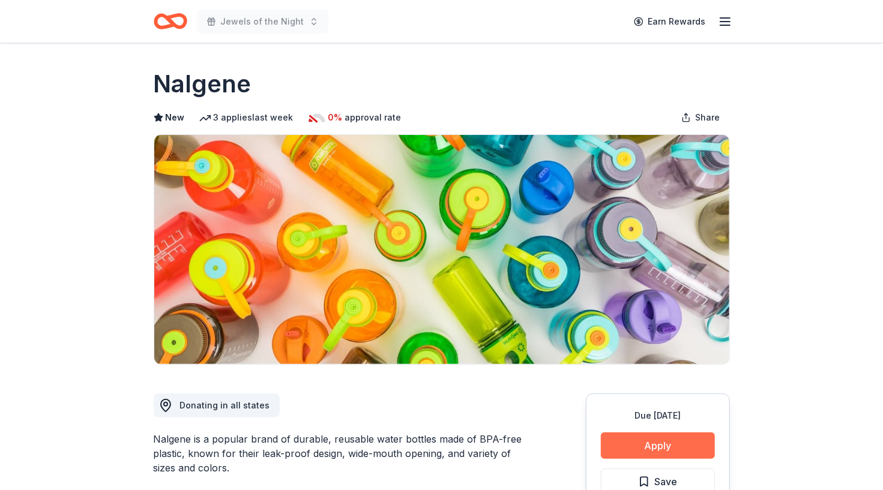
click at [631, 444] on button "Apply" at bounding box center [658, 446] width 114 height 26
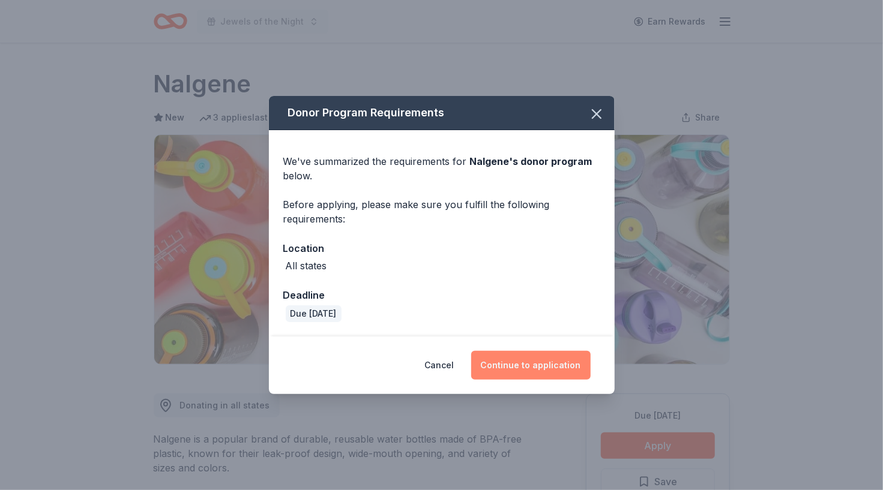
click at [547, 364] on button "Continue to application" at bounding box center [530, 365] width 119 height 29
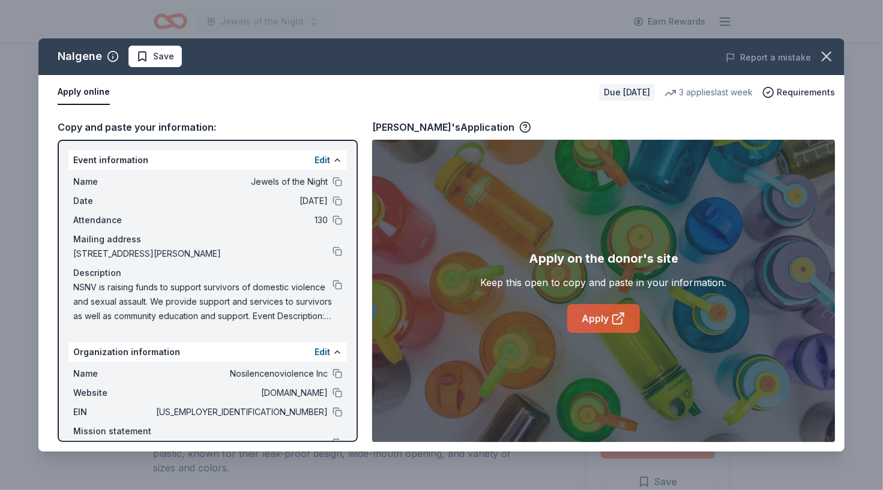
click at [587, 319] on link "Apply" at bounding box center [603, 318] width 73 height 29
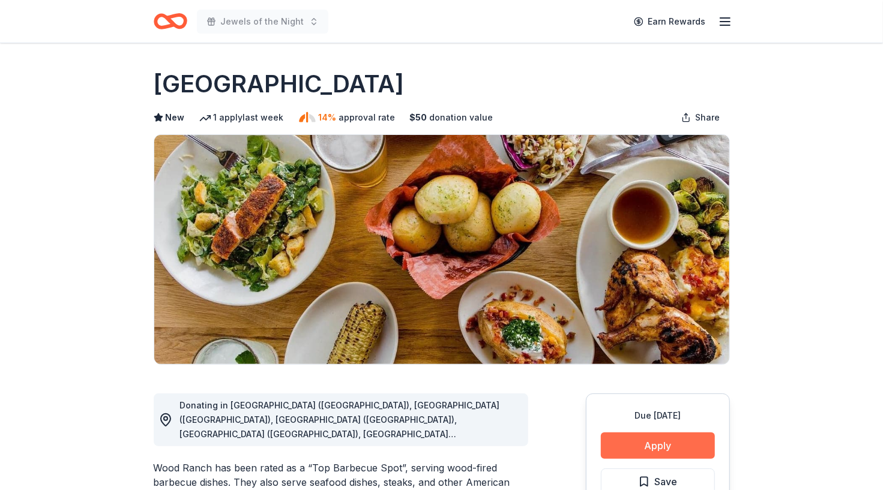
click at [626, 441] on button "Apply" at bounding box center [658, 446] width 114 height 26
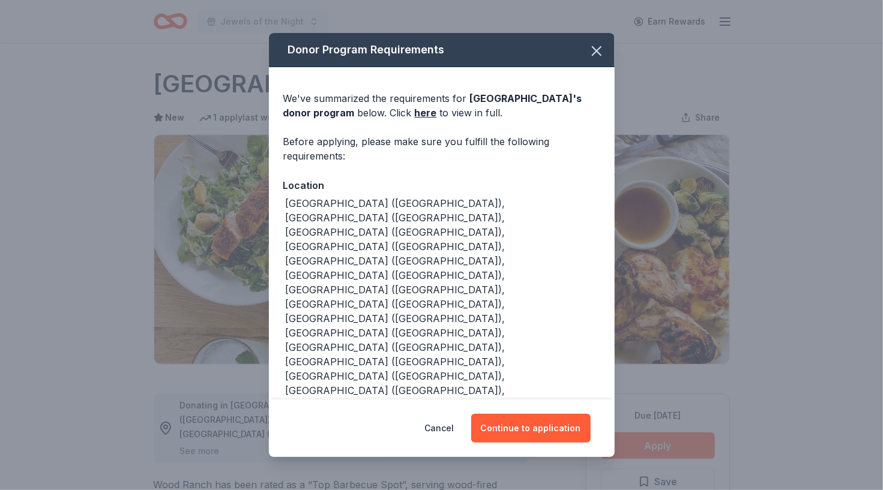
click at [626, 441] on div "Donor Program Requirements We've summarized the requirements for Wood Ranch 's …" at bounding box center [441, 245] width 883 height 490
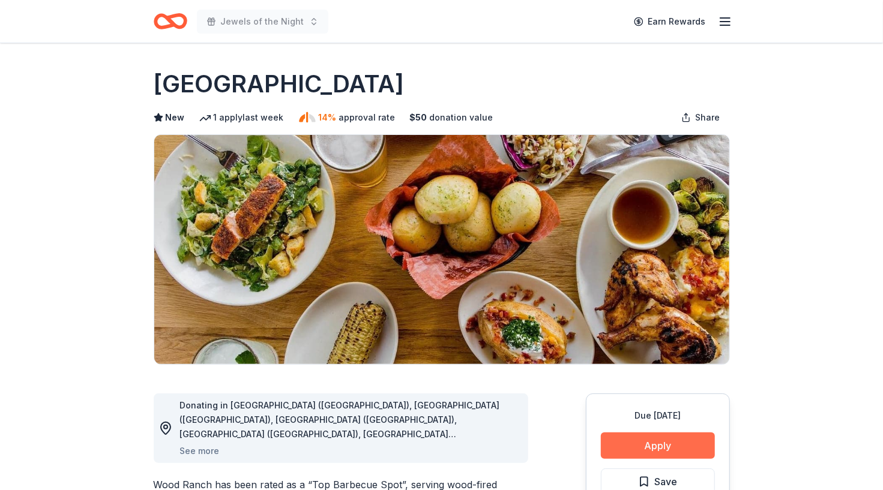
click at [638, 435] on button "Apply" at bounding box center [658, 446] width 114 height 26
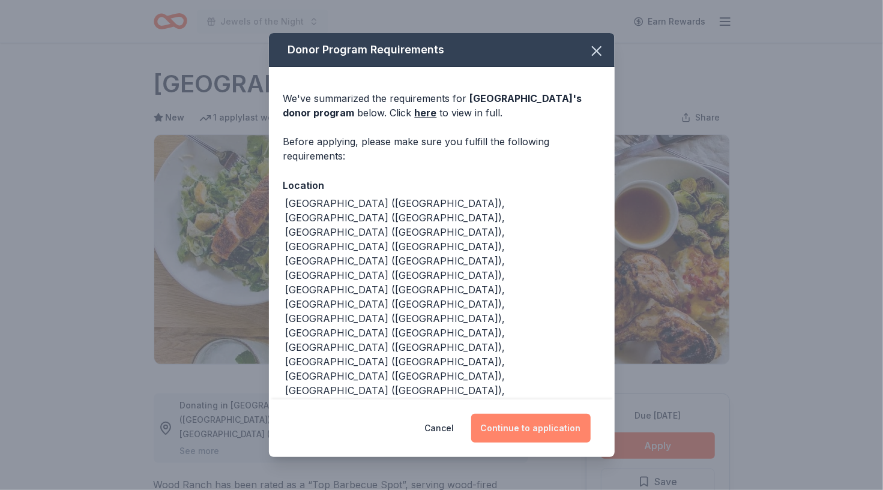
click at [502, 422] on button "Continue to application" at bounding box center [530, 428] width 119 height 29
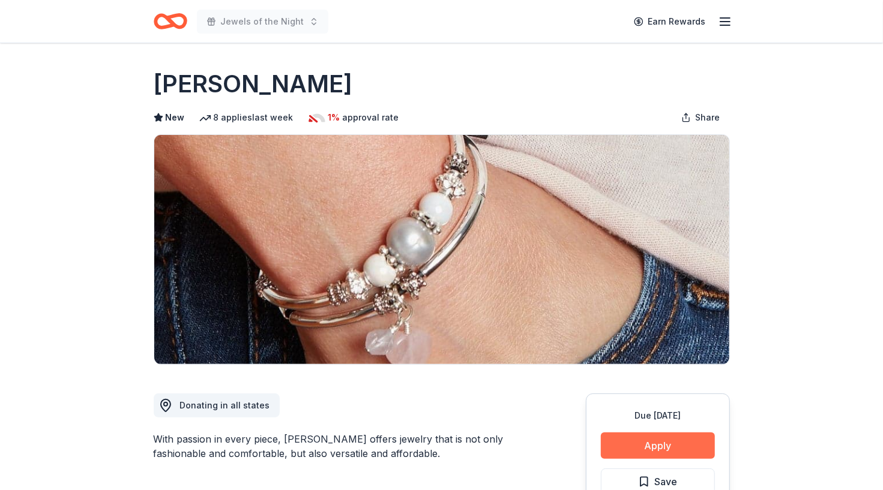
click at [648, 449] on button "Apply" at bounding box center [658, 446] width 114 height 26
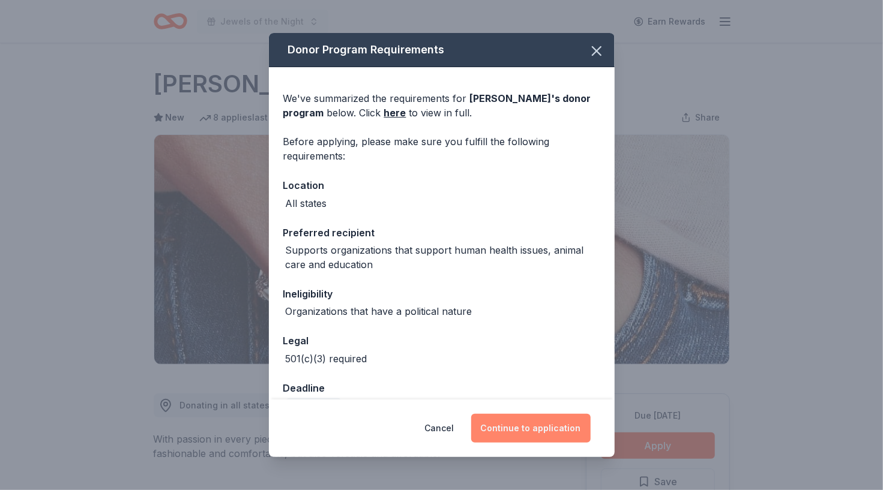
click at [540, 421] on button "Continue to application" at bounding box center [530, 428] width 119 height 29
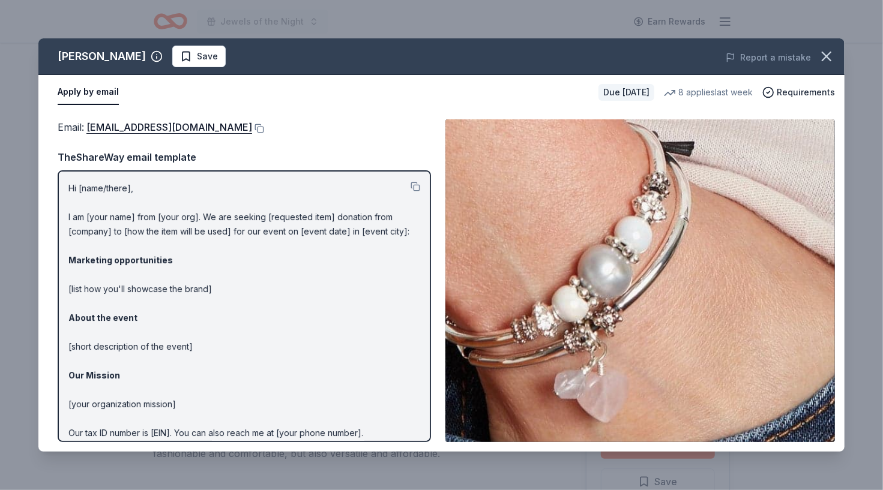
click at [222, 123] on div "Email : donations@lizzyjames.com" at bounding box center [244, 127] width 373 height 16
click at [252, 133] on button at bounding box center [258, 129] width 12 height 10
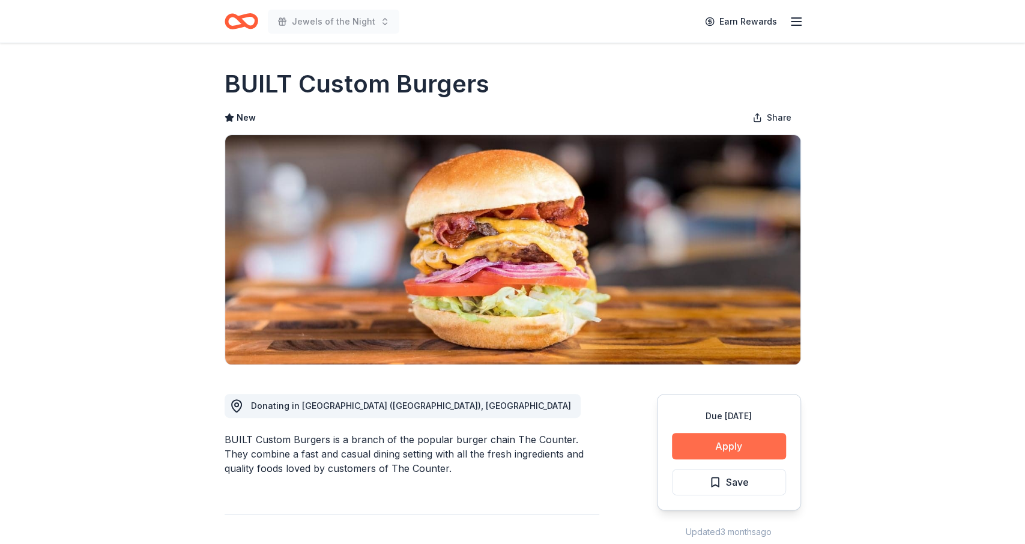
click at [720, 454] on button "Apply" at bounding box center [729, 446] width 114 height 26
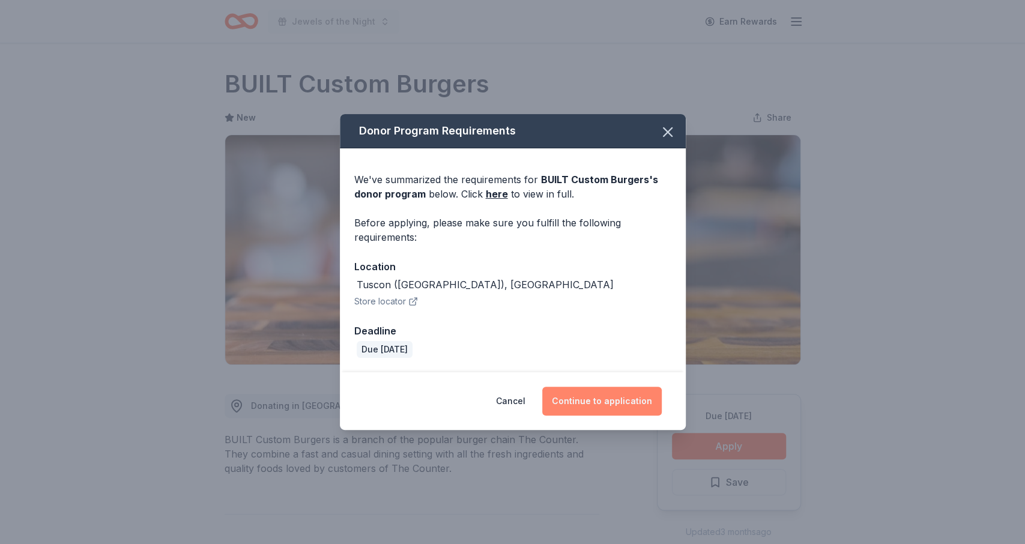
click at [620, 400] on button "Continue to application" at bounding box center [601, 401] width 119 height 29
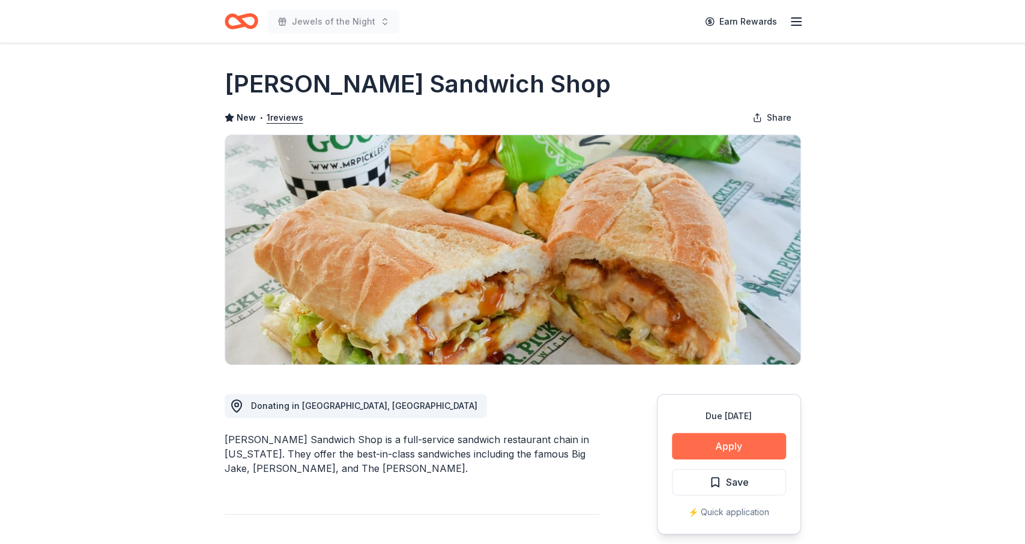
click at [753, 447] on button "Apply" at bounding box center [729, 446] width 114 height 26
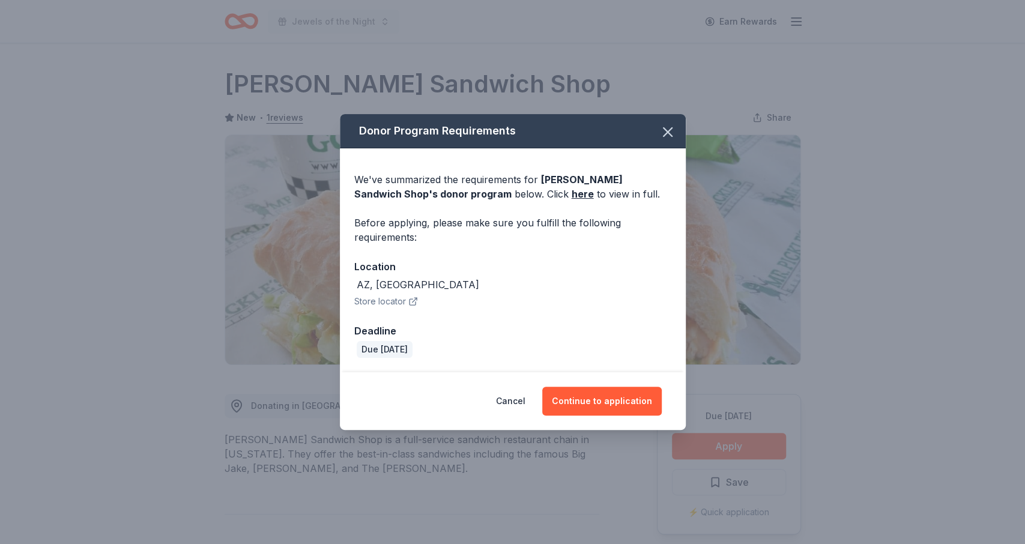
drag, startPoint x: 619, startPoint y: 398, endPoint x: 658, endPoint y: 264, distance: 140.0
click at [658, 264] on div "Donor Program Requirements We've summarized the requirements for Mr. Pickle's S…" at bounding box center [513, 272] width 346 height 316
click at [666, 128] on icon "button" at bounding box center [667, 132] width 17 height 17
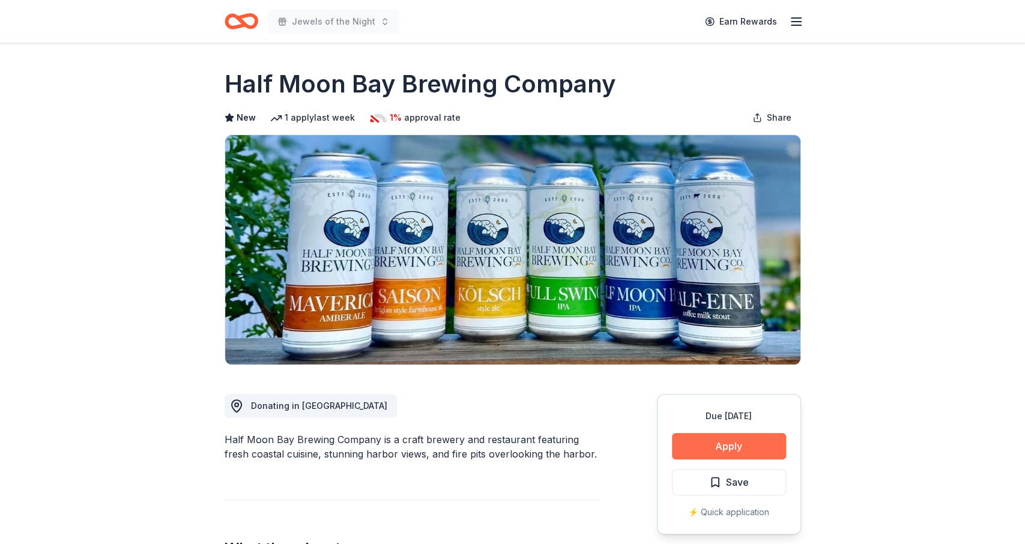
click at [715, 441] on button "Apply" at bounding box center [729, 446] width 114 height 26
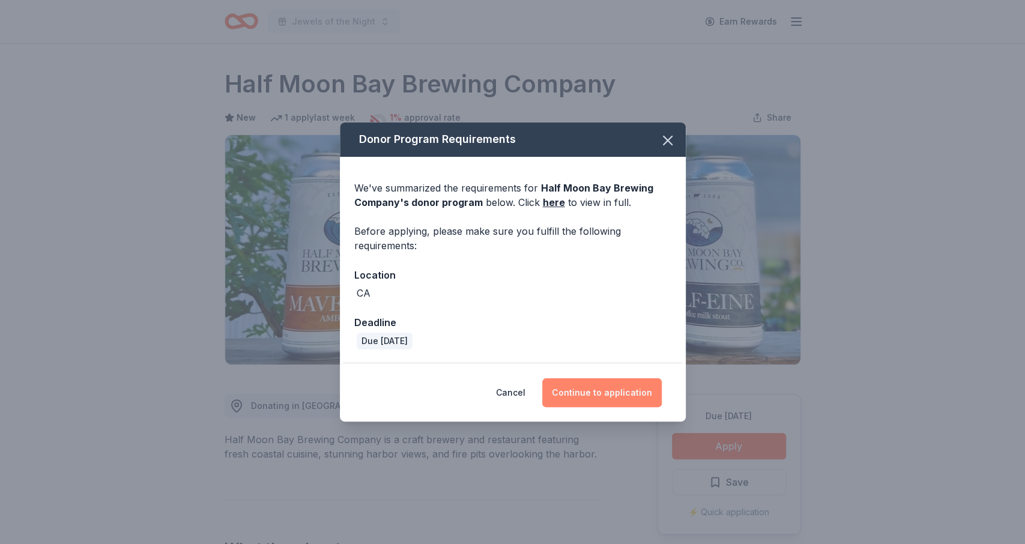
click at [624, 393] on button "Continue to application" at bounding box center [601, 392] width 119 height 29
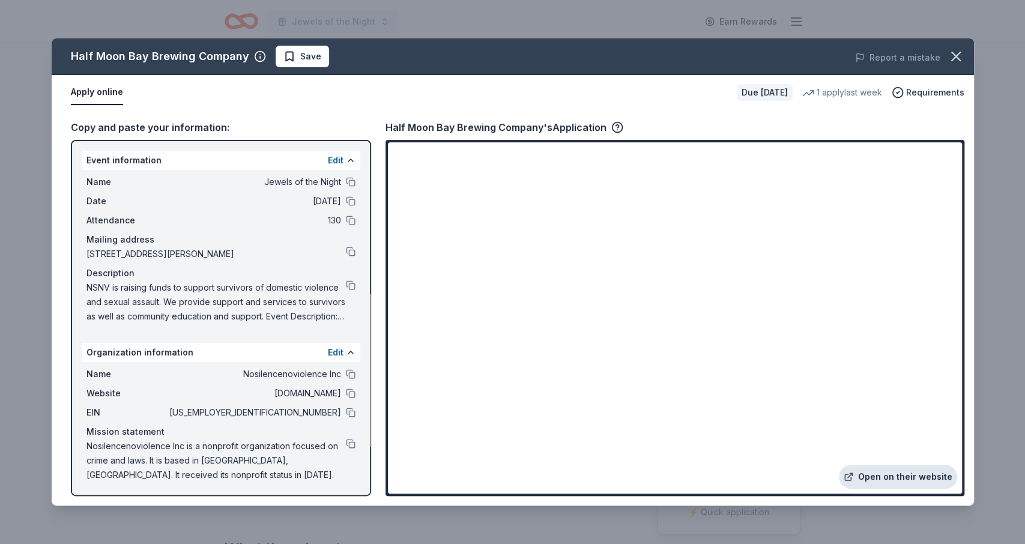
click at [901, 469] on link "Open on their website" at bounding box center [898, 477] width 118 height 24
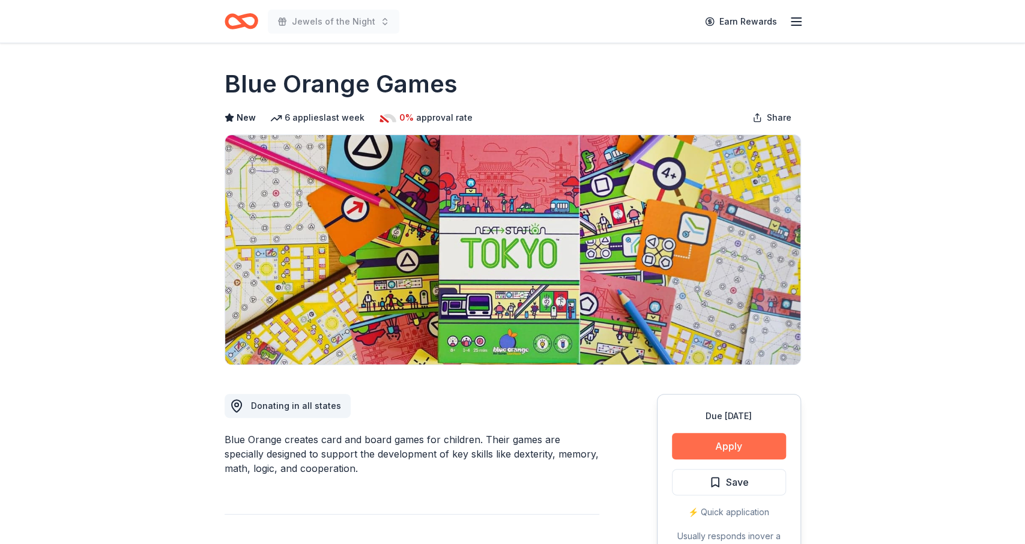
click at [722, 449] on button "Apply" at bounding box center [729, 446] width 114 height 26
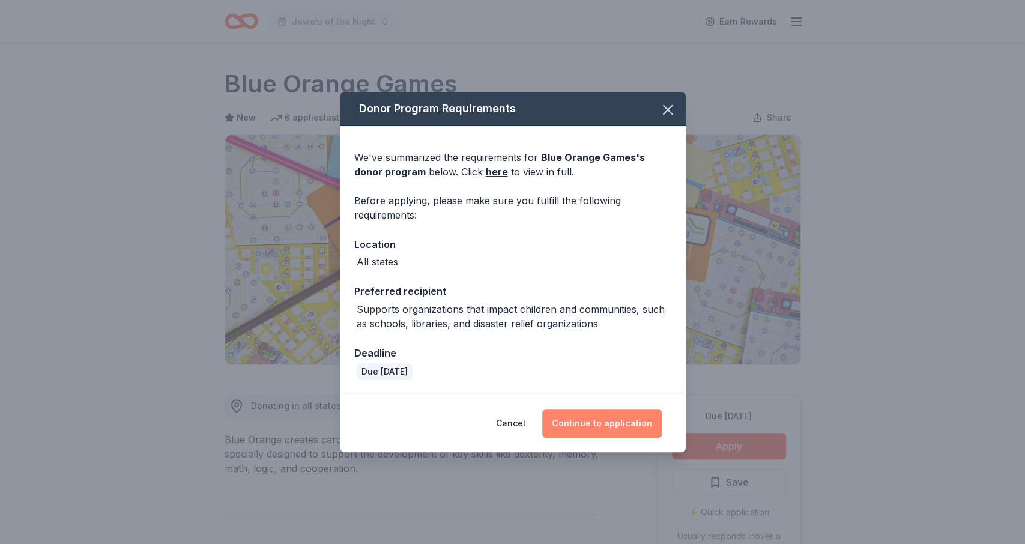
click at [577, 432] on button "Continue to application" at bounding box center [601, 423] width 119 height 29
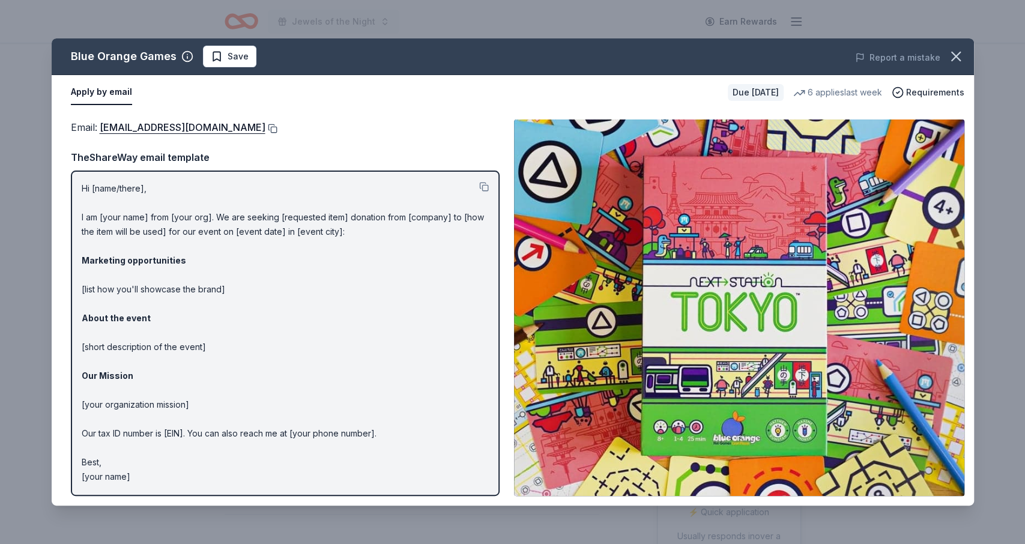
click at [265, 128] on button at bounding box center [271, 129] width 12 height 10
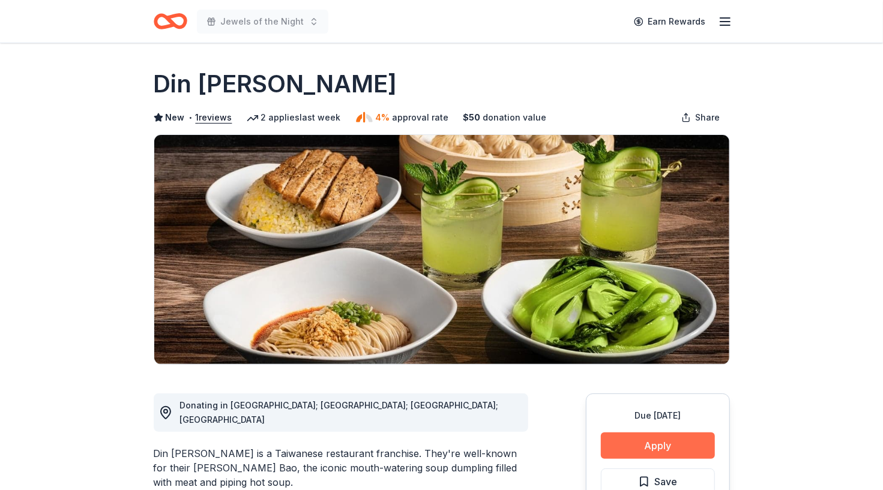
click at [675, 454] on button "Apply" at bounding box center [658, 446] width 114 height 26
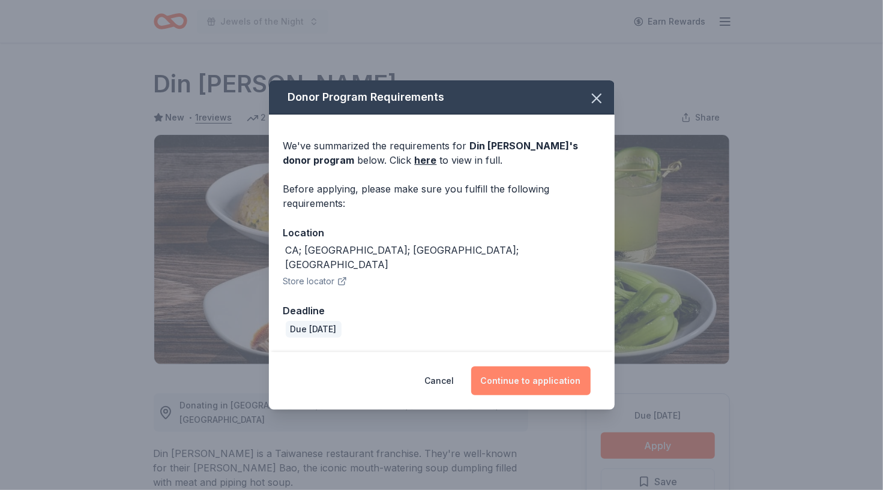
click at [568, 367] on button "Continue to application" at bounding box center [530, 381] width 119 height 29
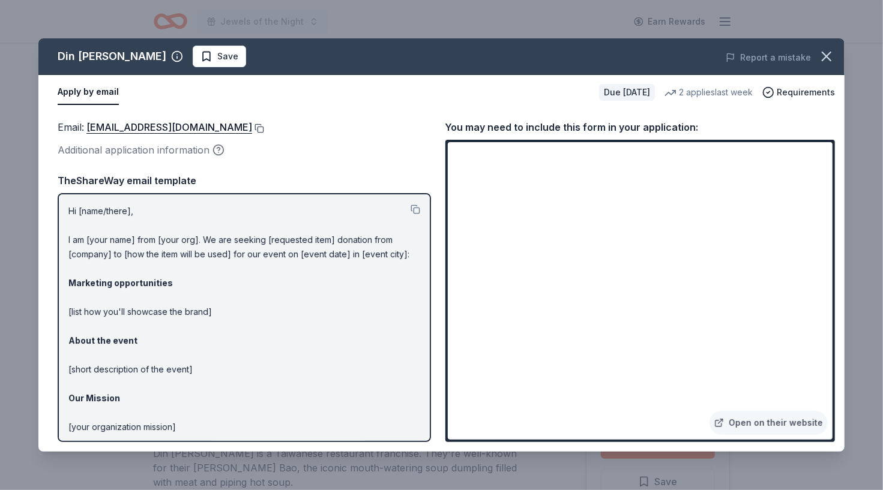
click at [253, 126] on button at bounding box center [258, 129] width 12 height 10
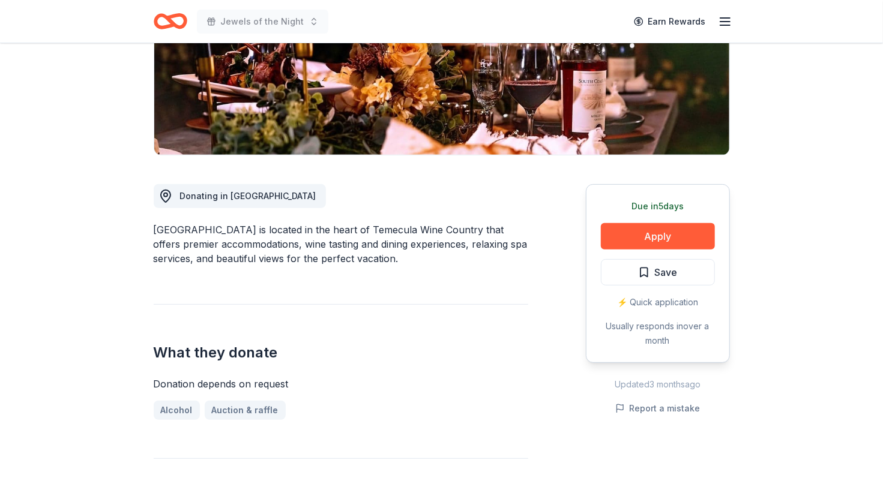
scroll to position [208, 0]
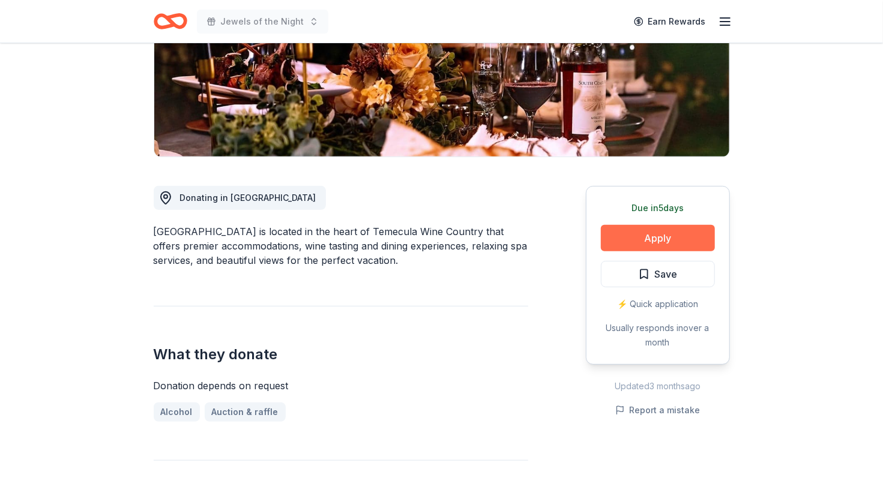
click at [633, 245] on button "Apply" at bounding box center [658, 238] width 114 height 26
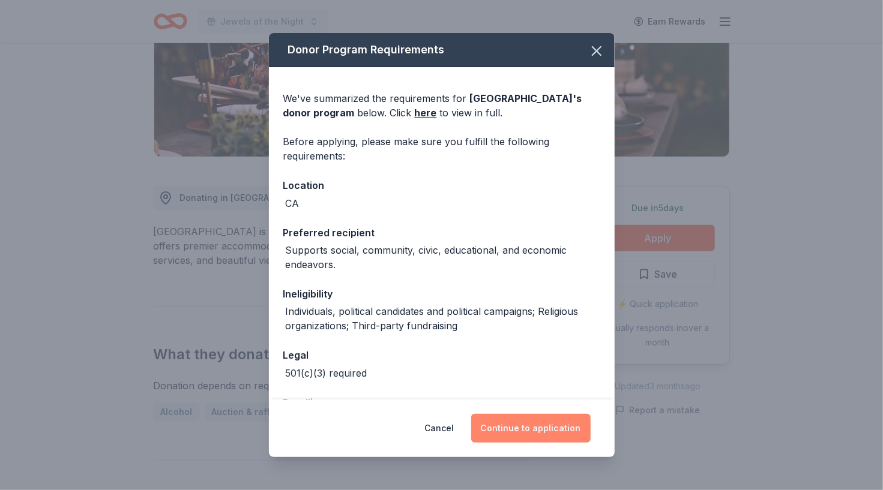
click at [493, 427] on button "Continue to application" at bounding box center [530, 428] width 119 height 29
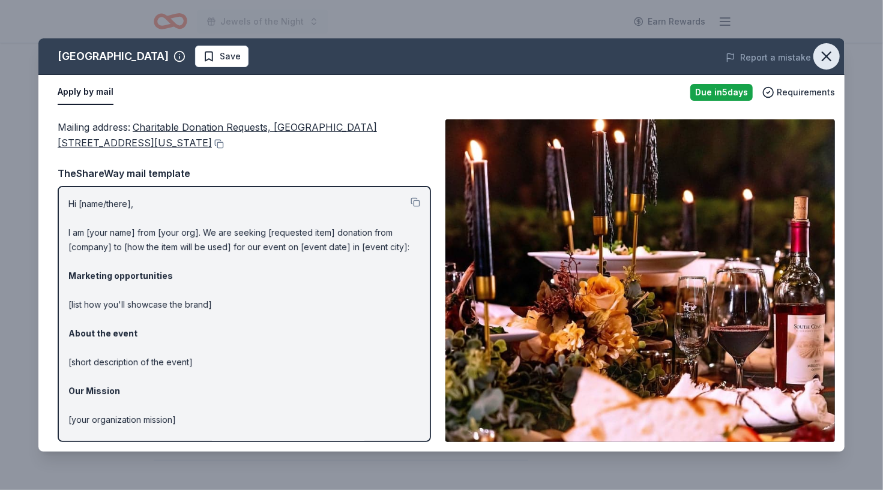
click at [833, 54] on icon "button" at bounding box center [826, 56] width 17 height 17
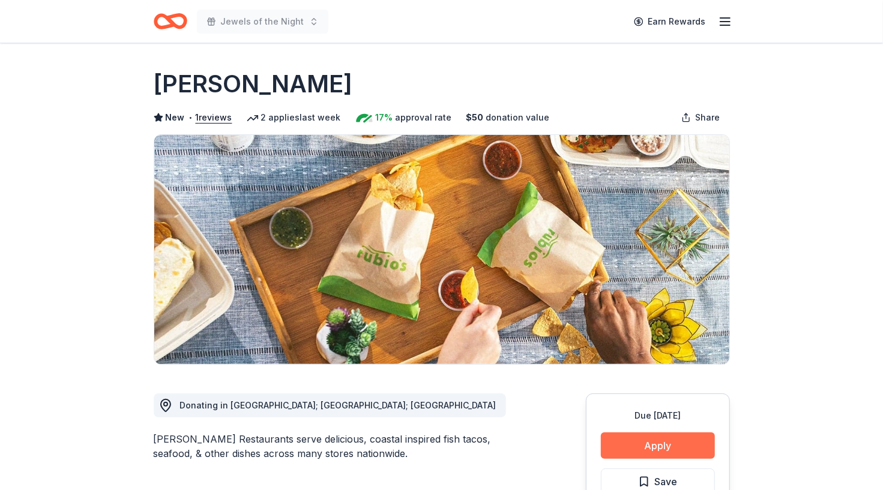
click at [653, 450] on button "Apply" at bounding box center [658, 446] width 114 height 26
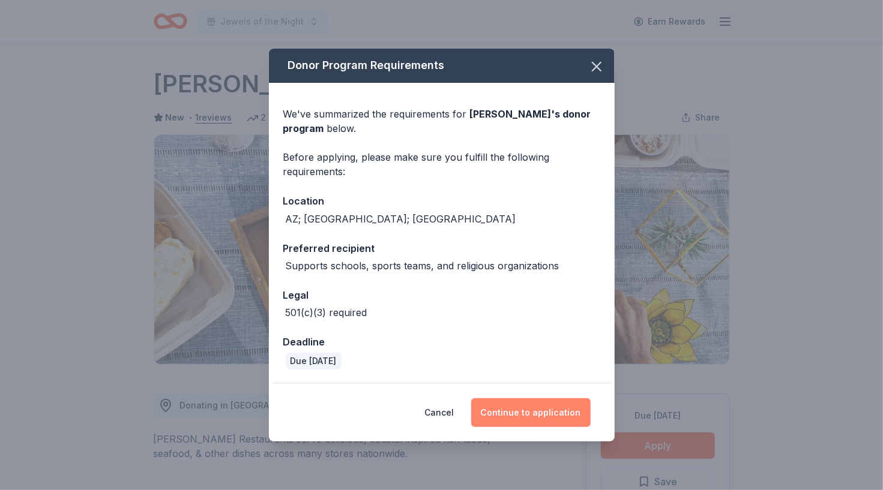
click at [565, 403] on button "Continue to application" at bounding box center [530, 413] width 119 height 29
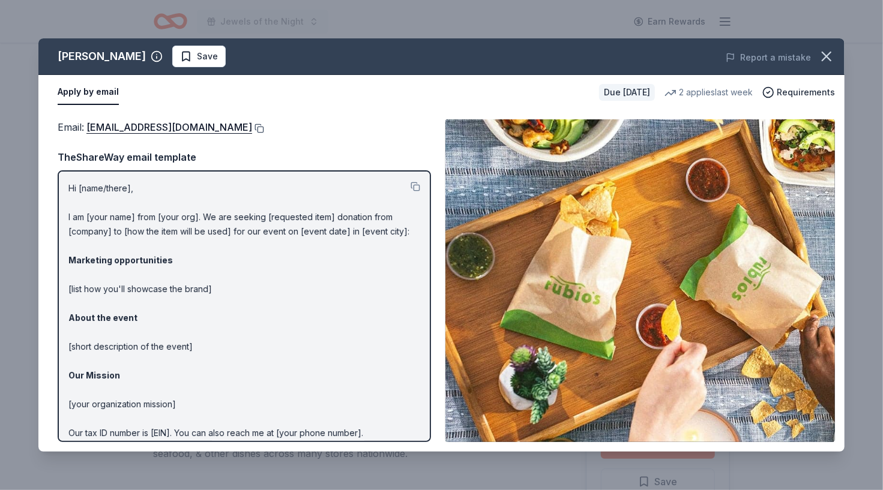
click at [252, 128] on button at bounding box center [258, 129] width 12 height 10
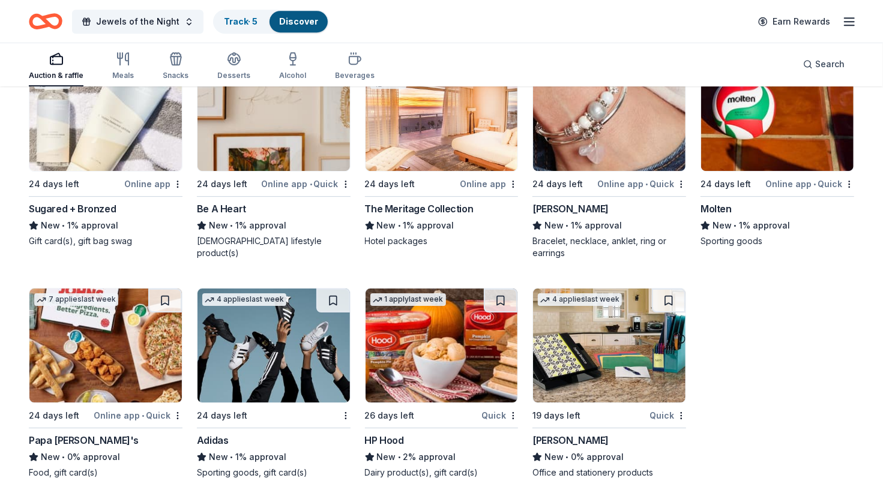
scroll to position [12730, 0]
